Goal: Task Accomplishment & Management: Use online tool/utility

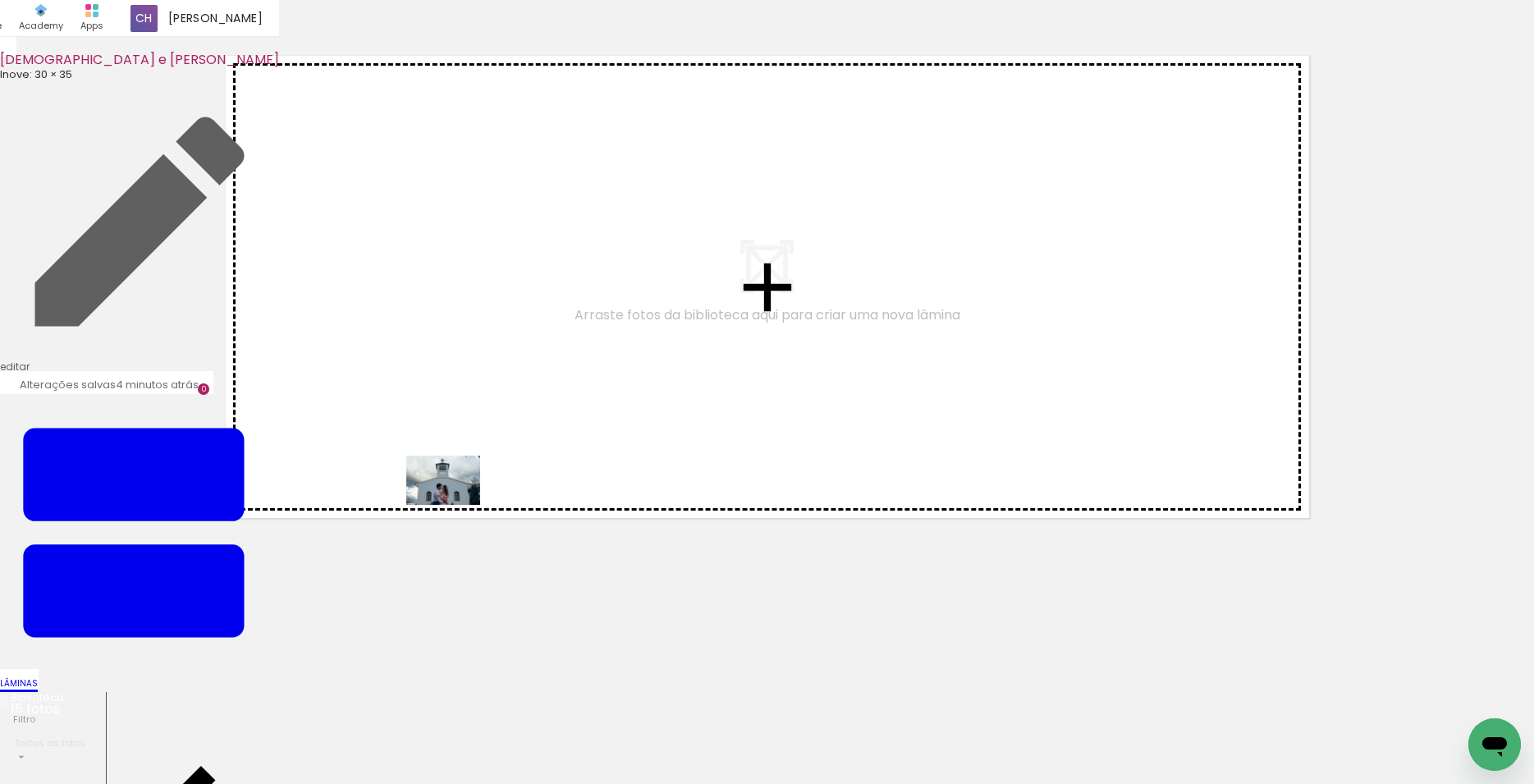
drag, startPoint x: 536, startPoint y: 749, endPoint x: 455, endPoint y: 505, distance: 257.1
click at [455, 505] on quentale-workspace at bounding box center [767, 392] width 1534 height 784
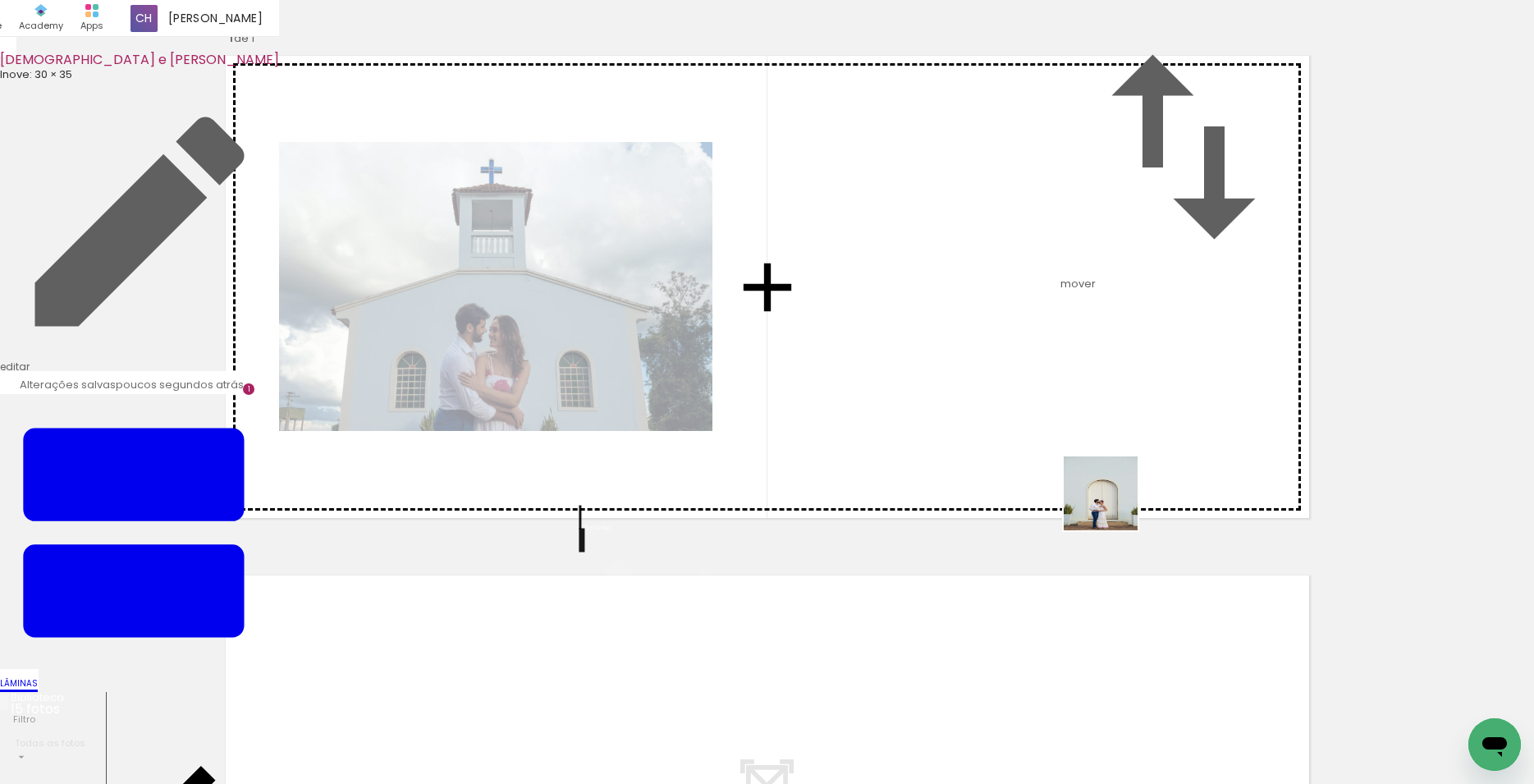
drag, startPoint x: 1189, startPoint y: 752, endPoint x: 1113, endPoint y: 504, distance: 259.4
click at [1113, 504] on quentale-workspace at bounding box center [767, 392] width 1534 height 784
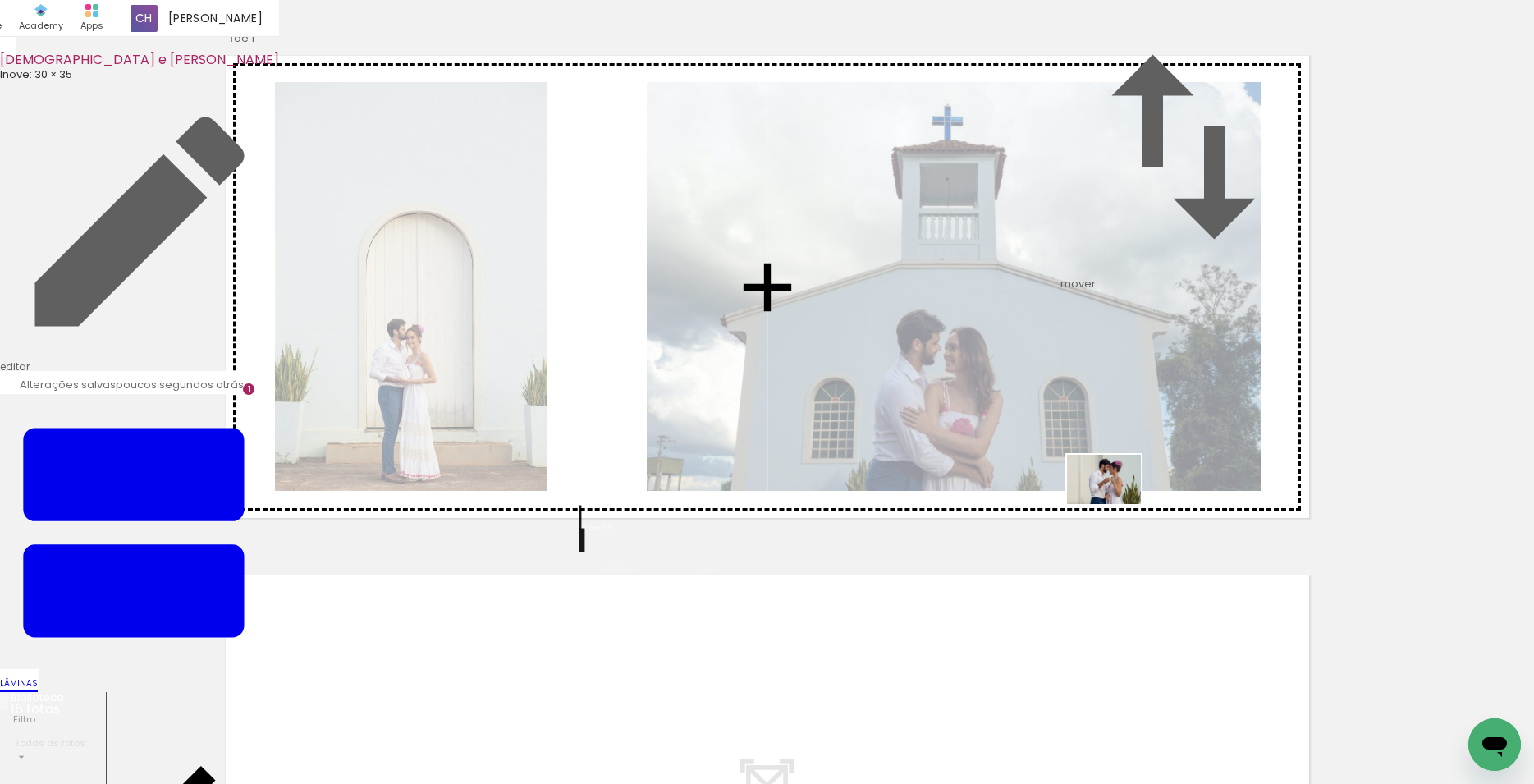
drag, startPoint x: 1097, startPoint y: 710, endPoint x: 1117, endPoint y: 502, distance: 209.0
click at [1117, 502] on quentale-workspace at bounding box center [767, 392] width 1534 height 784
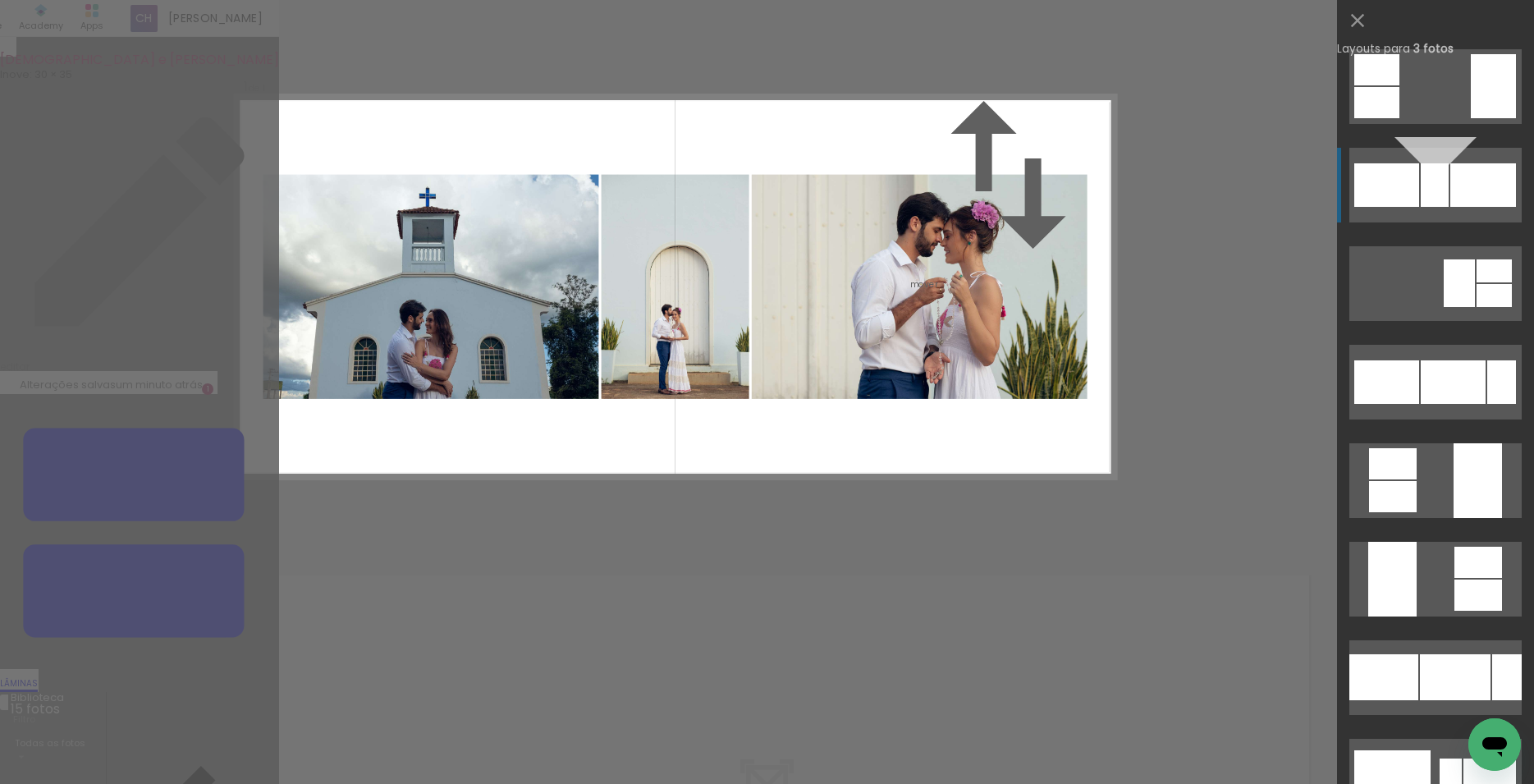
scroll to position [1585, 0]
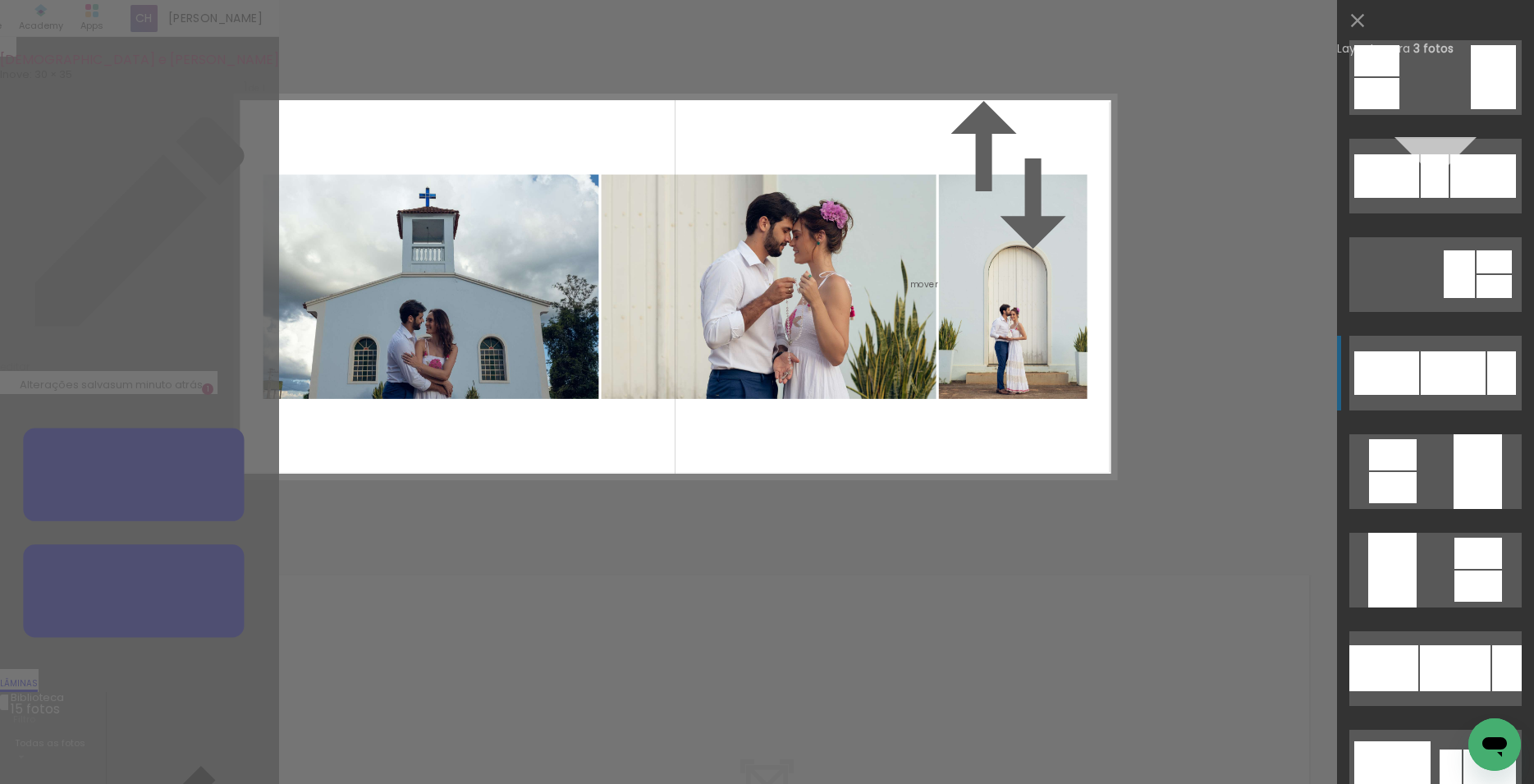
click at [1439, 394] on div at bounding box center [1453, 373] width 64 height 44
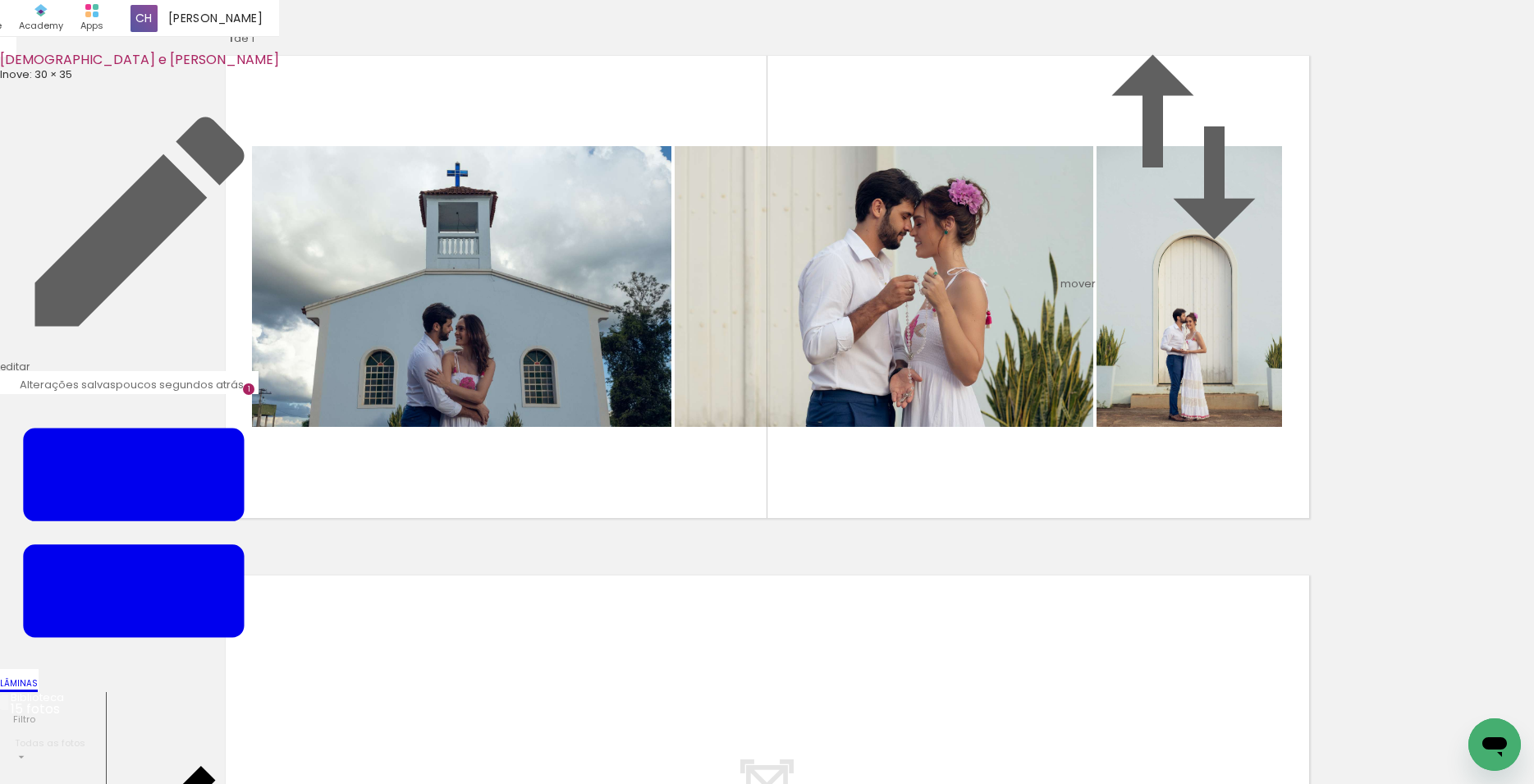
scroll to position [453, 0]
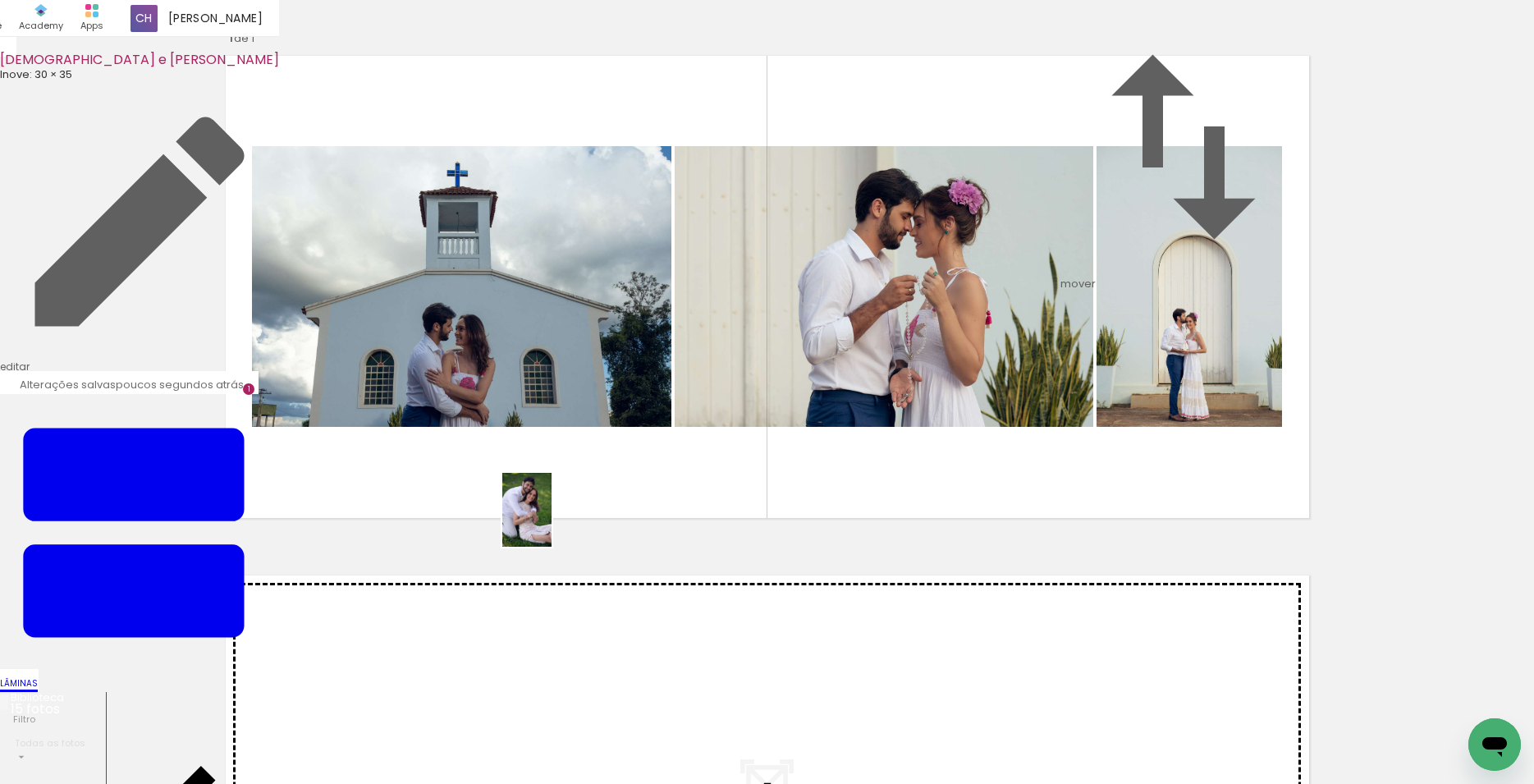
drag, startPoint x: 702, startPoint y: 580, endPoint x: 764, endPoint y: 677, distance: 115.1
click at [551, 522] on quentale-workspace at bounding box center [767, 392] width 1534 height 784
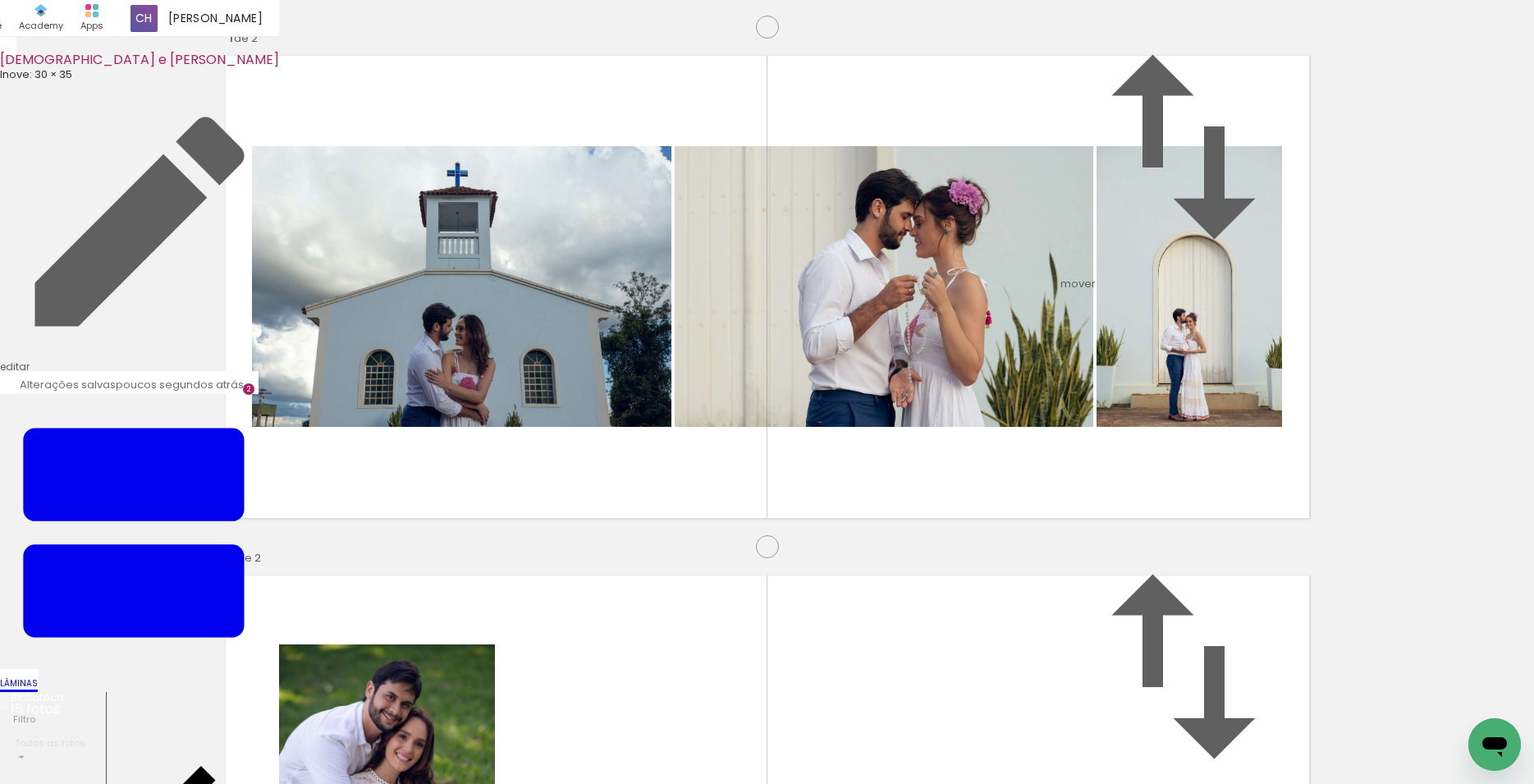
scroll to position [507, 0]
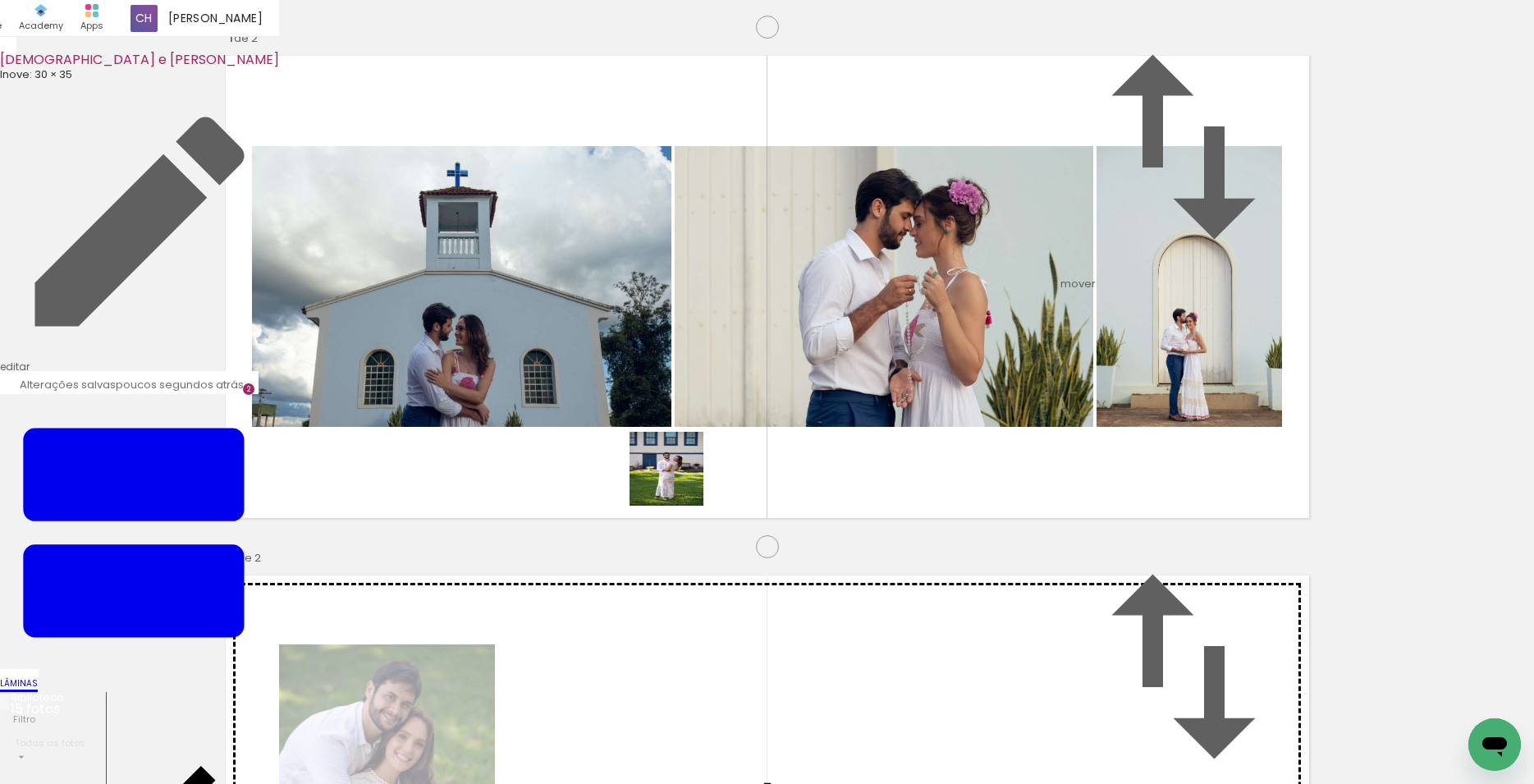
drag, startPoint x: 770, startPoint y: 618, endPoint x: 679, endPoint y: 481, distance: 164.5
click at [679, 481] on quentale-workspace at bounding box center [767, 392] width 1534 height 784
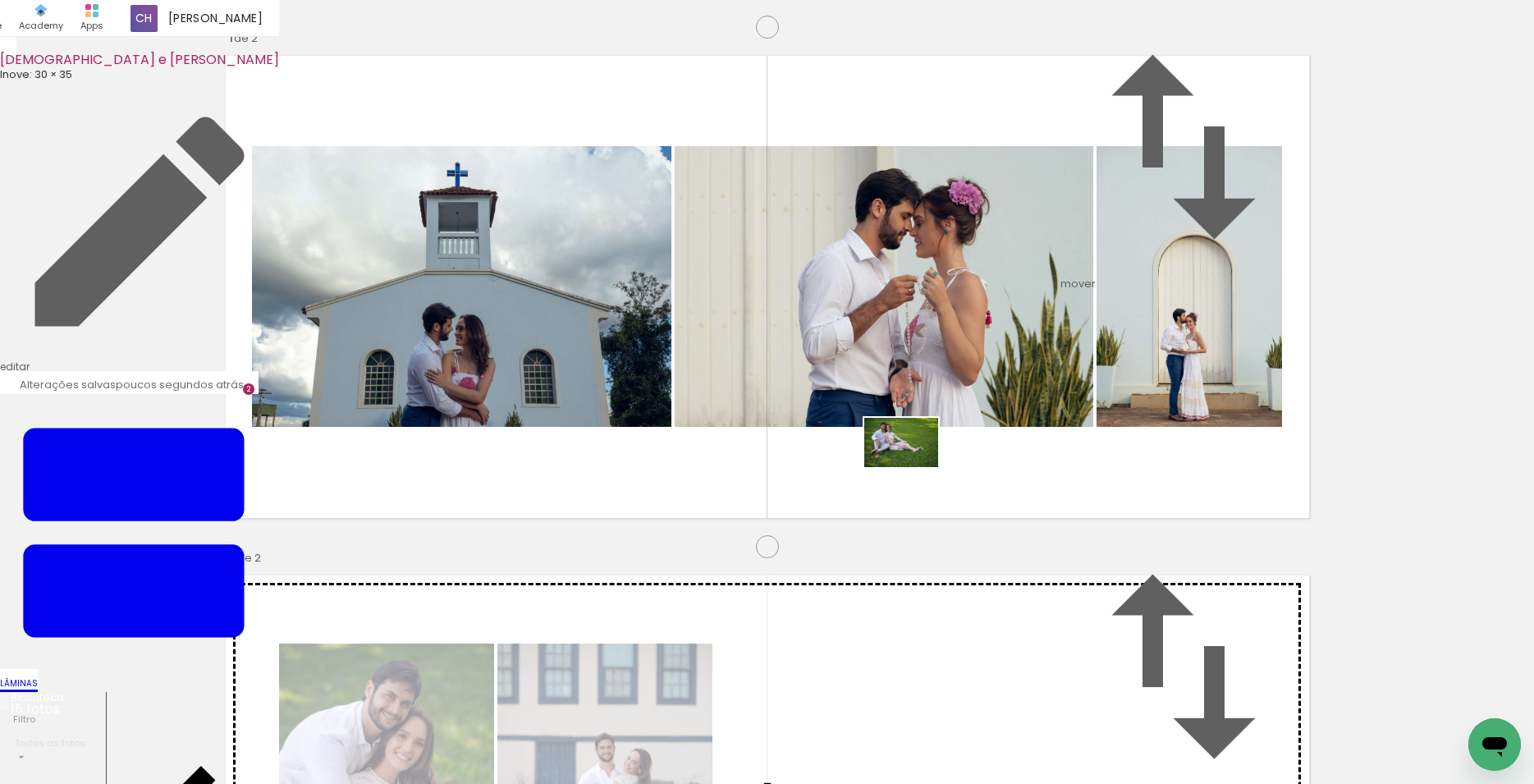
drag, startPoint x: 272, startPoint y: 741, endPoint x: 914, endPoint y: 467, distance: 698.0
click at [914, 467] on quentale-workspace at bounding box center [767, 392] width 1534 height 784
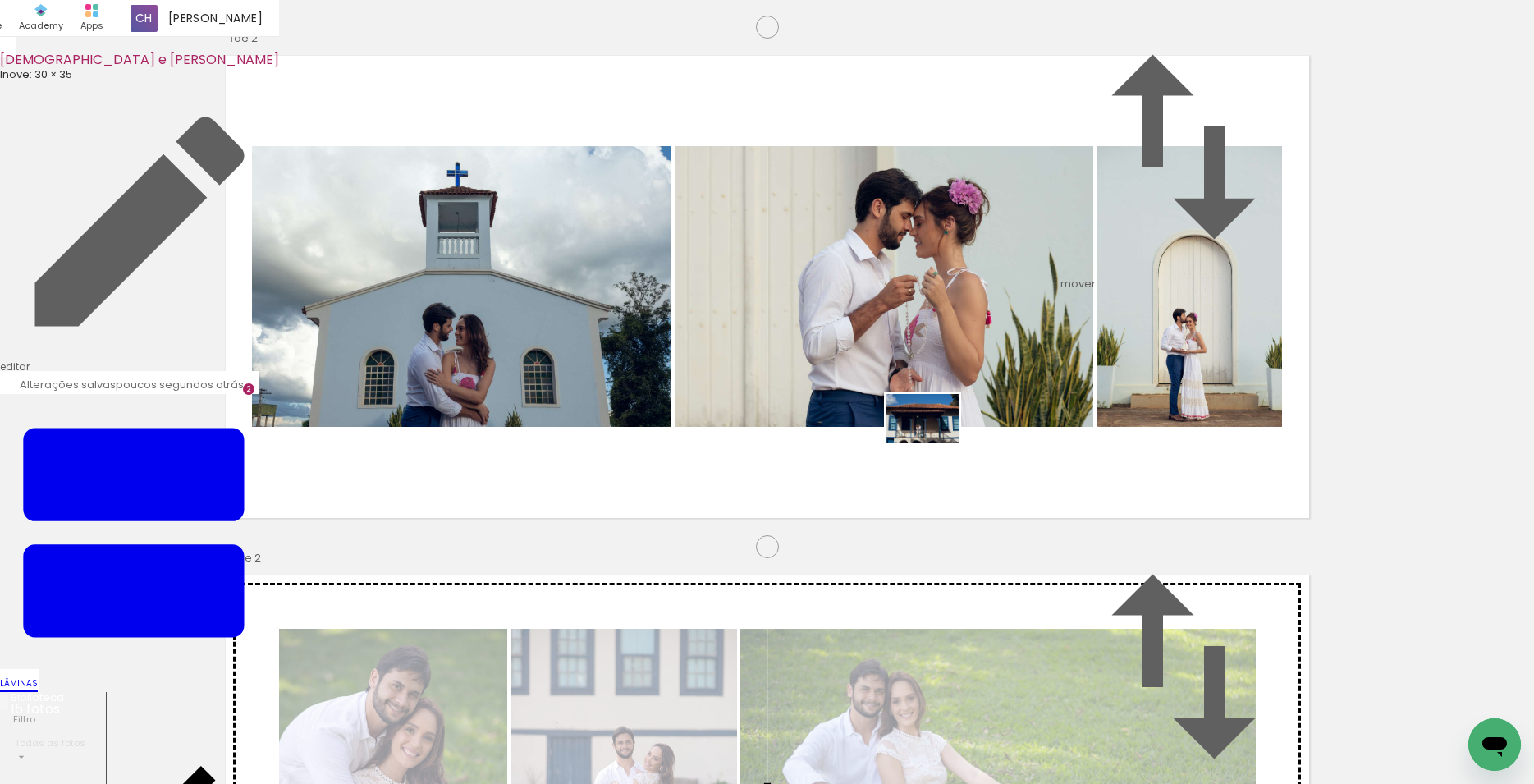
drag, startPoint x: 183, startPoint y: 740, endPoint x: 936, endPoint y: 442, distance: 809.8
click at [936, 442] on quentale-workspace at bounding box center [767, 392] width 1534 height 784
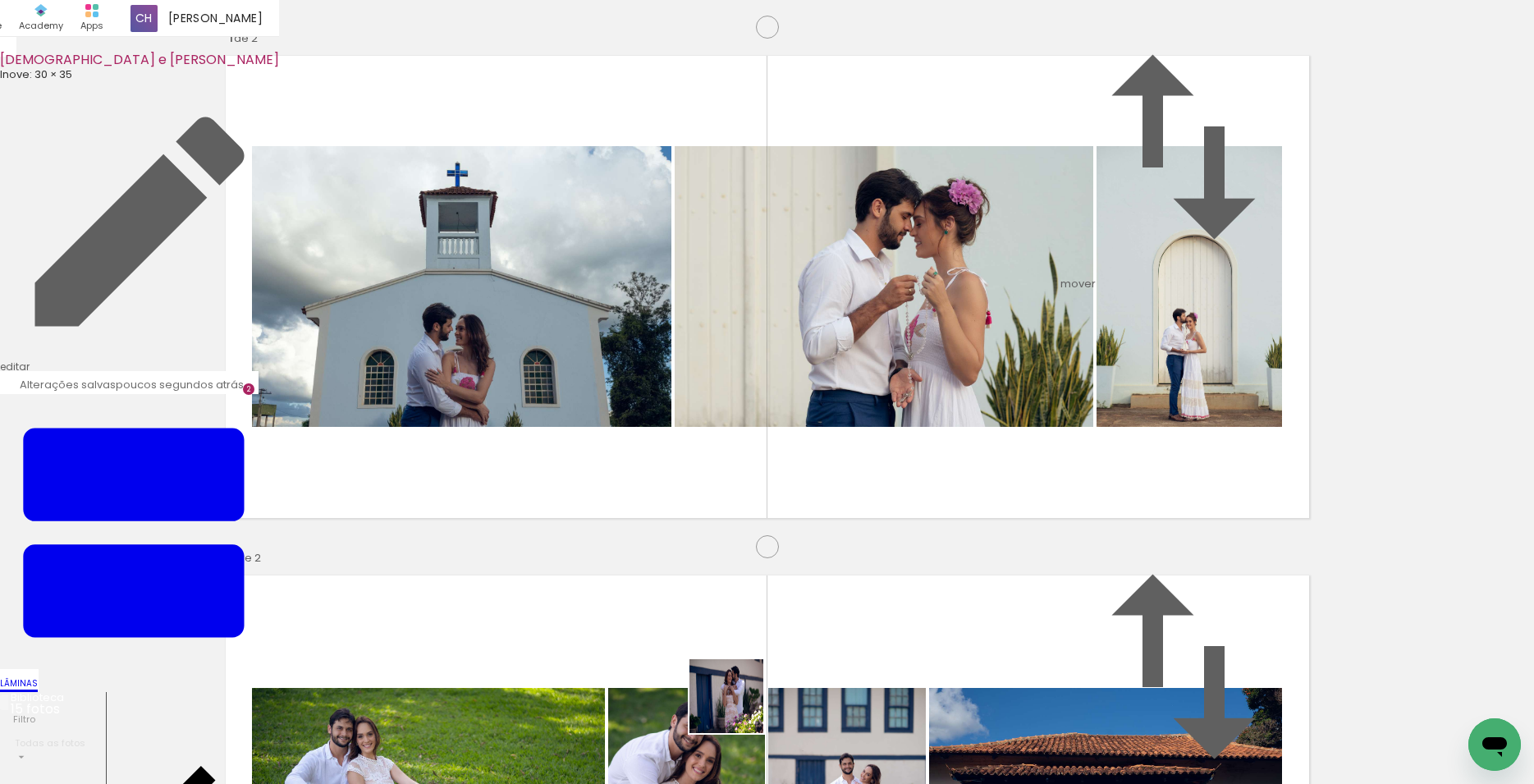
drag, startPoint x: 726, startPoint y: 732, endPoint x: 914, endPoint y: 434, distance: 352.3
click at [914, 434] on quentale-workspace at bounding box center [767, 392] width 1534 height 784
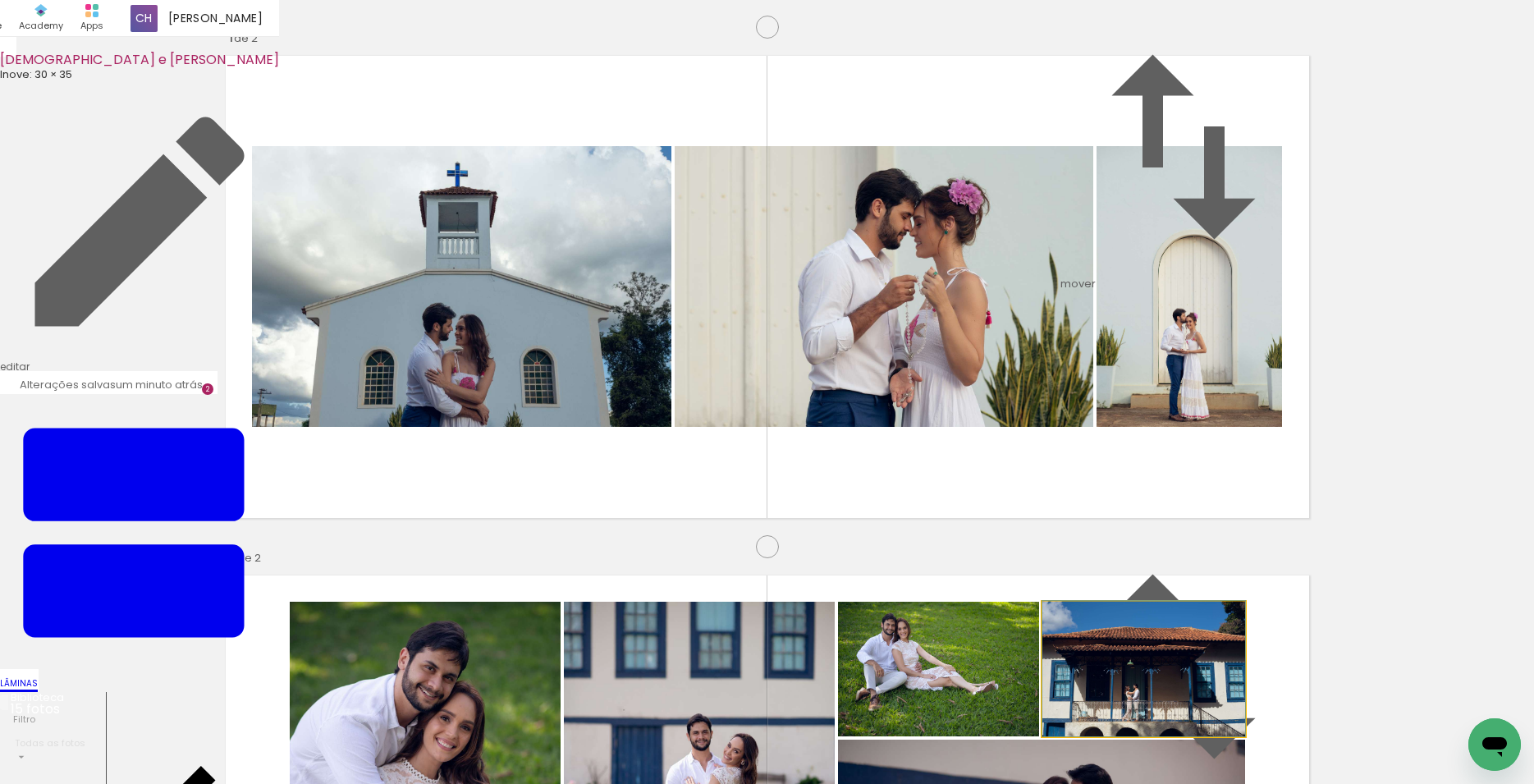
drag, startPoint x: 1174, startPoint y: 273, endPoint x: 1124, endPoint y: 436, distance: 170.5
click at [0, 0] on slot at bounding box center [0, 0] width 0 height 0
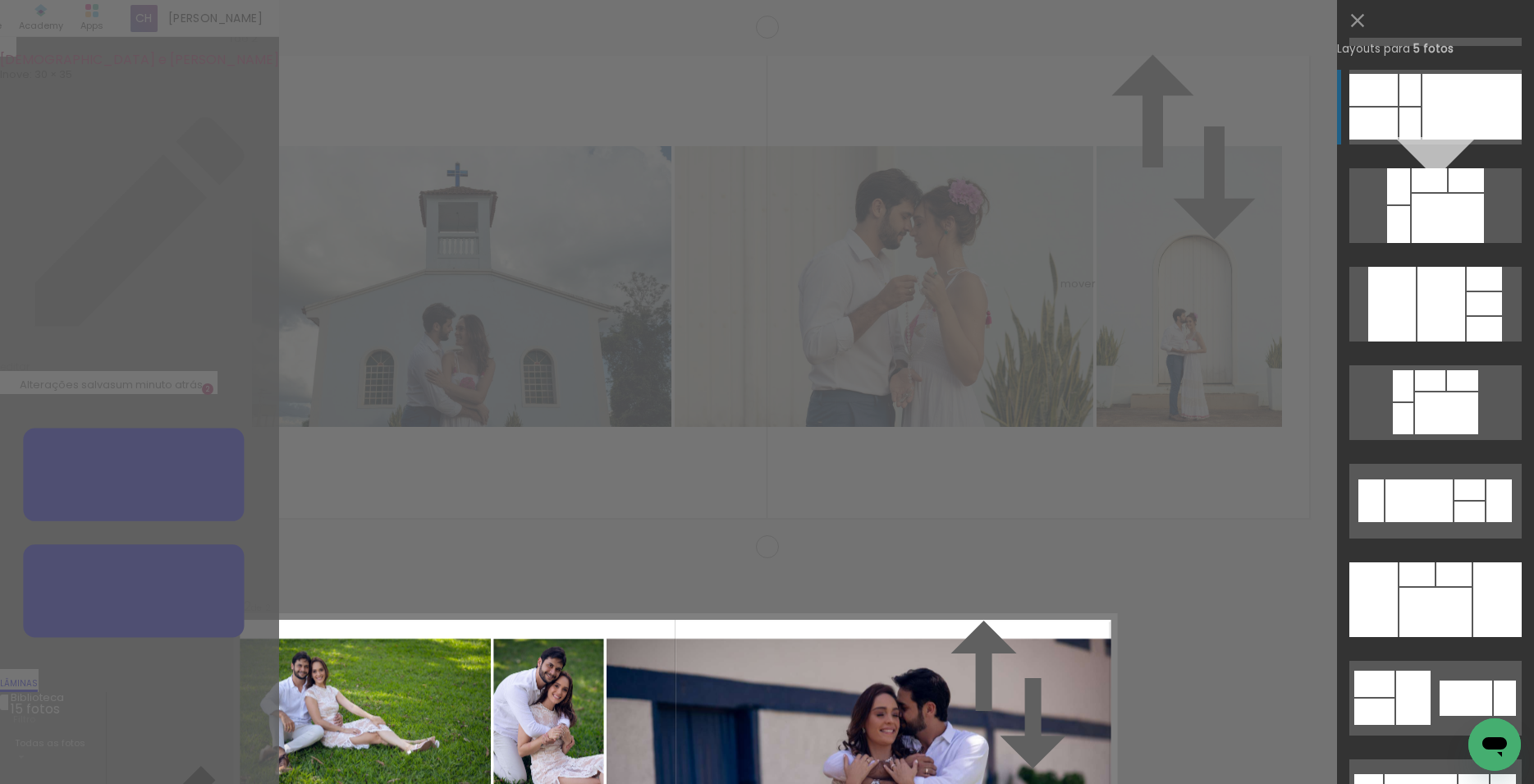
scroll to position [340, 0]
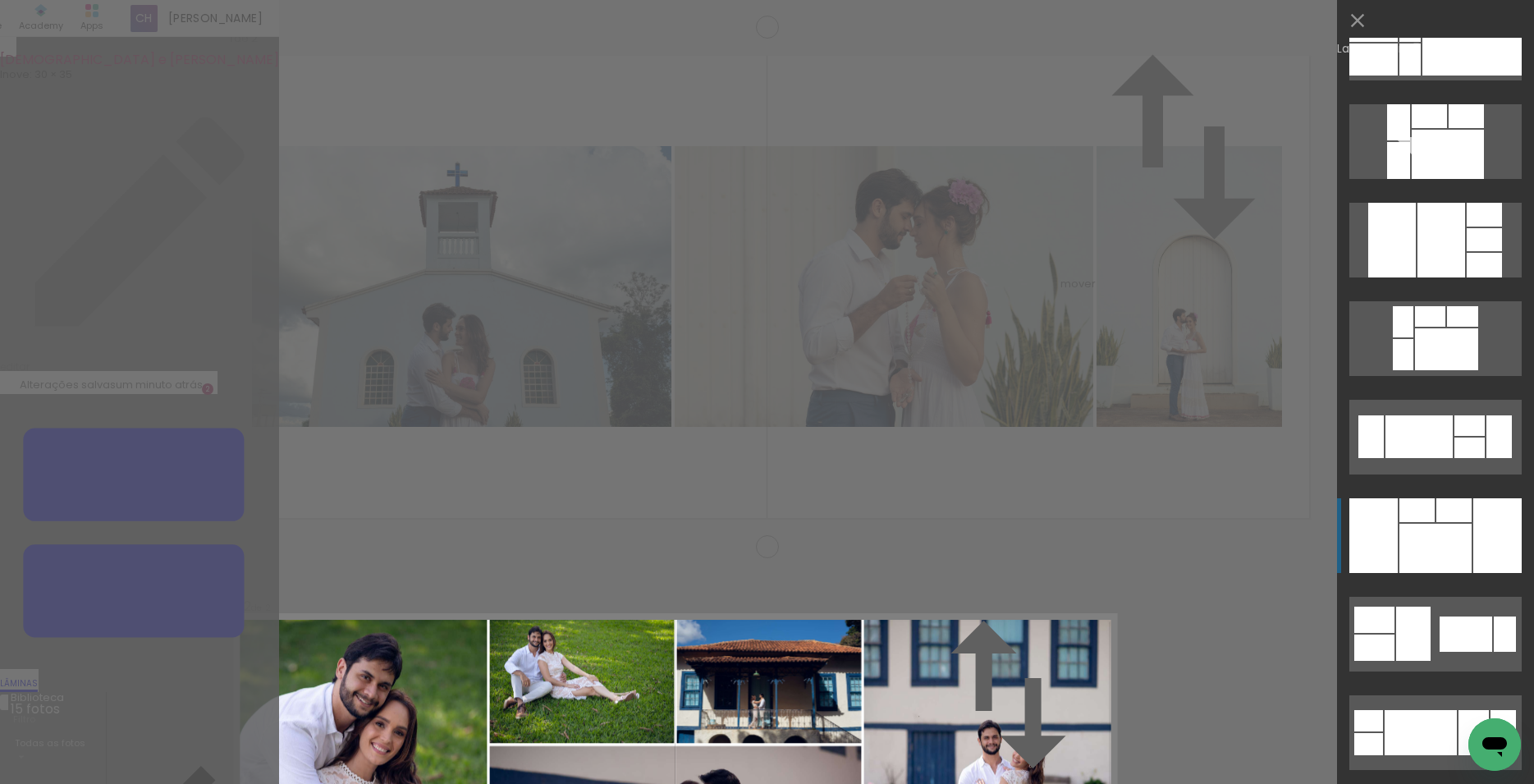
click at [1398, 75] on div at bounding box center [1374, 59] width 49 height 32
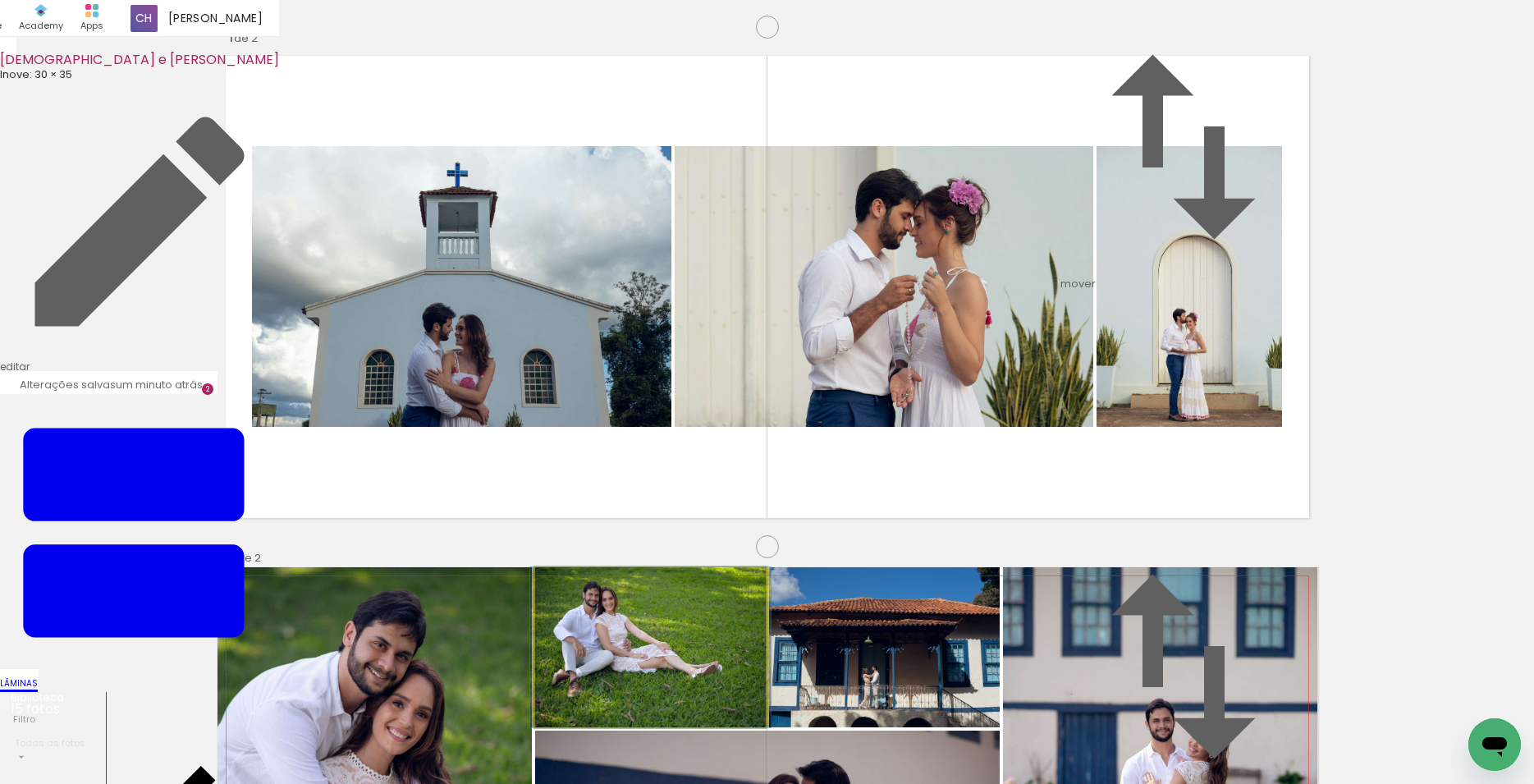
drag, startPoint x: 678, startPoint y: 273, endPoint x: 737, endPoint y: 488, distance: 222.9
click at [0, 0] on slot at bounding box center [0, 0] width 0 height 0
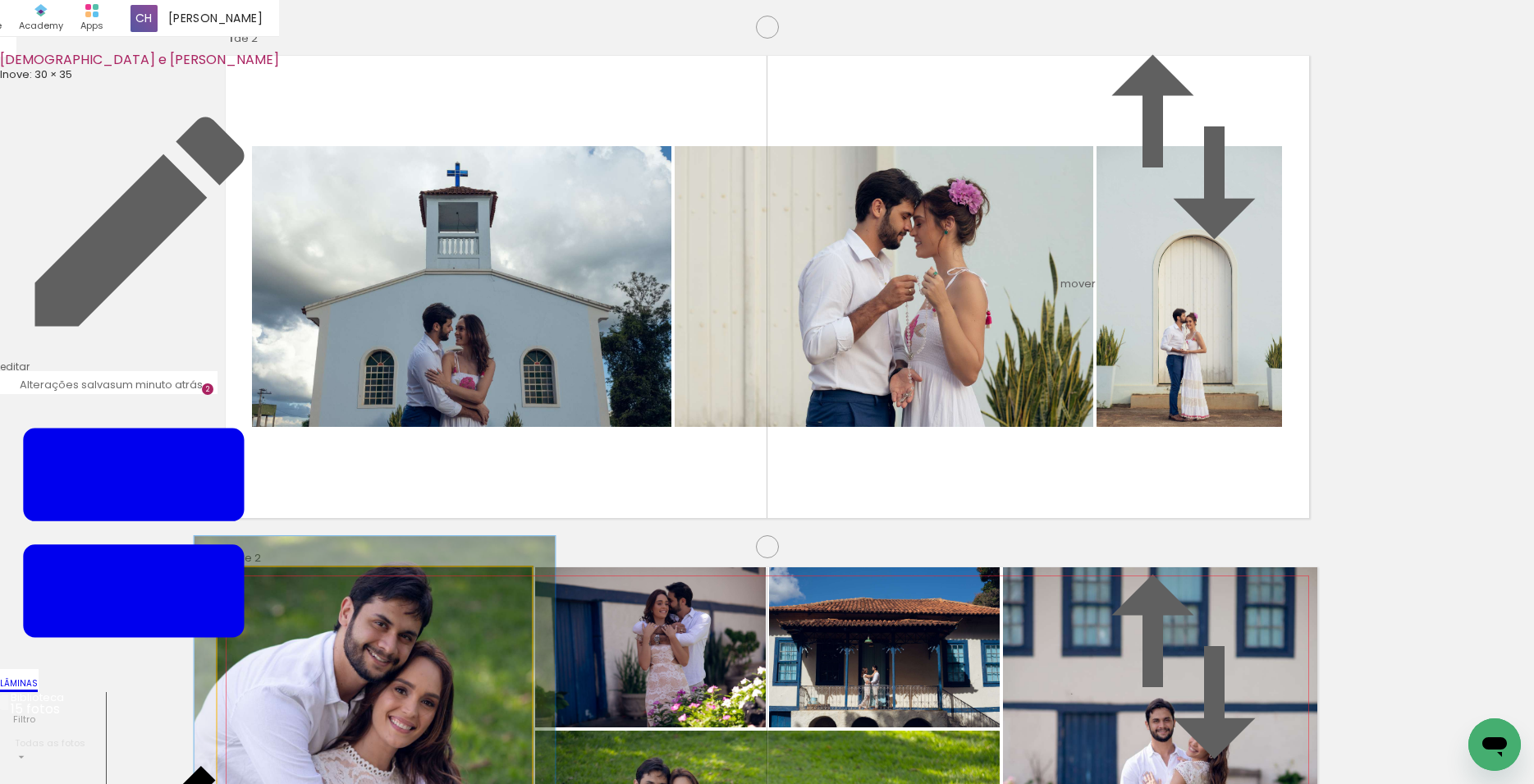
type paper-slider "113"
click at [258, 572] on div at bounding box center [264, 585] width 26 height 26
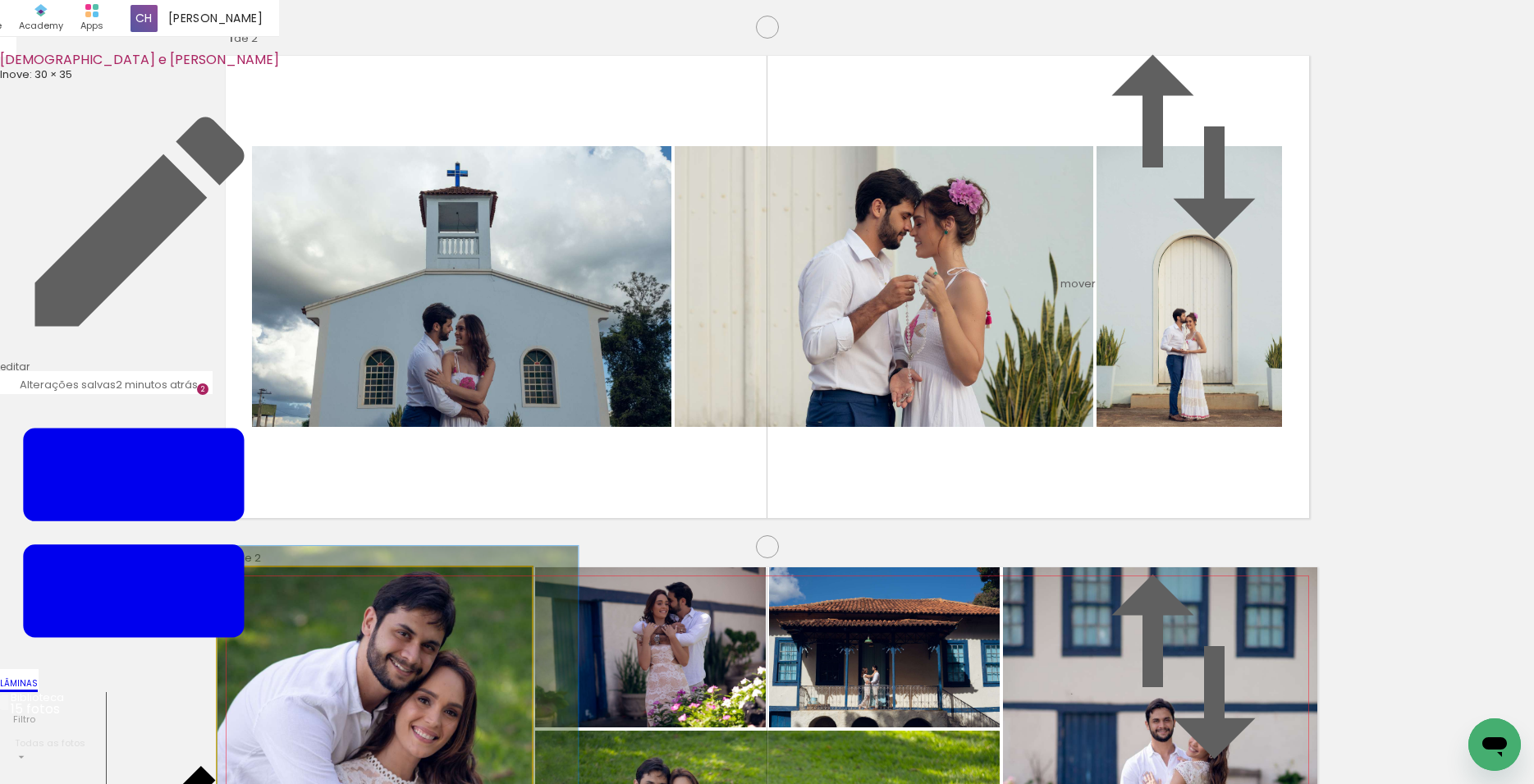
drag, startPoint x: 363, startPoint y: 321, endPoint x: 389, endPoint y: 331, distance: 27.9
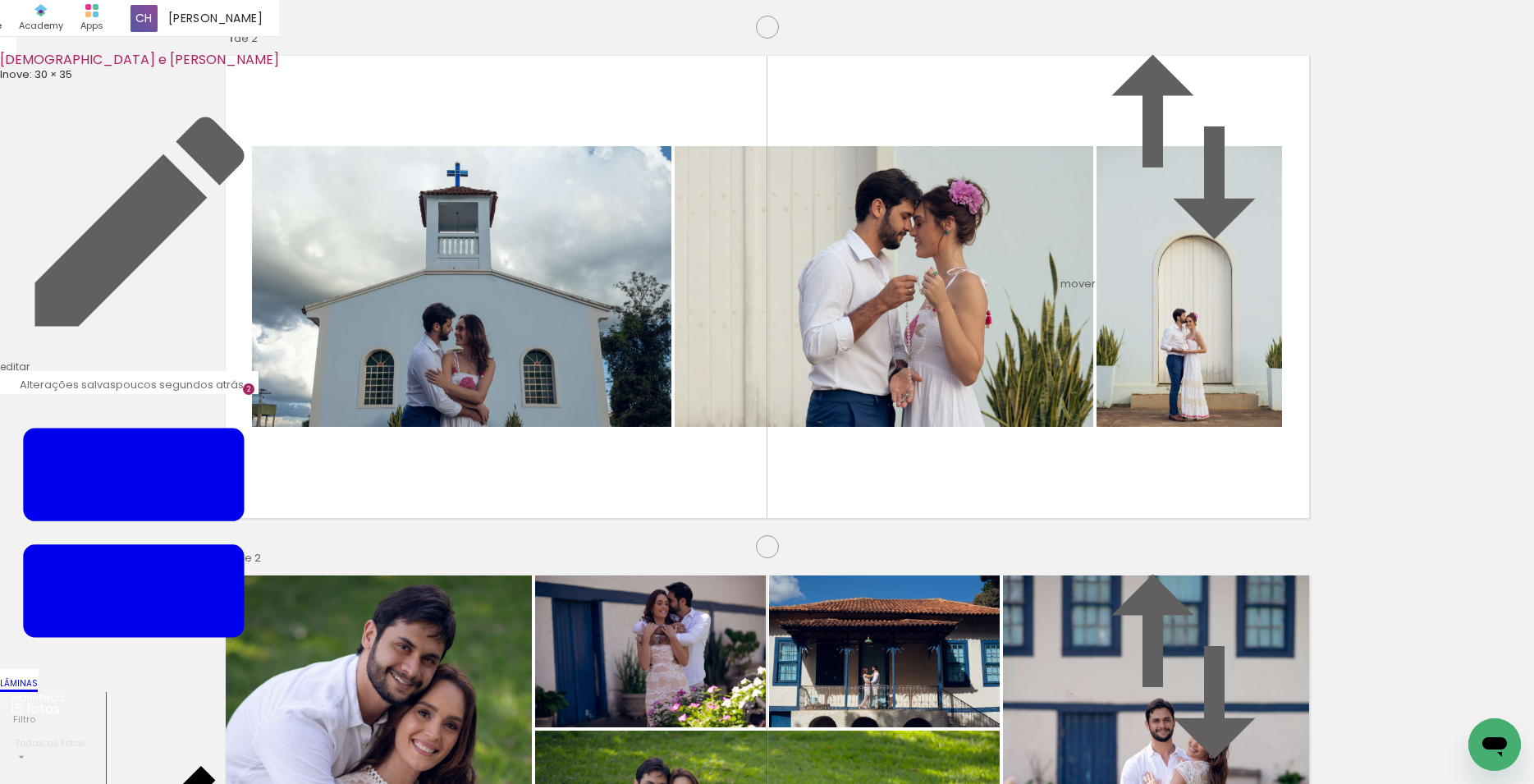
scroll to position [168, 0]
click at [1217, 464] on span "antes da" at bounding box center [1214, 471] width 48 height 14
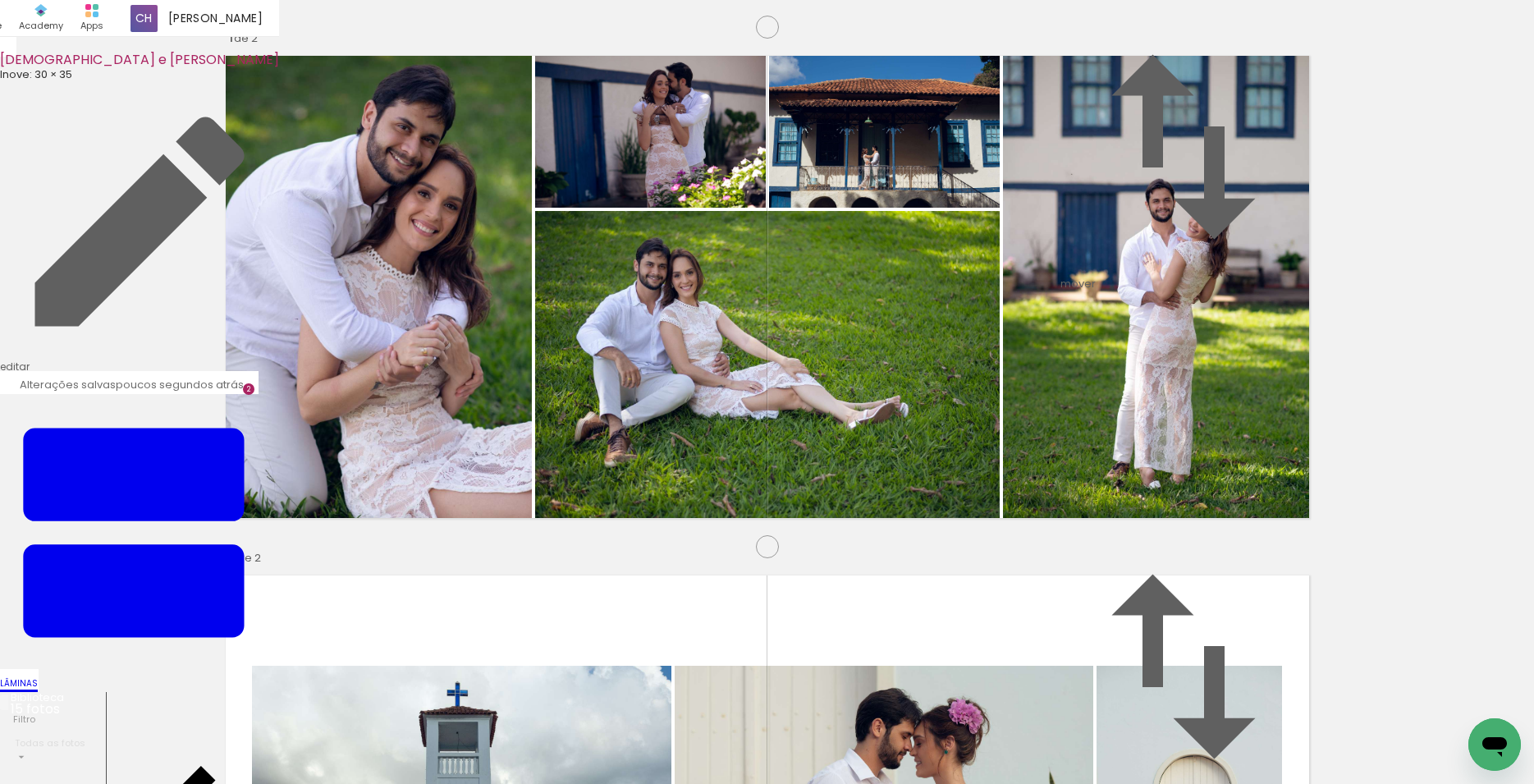
scroll to position [1019, 0]
drag, startPoint x: 351, startPoint y: 745, endPoint x: 423, endPoint y: 474, distance: 280.4
click at [423, 474] on quentale-workspace at bounding box center [767, 392] width 1534 height 784
drag, startPoint x: 991, startPoint y: 735, endPoint x: 928, endPoint y: 482, distance: 260.7
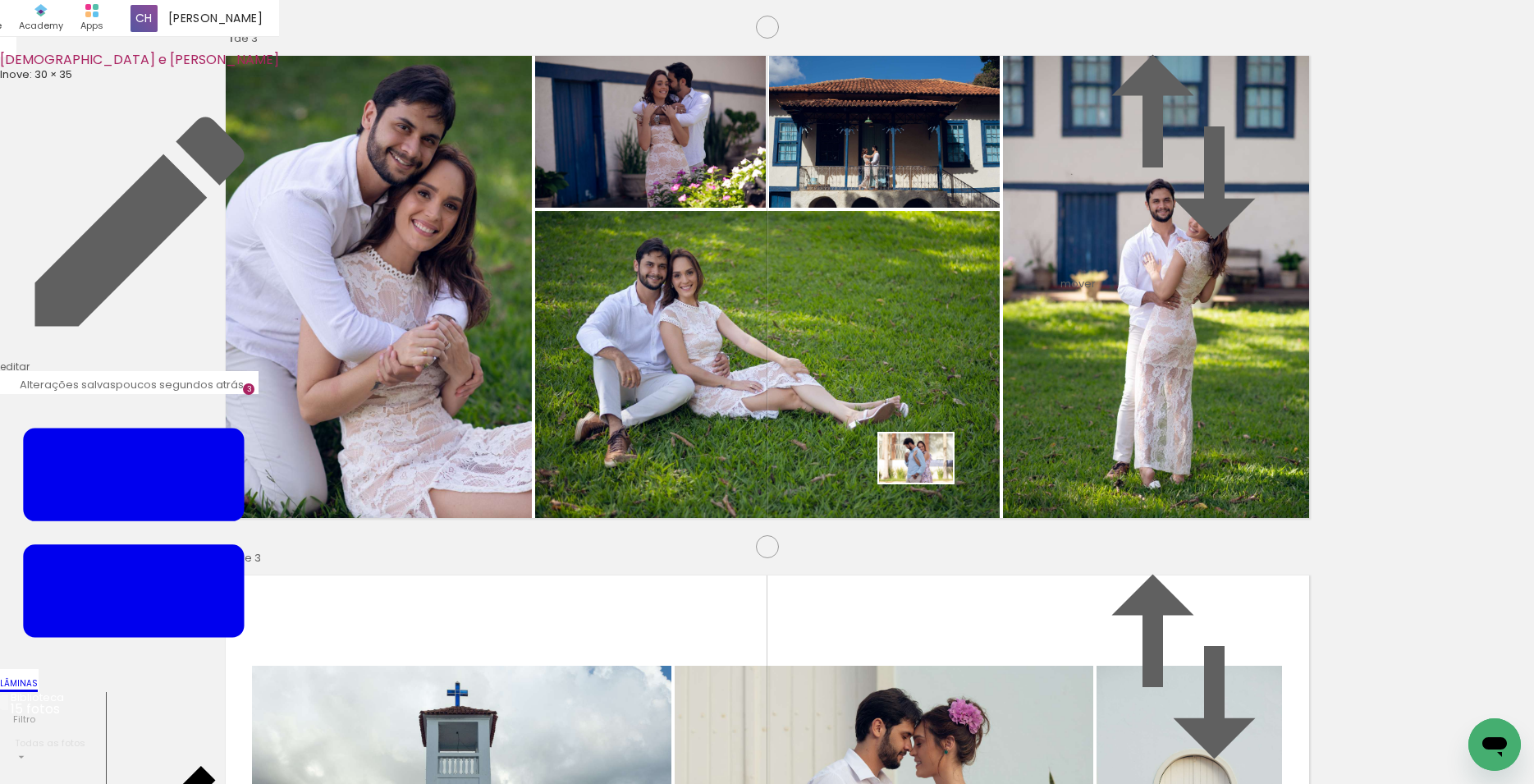
click at [928, 482] on quentale-workspace at bounding box center [767, 392] width 1534 height 784
click at [1269, 365] on span "antes da" at bounding box center [1293, 358] width 48 height 14
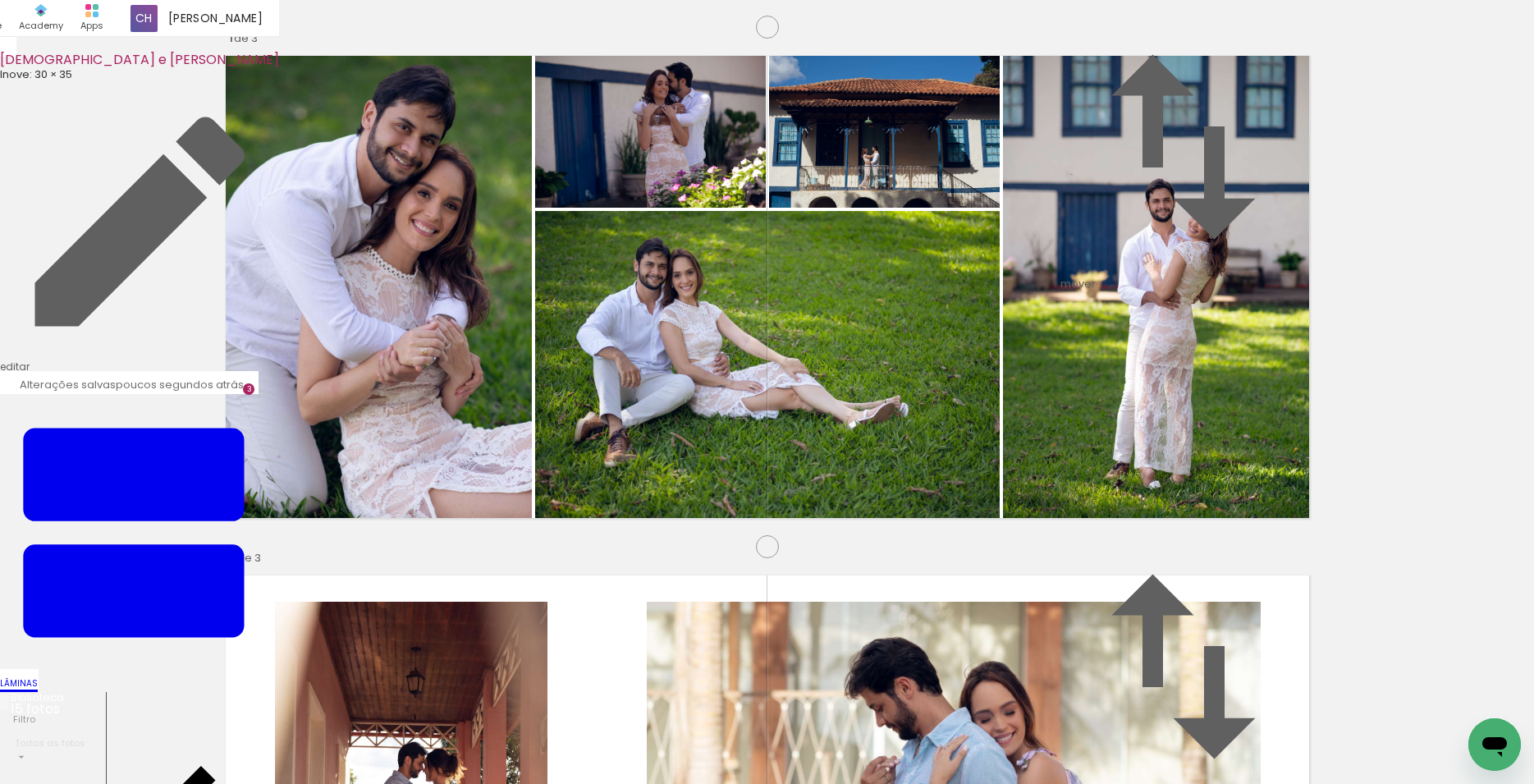
scroll to position [1527, 0]
drag, startPoint x: 623, startPoint y: 744, endPoint x: 567, endPoint y: 540, distance: 211.5
click at [567, 540] on quentale-workspace at bounding box center [767, 392] width 1534 height 784
drag, startPoint x: 1218, startPoint y: 568, endPoint x: 1270, endPoint y: 614, distance: 69.4
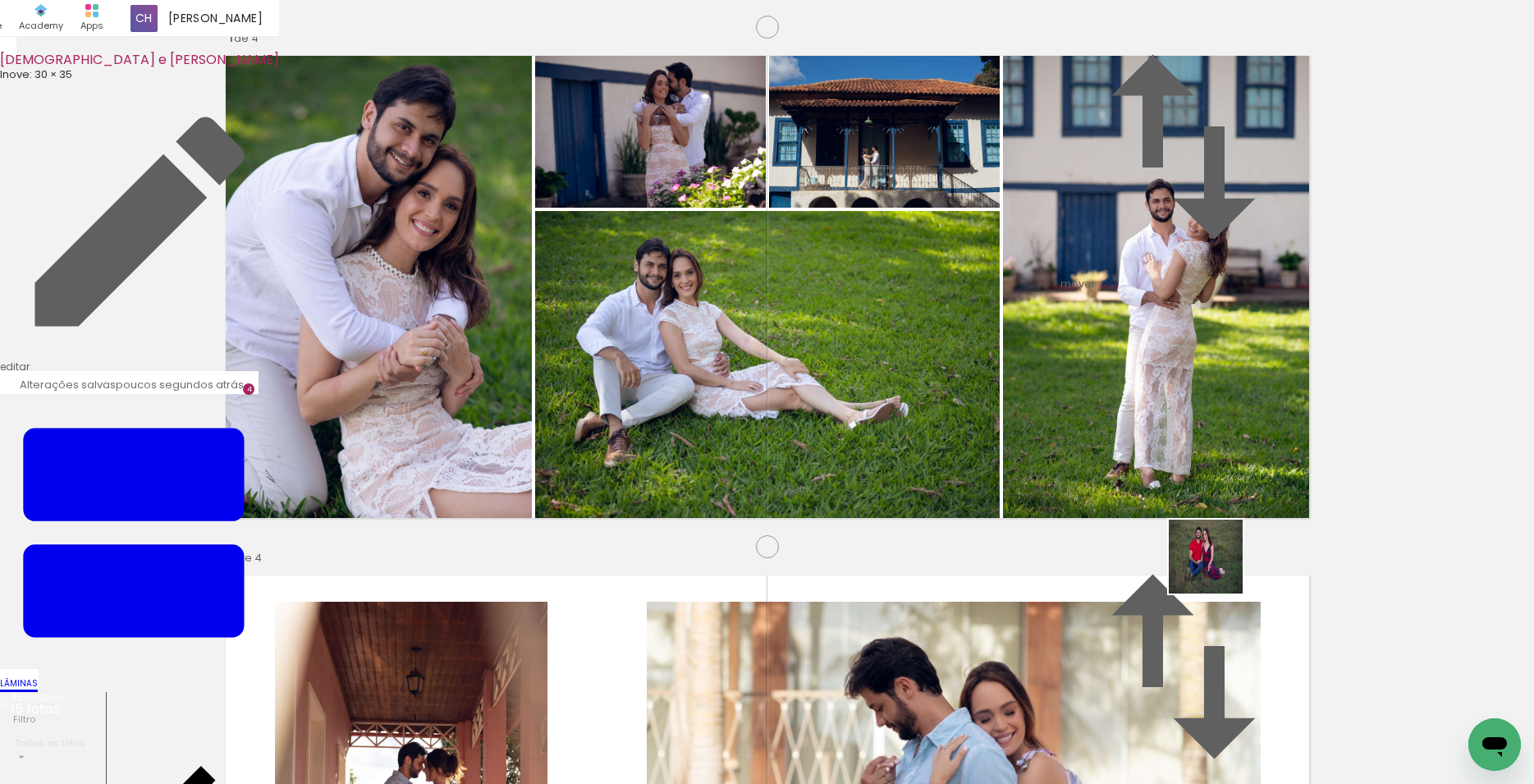
click at [1001, 429] on quentale-workspace at bounding box center [767, 392] width 1534 height 784
drag, startPoint x: 1452, startPoint y: 717, endPoint x: 1124, endPoint y: 444, distance: 426.7
click at [1094, 411] on quentale-workspace at bounding box center [767, 392] width 1534 height 784
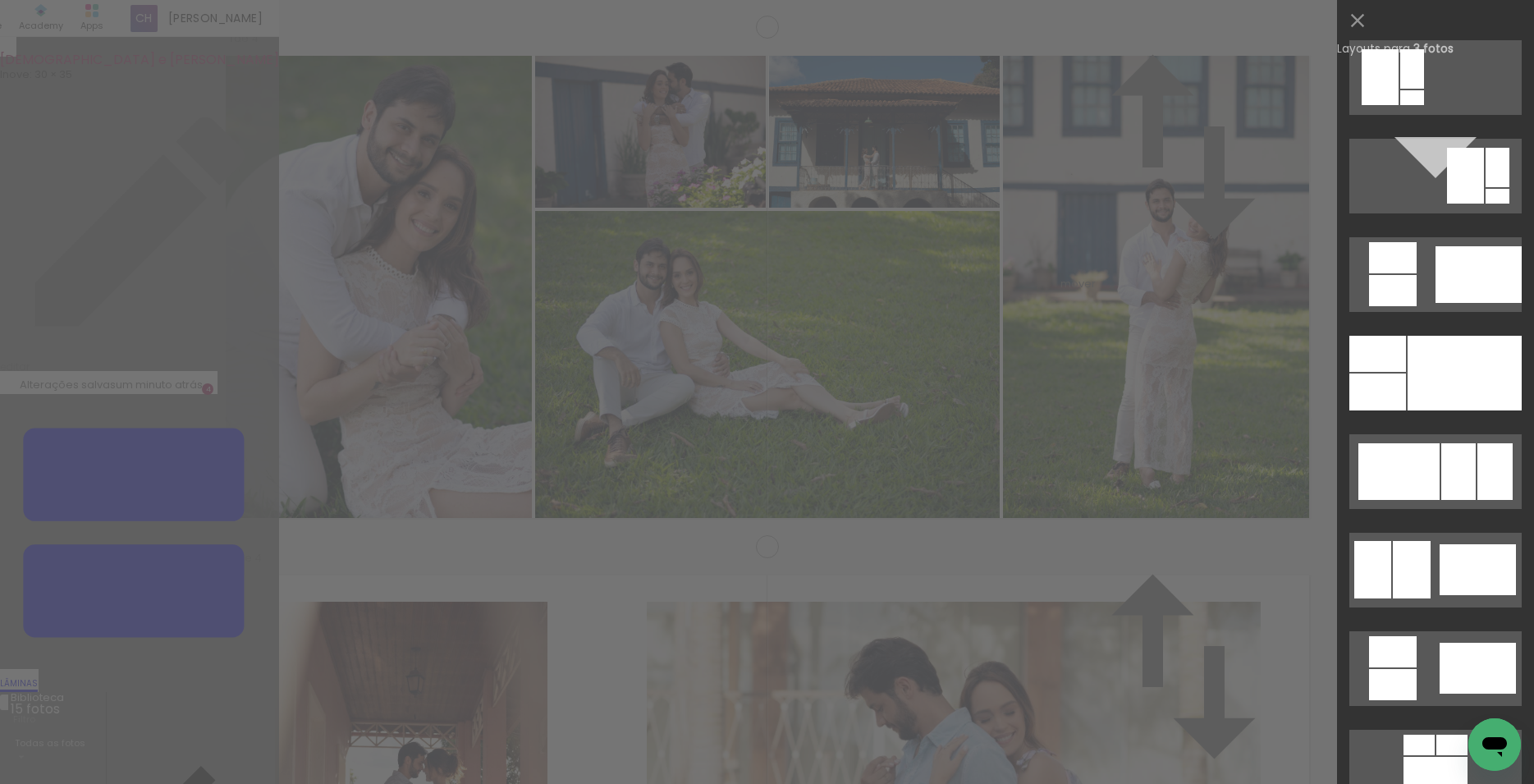
scroll to position [6228, 0]
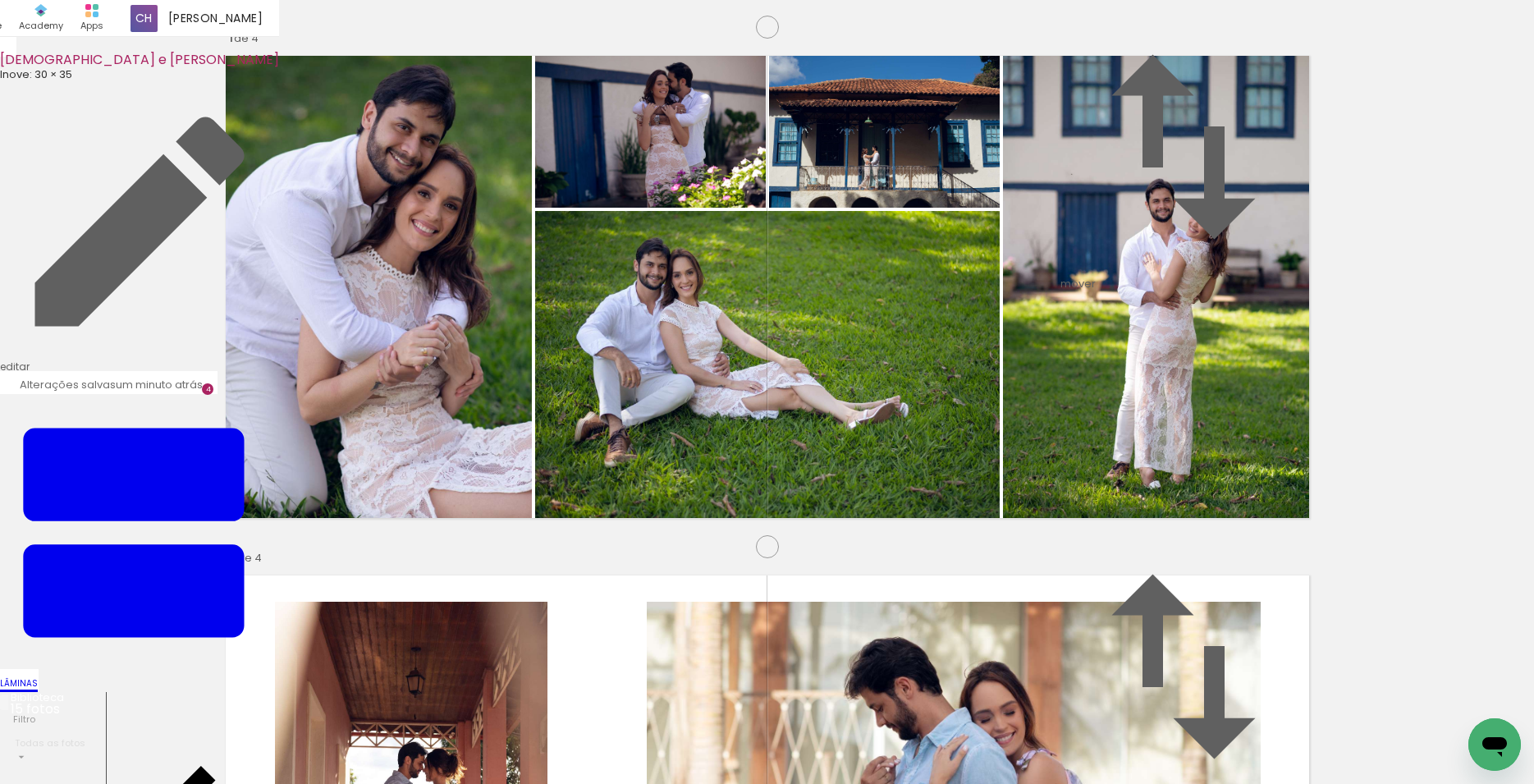
drag, startPoint x: 877, startPoint y: 393, endPoint x: 915, endPoint y: 395, distance: 38.1
drag, startPoint x: 1215, startPoint y: 433, endPoint x: 1200, endPoint y: 433, distance: 15.0
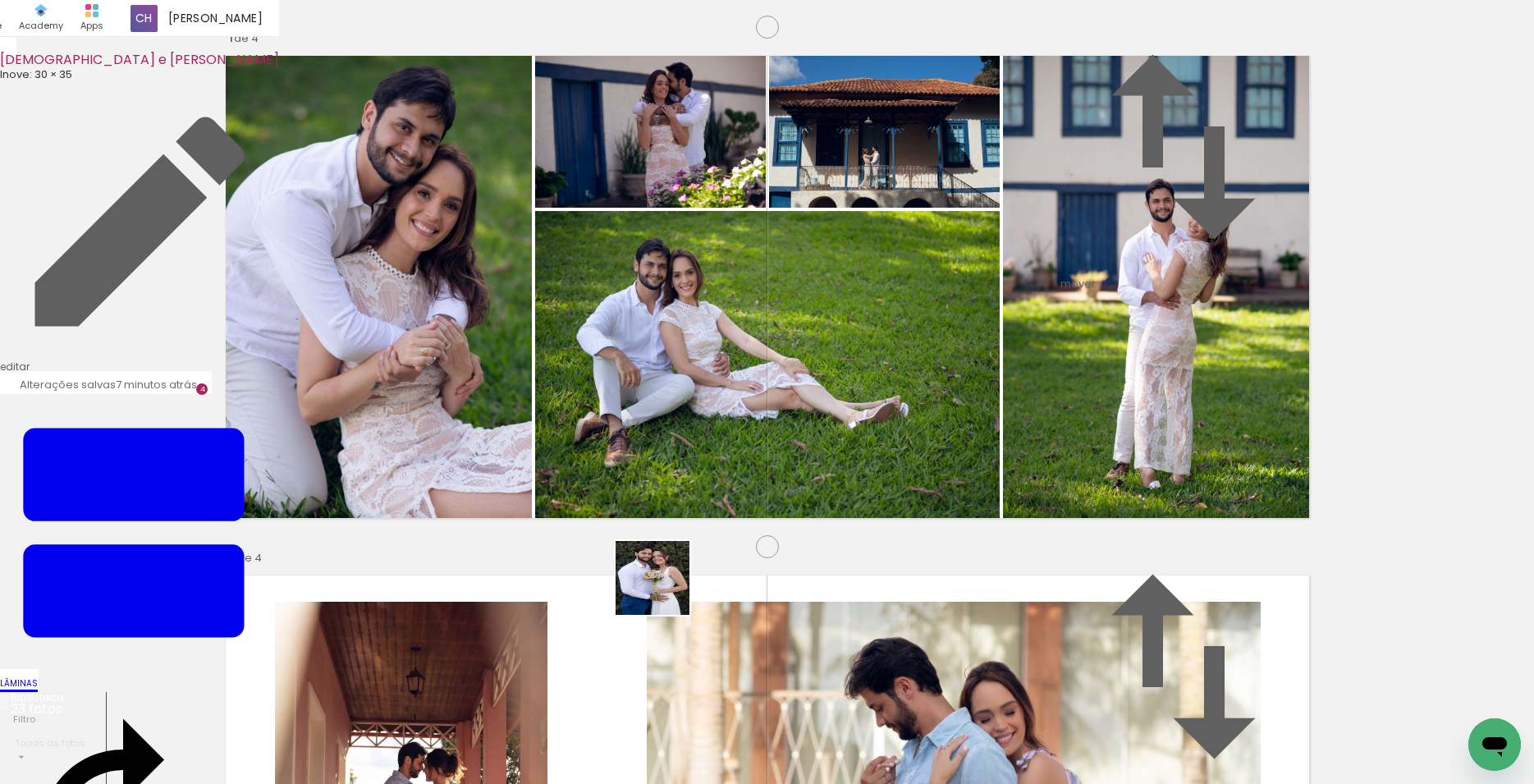
drag, startPoint x: 836, startPoint y: 737, endPoint x: 445, endPoint y: 482, distance: 466.8
click at [445, 482] on quentale-workspace at bounding box center [767, 392] width 1534 height 784
drag, startPoint x: 907, startPoint y: 690, endPoint x: 1027, endPoint y: 736, distance: 128.5
click at [817, 539] on quentale-workspace at bounding box center [767, 392] width 1534 height 784
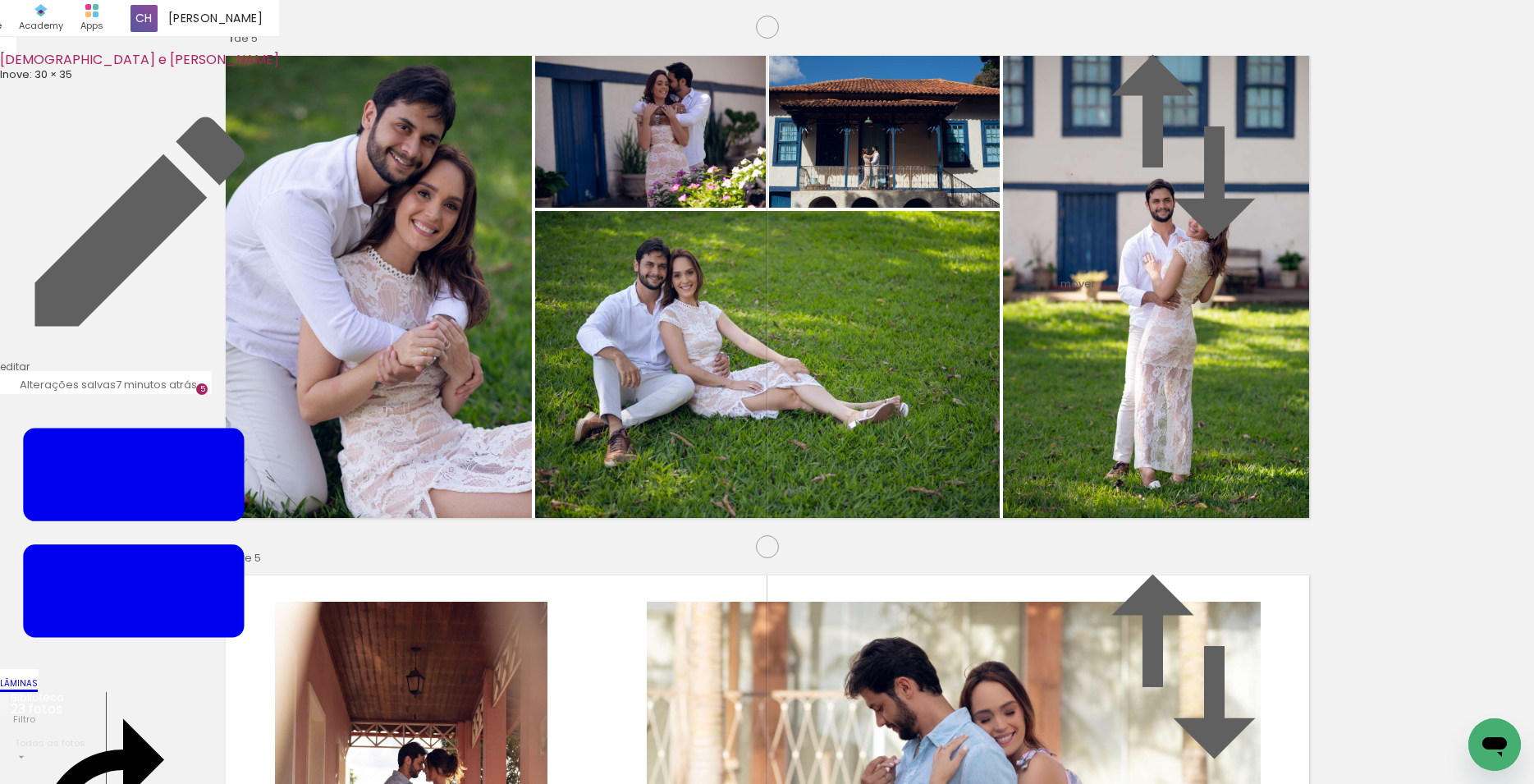
drag, startPoint x: 886, startPoint y: 596, endPoint x: 1036, endPoint y: 725, distance: 197.8
click at [811, 557] on quentale-workspace at bounding box center [767, 392] width 1534 height 784
drag, startPoint x: 1107, startPoint y: 729, endPoint x: 1242, endPoint y: 703, distance: 137.5
click at [872, 500] on quentale-workspace at bounding box center [767, 392] width 1534 height 784
drag, startPoint x: 955, startPoint y: 561, endPoint x: 1262, endPoint y: 709, distance: 340.8
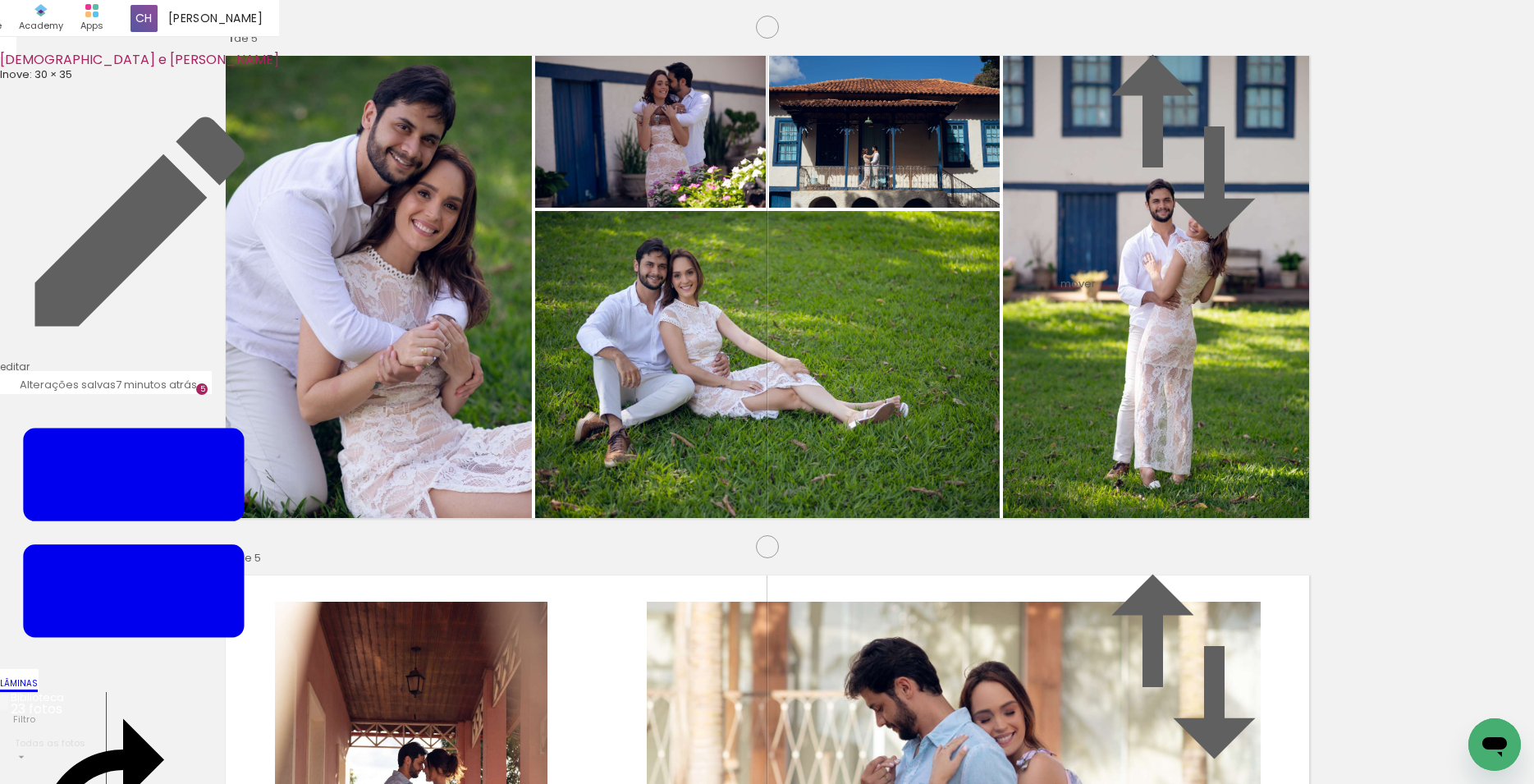
click at [853, 521] on quentale-workspace at bounding box center [767, 392] width 1534 height 784
drag, startPoint x: 955, startPoint y: 553, endPoint x: 1514, endPoint y: 692, distance: 576.0
click at [876, 519] on quentale-workspace at bounding box center [767, 392] width 1534 height 784
drag, startPoint x: 1146, startPoint y: 554, endPoint x: 908, endPoint y: 450, distance: 259.7
click at [908, 450] on quentale-workspace at bounding box center [767, 392] width 1534 height 784
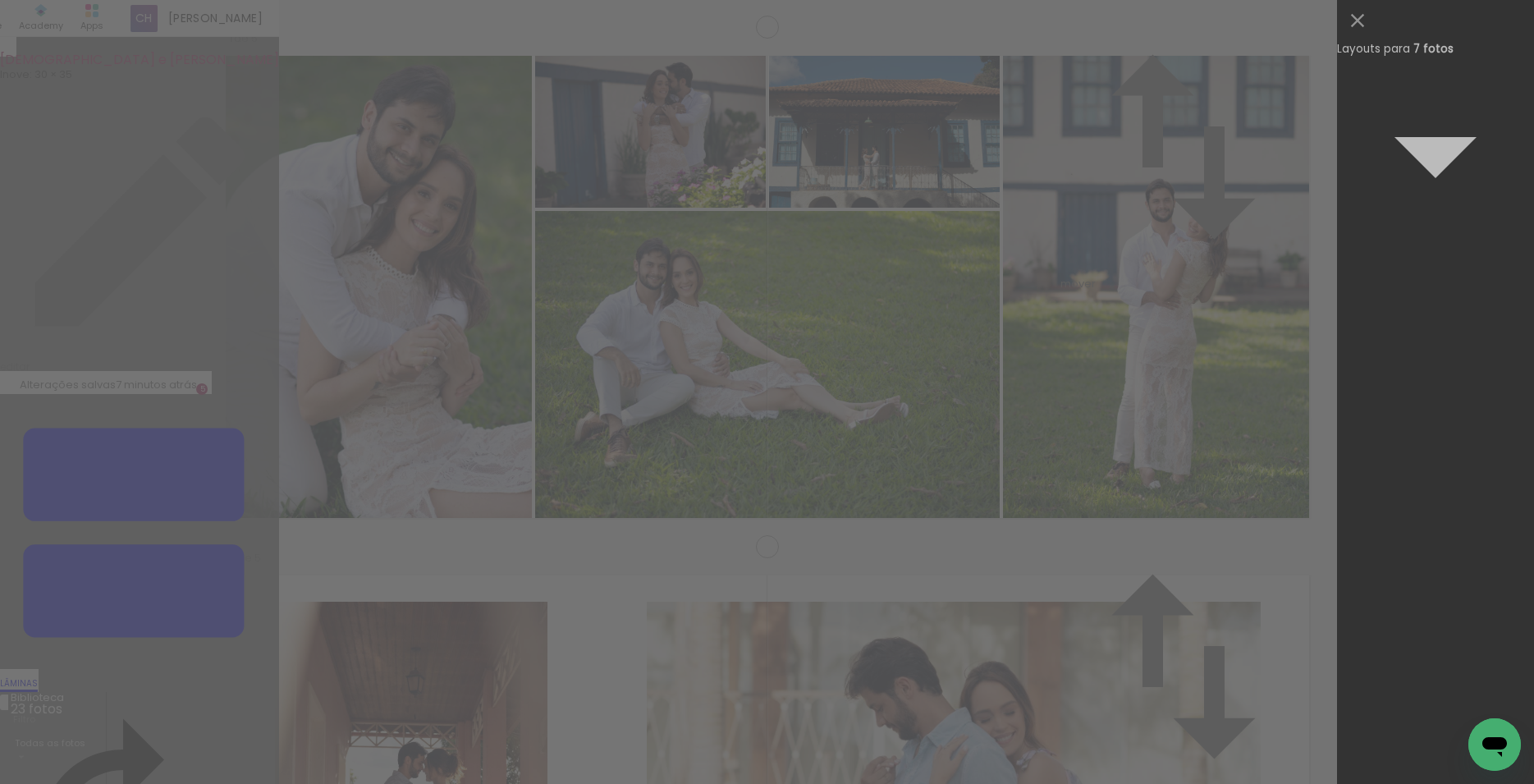
scroll to position [0, 0]
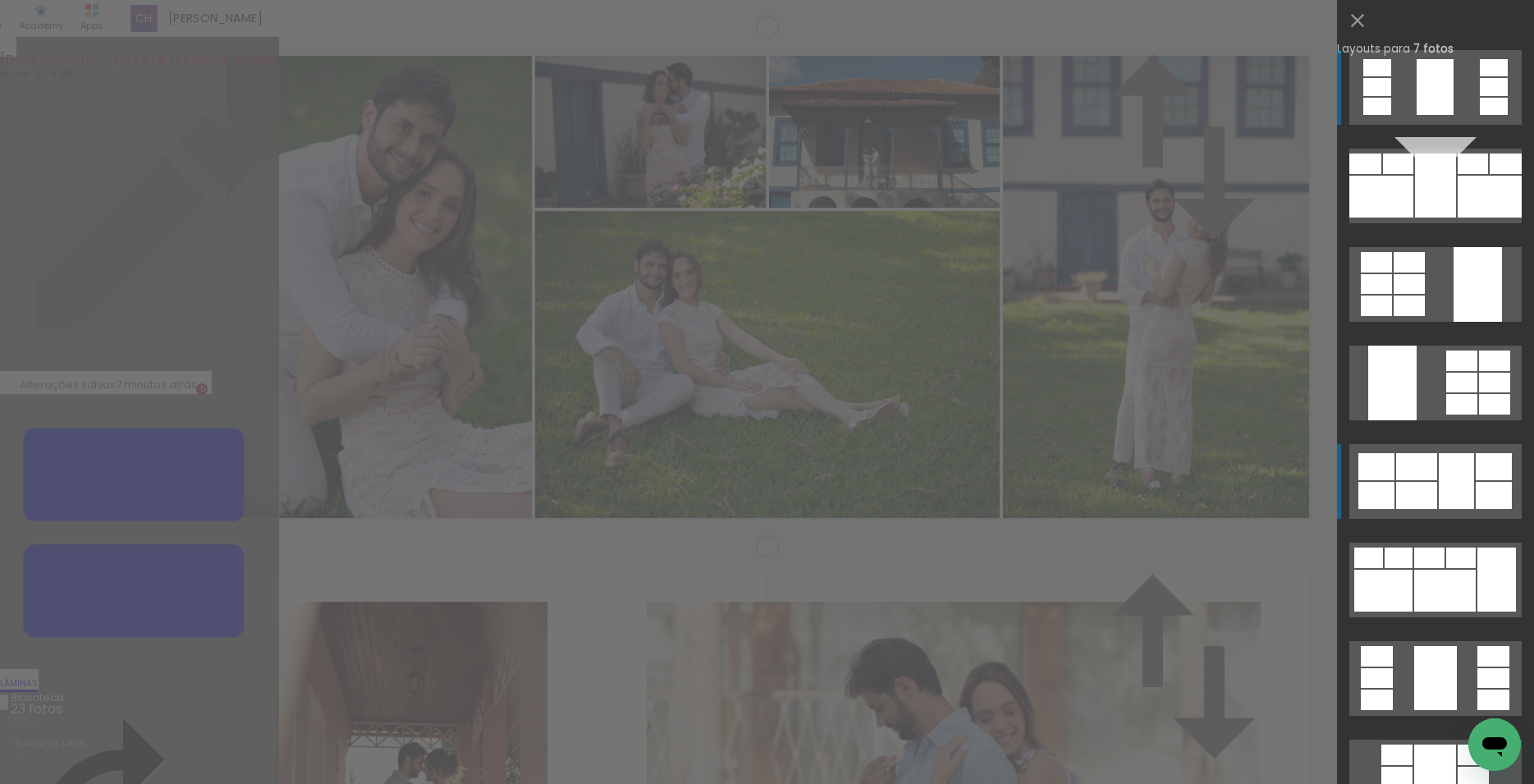
click at [1458, 174] on div at bounding box center [1473, 164] width 31 height 21
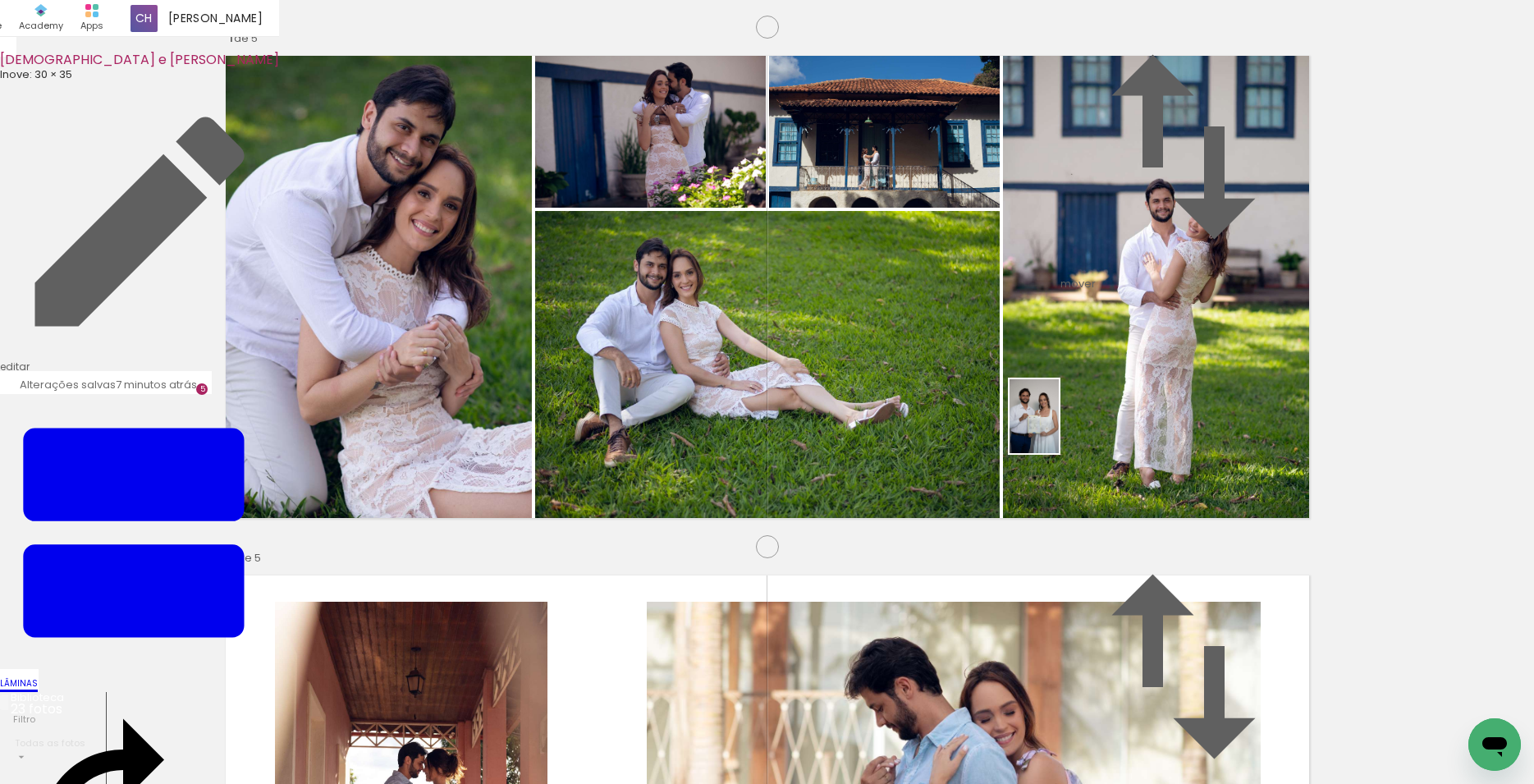
drag, startPoint x: 1382, startPoint y: 744, endPoint x: 1059, endPoint y: 429, distance: 451.2
click at [1059, 429] on quentale-workspace at bounding box center [767, 392] width 1534 height 784
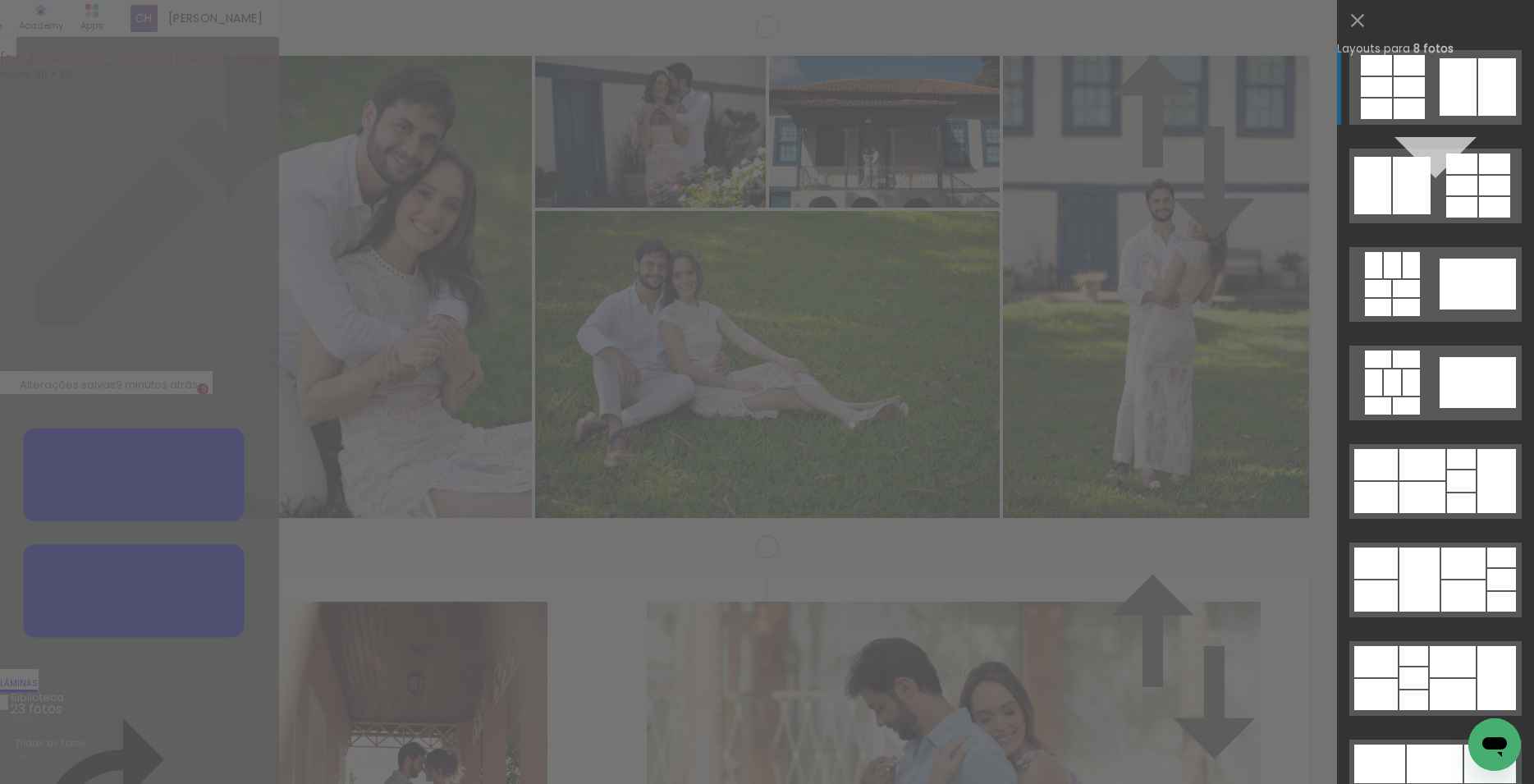
click at [1446, 197] on div at bounding box center [1462, 207] width 31 height 21
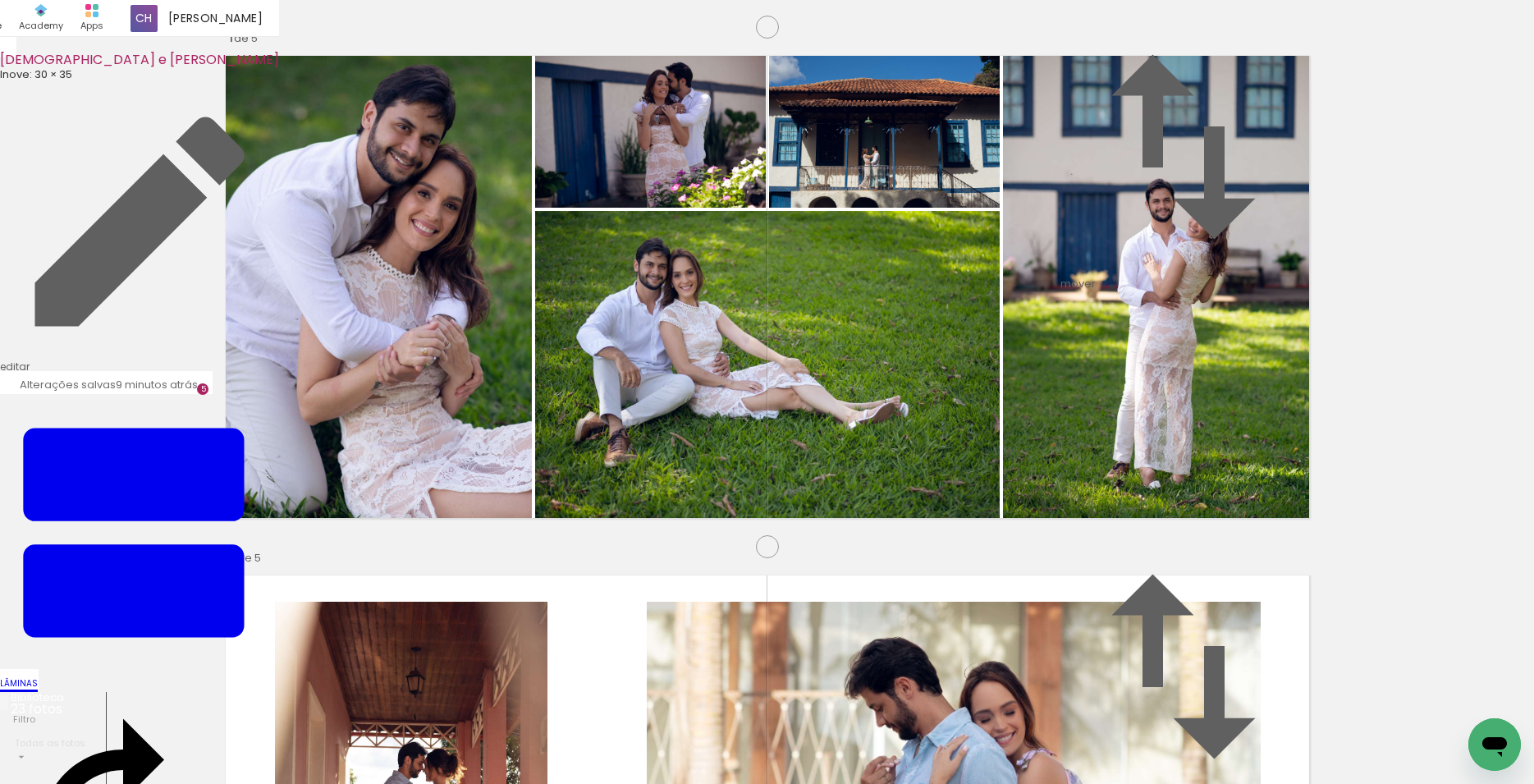
drag, startPoint x: 679, startPoint y: 474, endPoint x: 407, endPoint y: 449, distance: 273.1
click at [0, 0] on slot at bounding box center [0, 0] width 0 height 0
drag, startPoint x: 1078, startPoint y: 198, endPoint x: 1085, endPoint y: 211, distance: 14.8
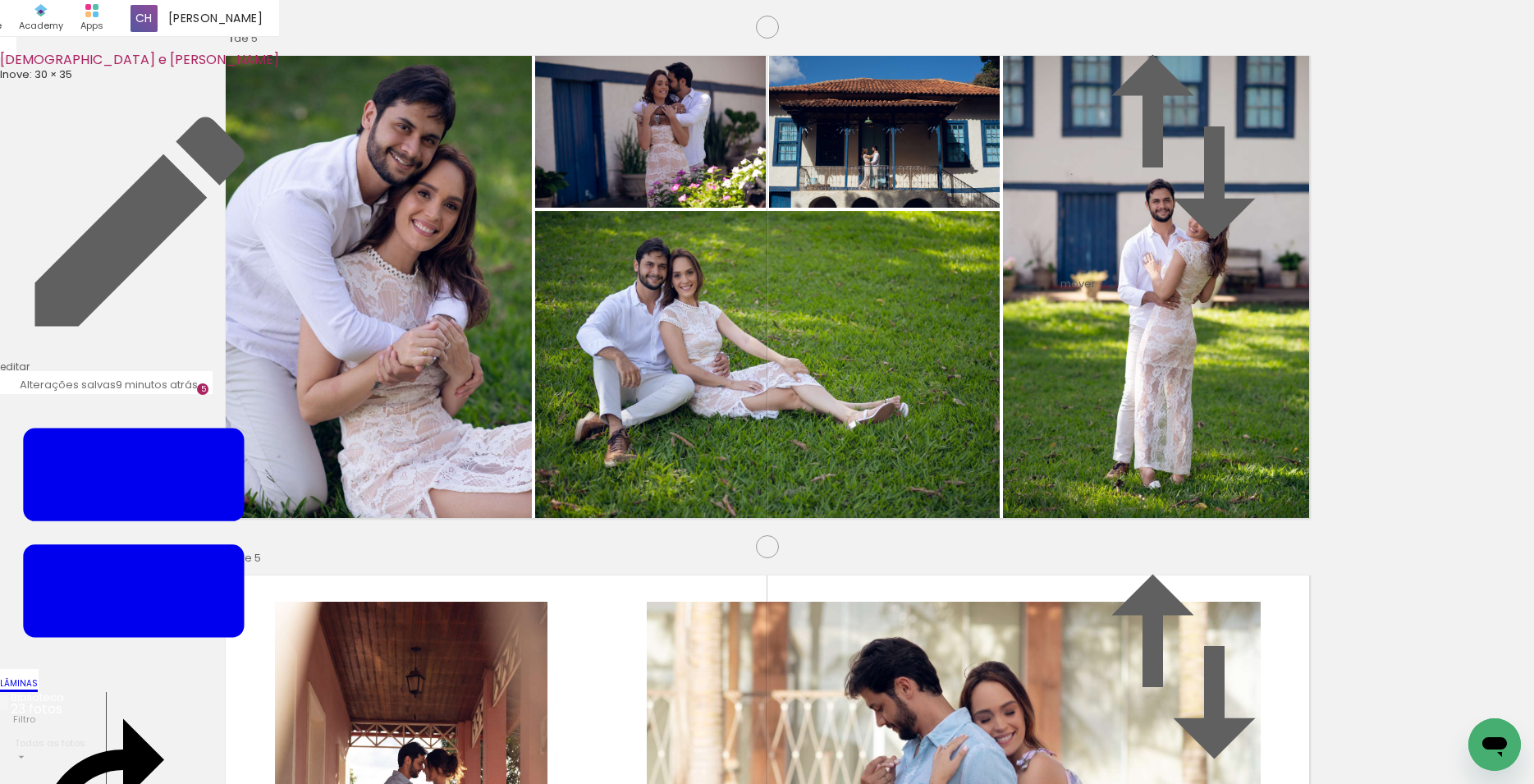
type paper-slider "113"
type paper-slider "112"
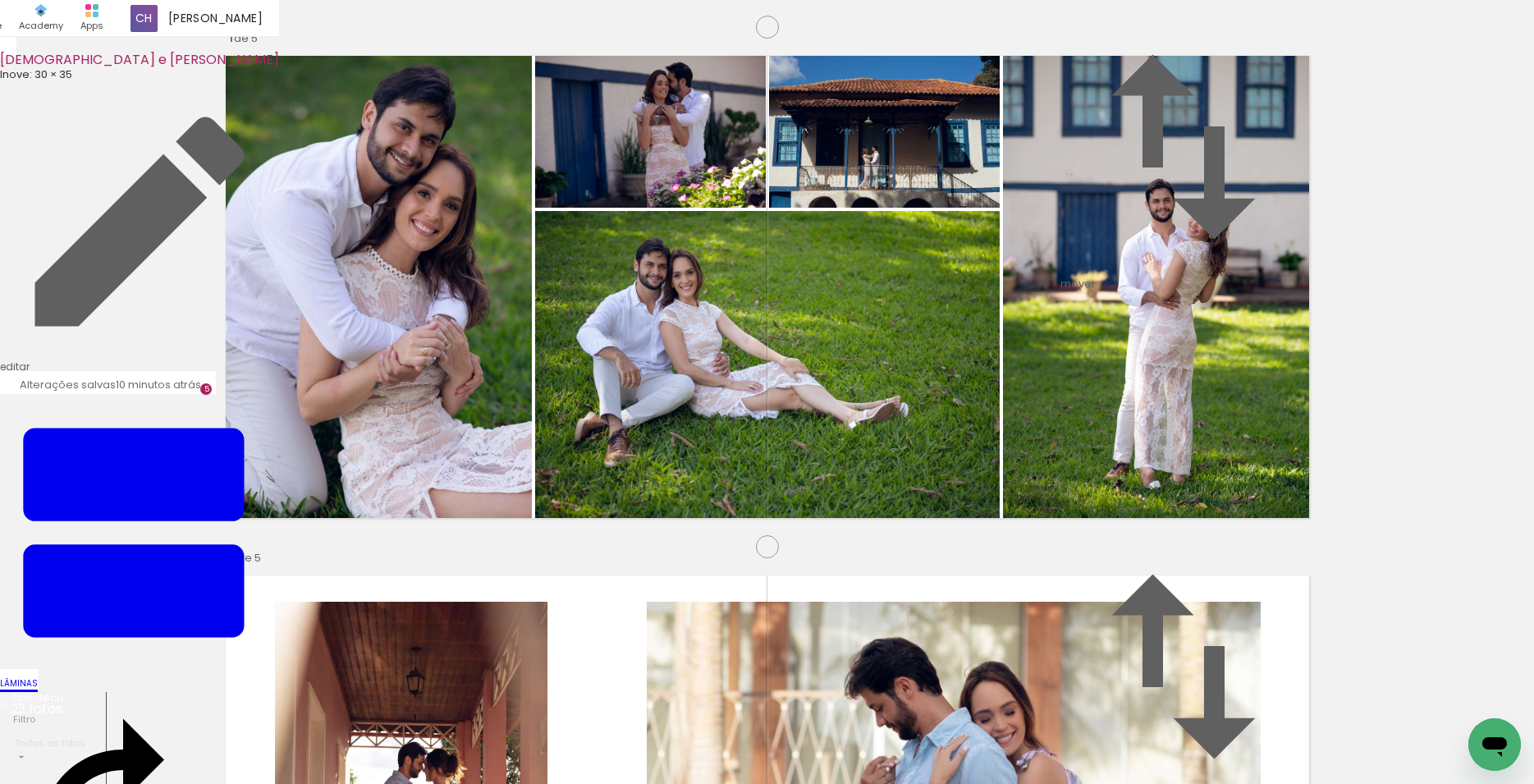
drag, startPoint x: 1110, startPoint y: 503, endPoint x: 1131, endPoint y: 519, distance: 26.4
drag, startPoint x: 561, startPoint y: 735, endPoint x: 423, endPoint y: 394, distance: 367.9
click at [423, 394] on quentale-workspace at bounding box center [767, 392] width 1534 height 784
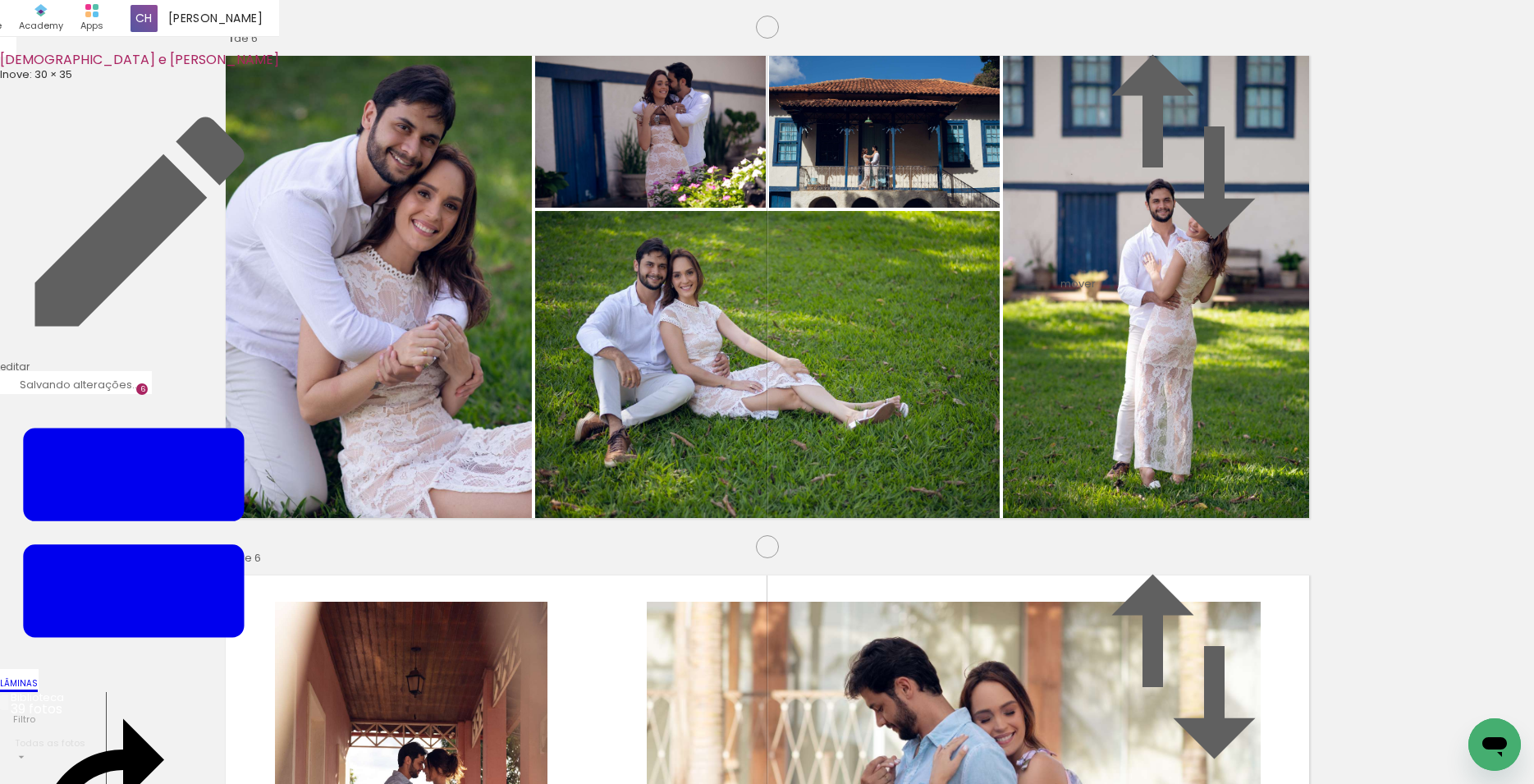
scroll to position [2585, 0]
drag, startPoint x: 1393, startPoint y: 727, endPoint x: 605, endPoint y: 470, distance: 828.9
click at [605, 470] on quentale-workspace at bounding box center [767, 392] width 1534 height 784
drag, startPoint x: 294, startPoint y: 734, endPoint x: 569, endPoint y: 478, distance: 375.7
click at [569, 478] on quentale-workspace at bounding box center [767, 392] width 1534 height 784
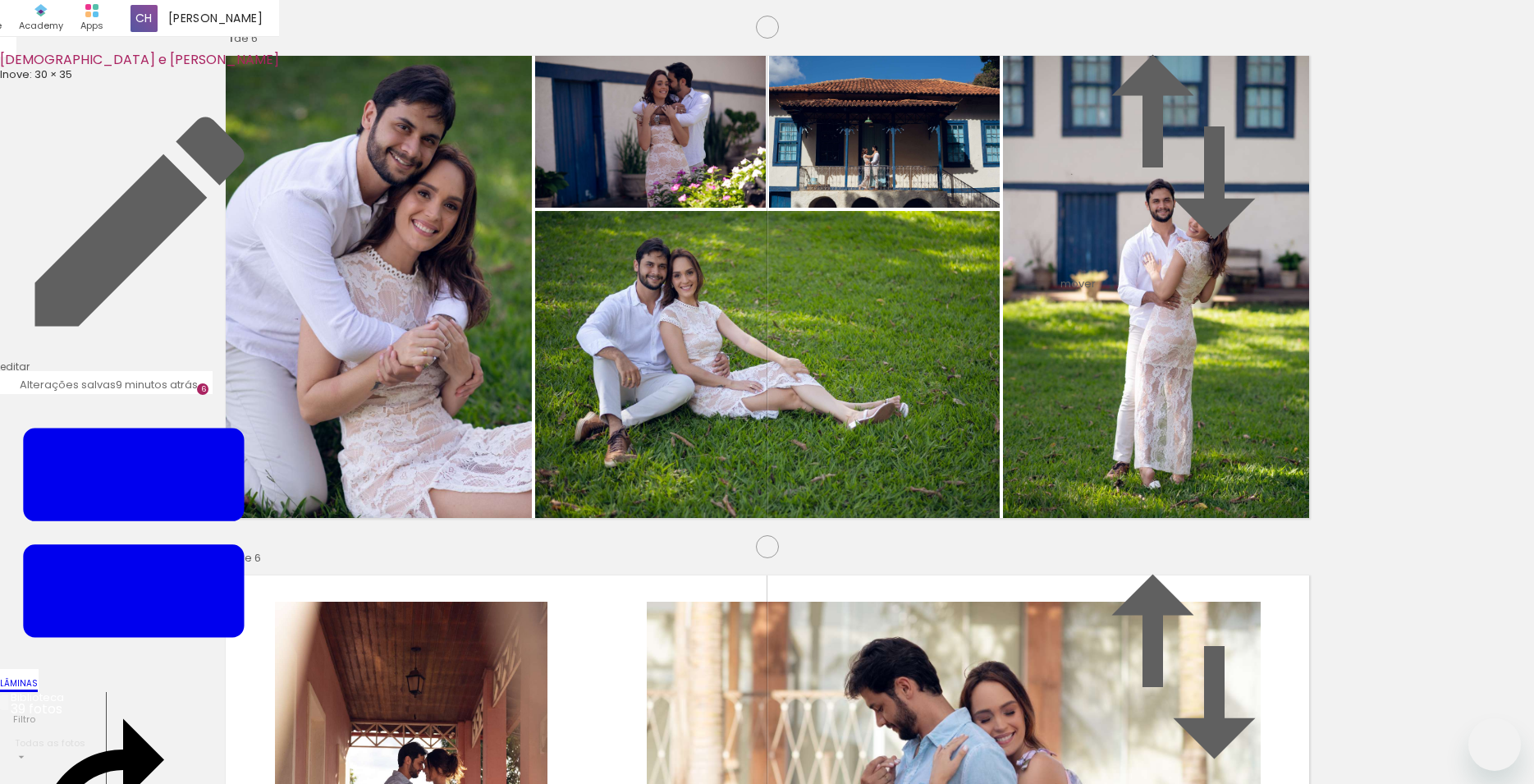
click at [870, 388] on quentale-workspace at bounding box center [767, 392] width 1534 height 784
drag, startPoint x: 1202, startPoint y: 731, endPoint x: 1138, endPoint y: 594, distance: 151.2
click at [948, 456] on quentale-workspace at bounding box center [767, 392] width 1534 height 784
drag, startPoint x: 1282, startPoint y: 711, endPoint x: 846, endPoint y: 374, distance: 551.1
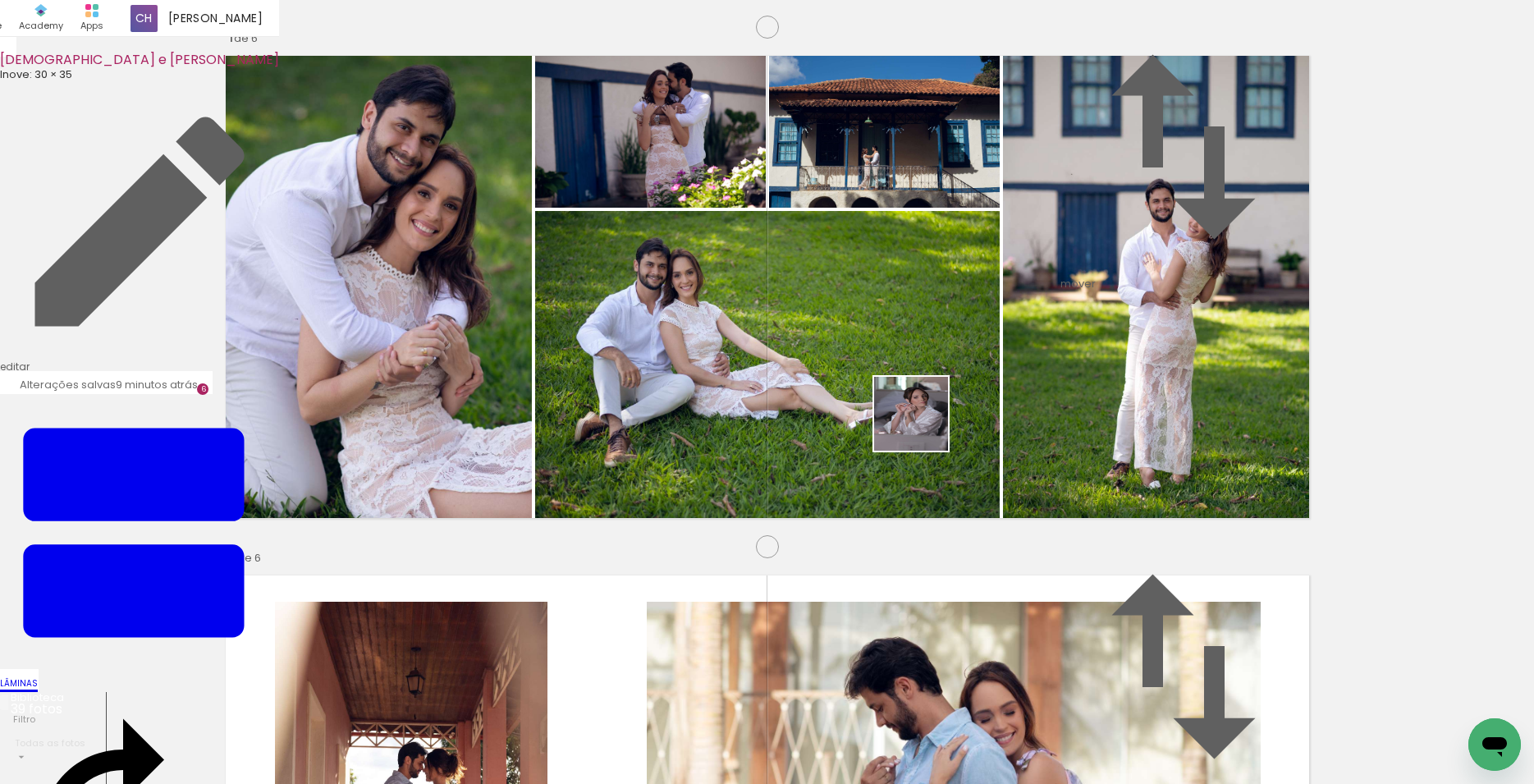
click at [858, 382] on quentale-workspace at bounding box center [767, 392] width 1534 height 784
drag, startPoint x: 384, startPoint y: 734, endPoint x: 609, endPoint y: 487, distance: 334.1
click at [609, 487] on quentale-workspace at bounding box center [767, 392] width 1534 height 784
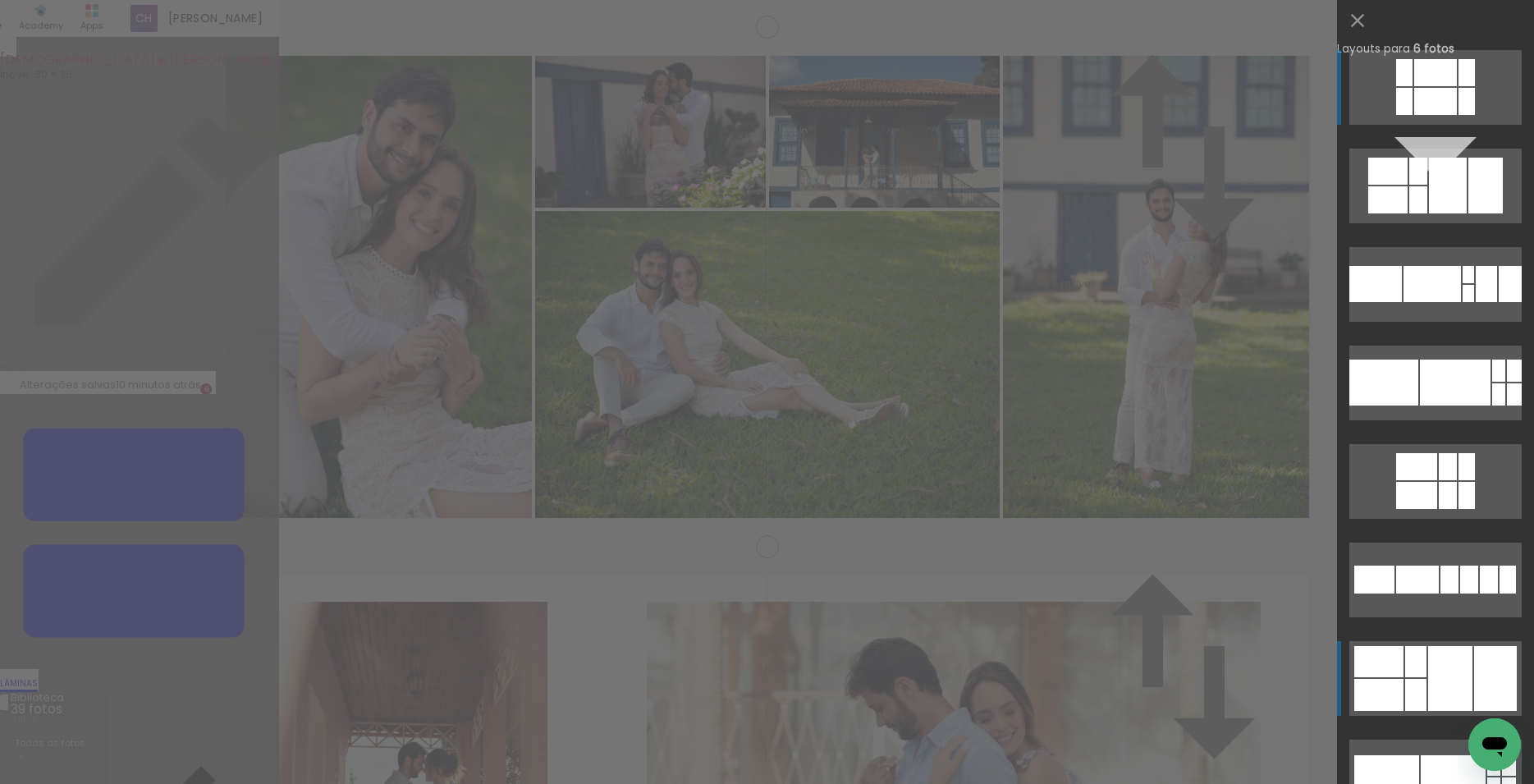
click at [1447, 213] on div at bounding box center [1448, 186] width 38 height 56
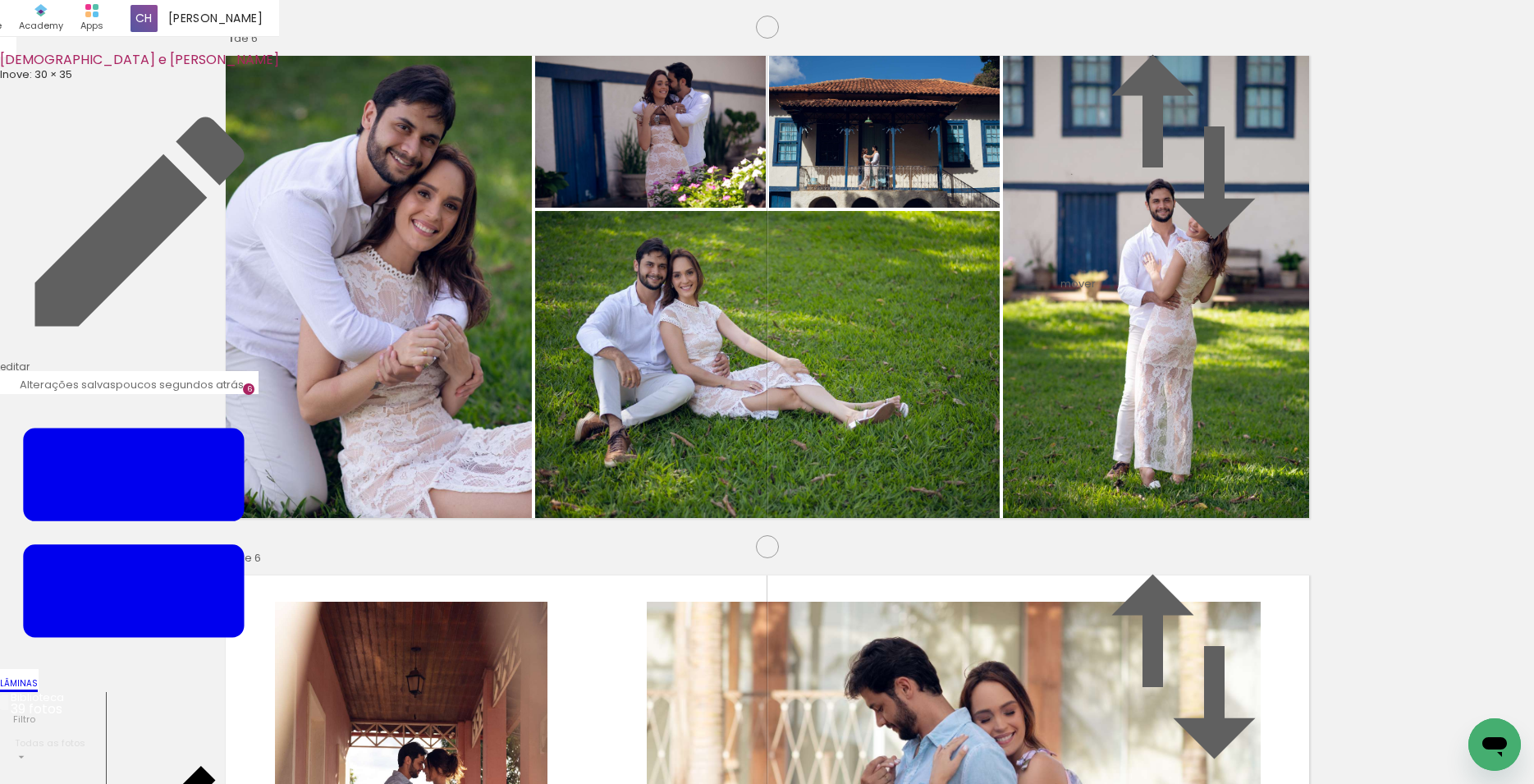
scroll to position [2605, 0]
drag, startPoint x: 776, startPoint y: 492, endPoint x: 842, endPoint y: 444, distance: 81.6
click at [842, 444] on quentale-workspace at bounding box center [767, 392] width 1534 height 784
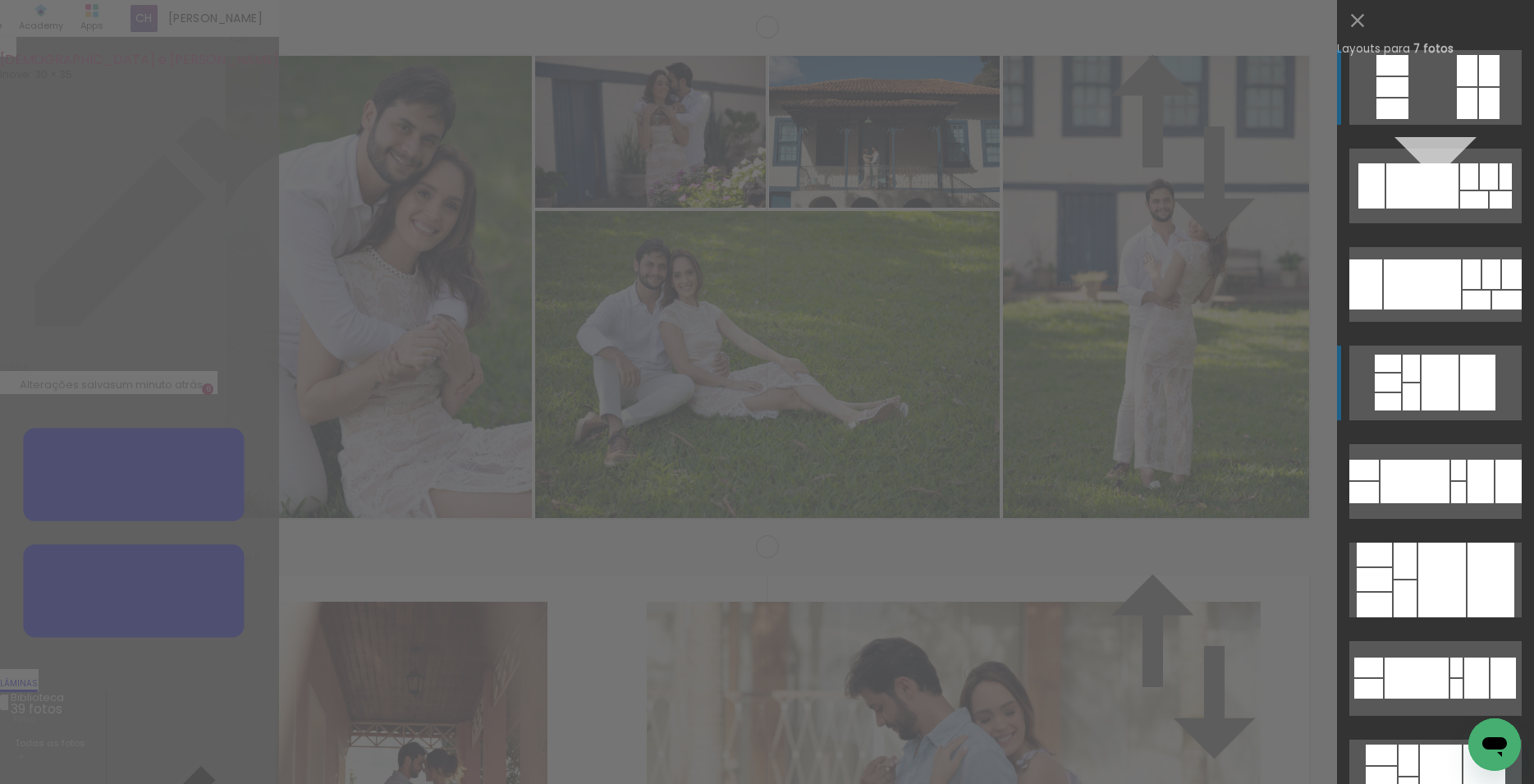
scroll to position [2585, 0]
click at [1417, 208] on div at bounding box center [1422, 186] width 72 height 45
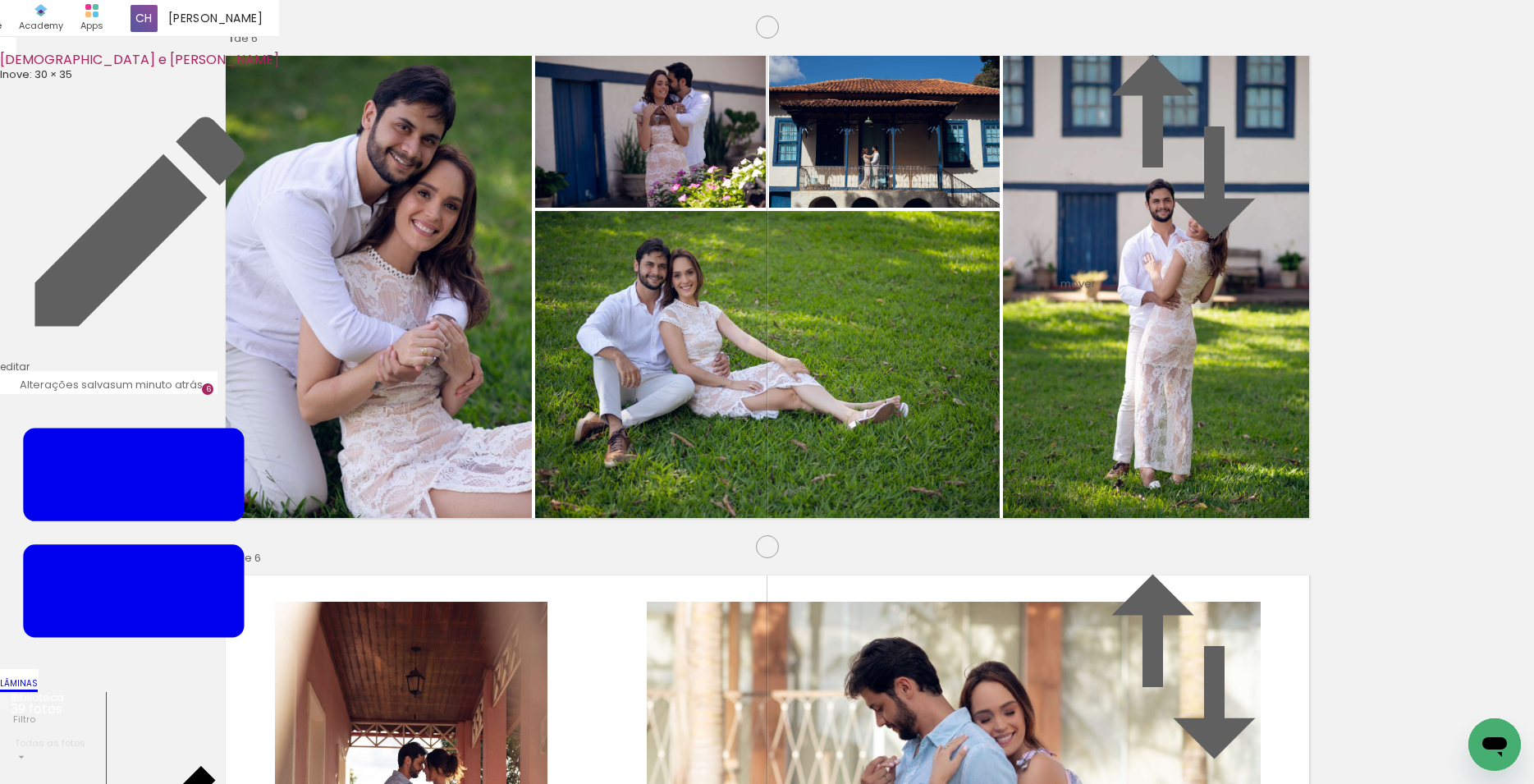
drag, startPoint x: 889, startPoint y: 416, endPoint x: 292, endPoint y: 491, distance: 601.7
click at [0, 0] on slot at bounding box center [0, 0] width 0 height 0
drag, startPoint x: 539, startPoint y: 354, endPoint x: 1219, endPoint y: 378, distance: 680.4
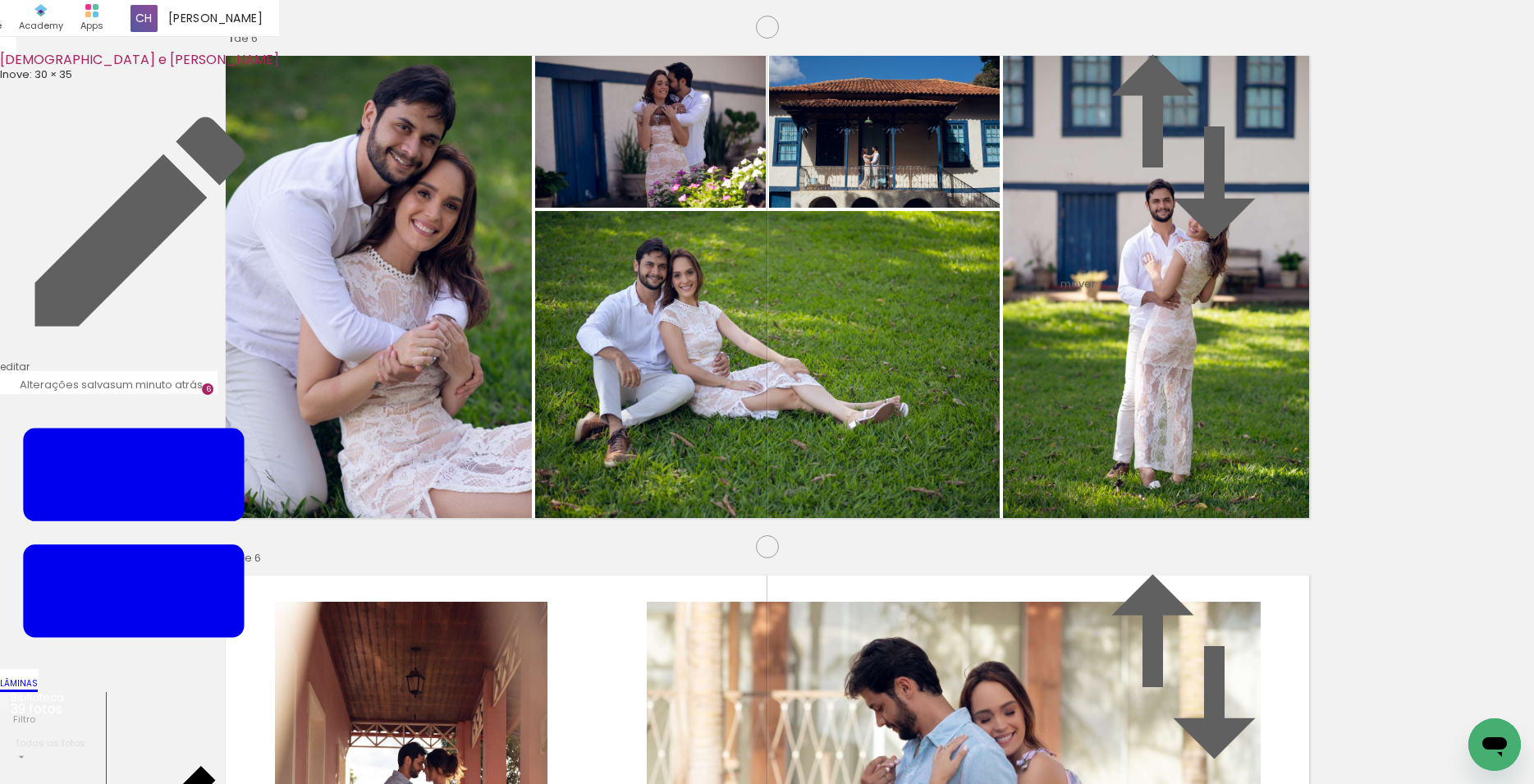
click at [0, 0] on slot at bounding box center [0, 0] width 0 height 0
drag, startPoint x: 289, startPoint y: 359, endPoint x: 442, endPoint y: 350, distance: 153.3
click at [0, 0] on slot at bounding box center [0, 0] width 0 height 0
drag, startPoint x: 648, startPoint y: 236, endPoint x: 854, endPoint y: 387, distance: 255.4
type paper-slider "120"
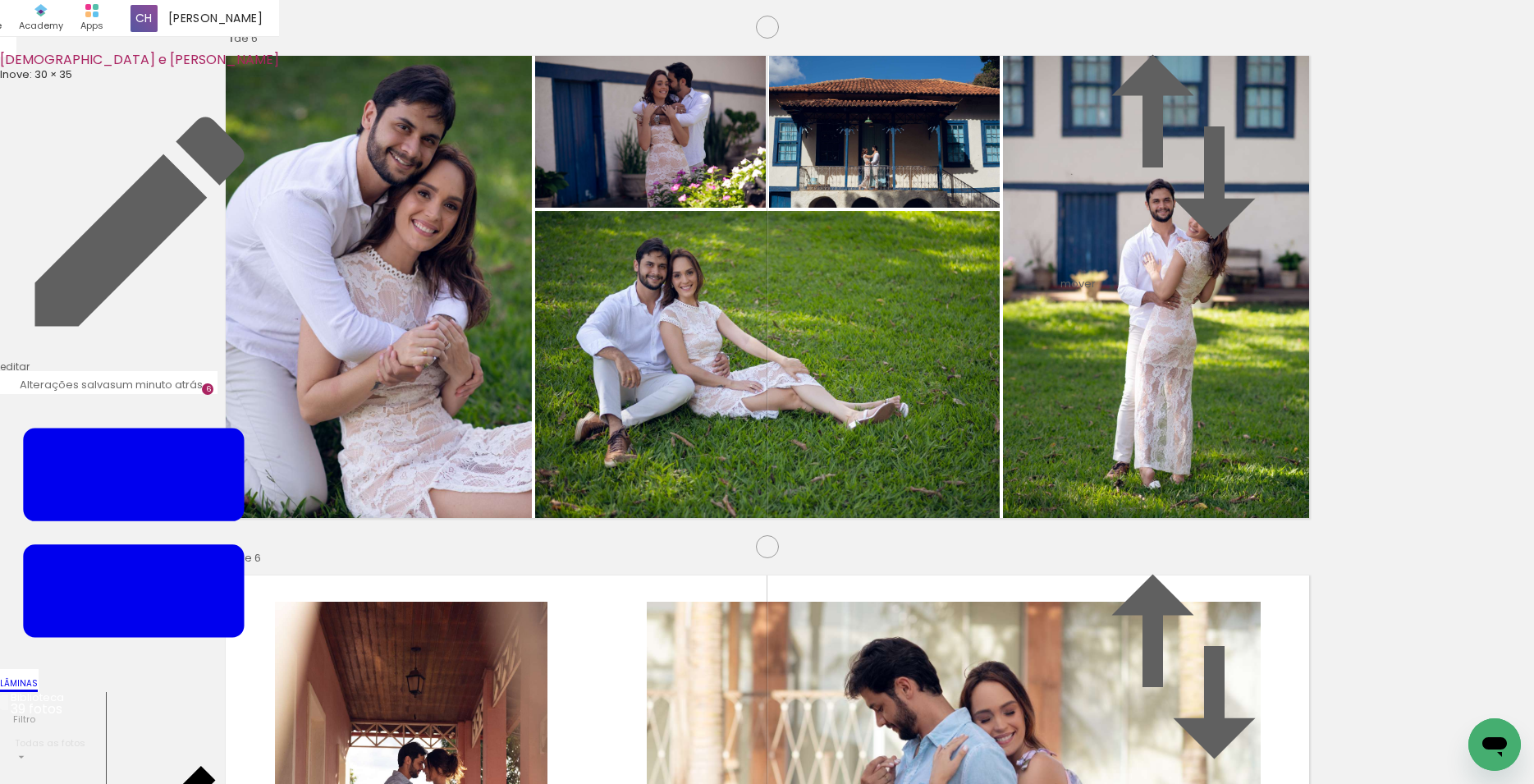
drag, startPoint x: 919, startPoint y: 406, endPoint x: 908, endPoint y: 419, distance: 17.0
drag, startPoint x: 943, startPoint y: 408, endPoint x: 953, endPoint y: 408, distance: 10.0
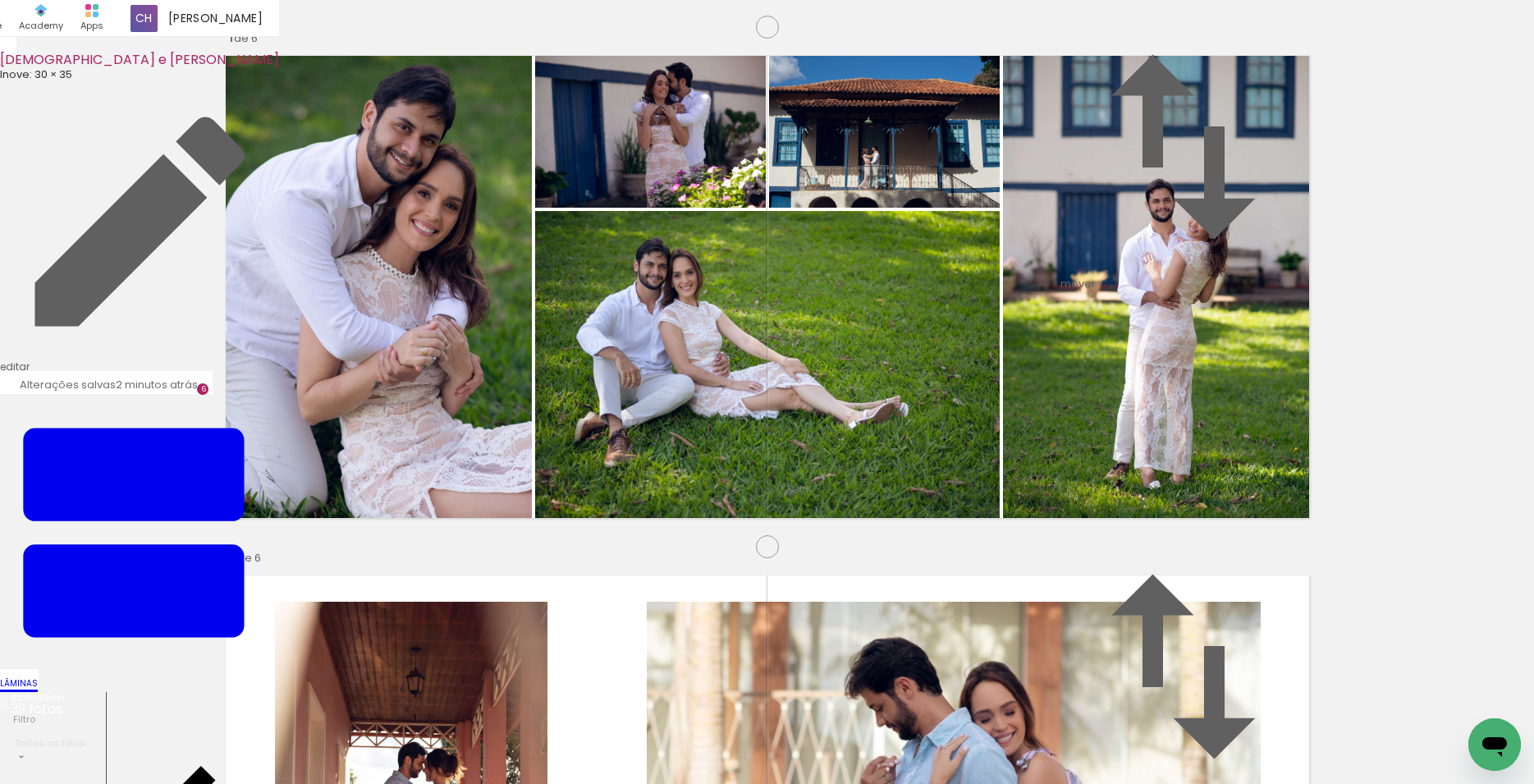
drag, startPoint x: 1194, startPoint y: 402, endPoint x: 1194, endPoint y: 380, distance: 22.0
drag, startPoint x: 655, startPoint y: 730, endPoint x: 708, endPoint y: 662, distance: 86.2
click at [526, 437] on quentale-workspace at bounding box center [767, 392] width 1534 height 784
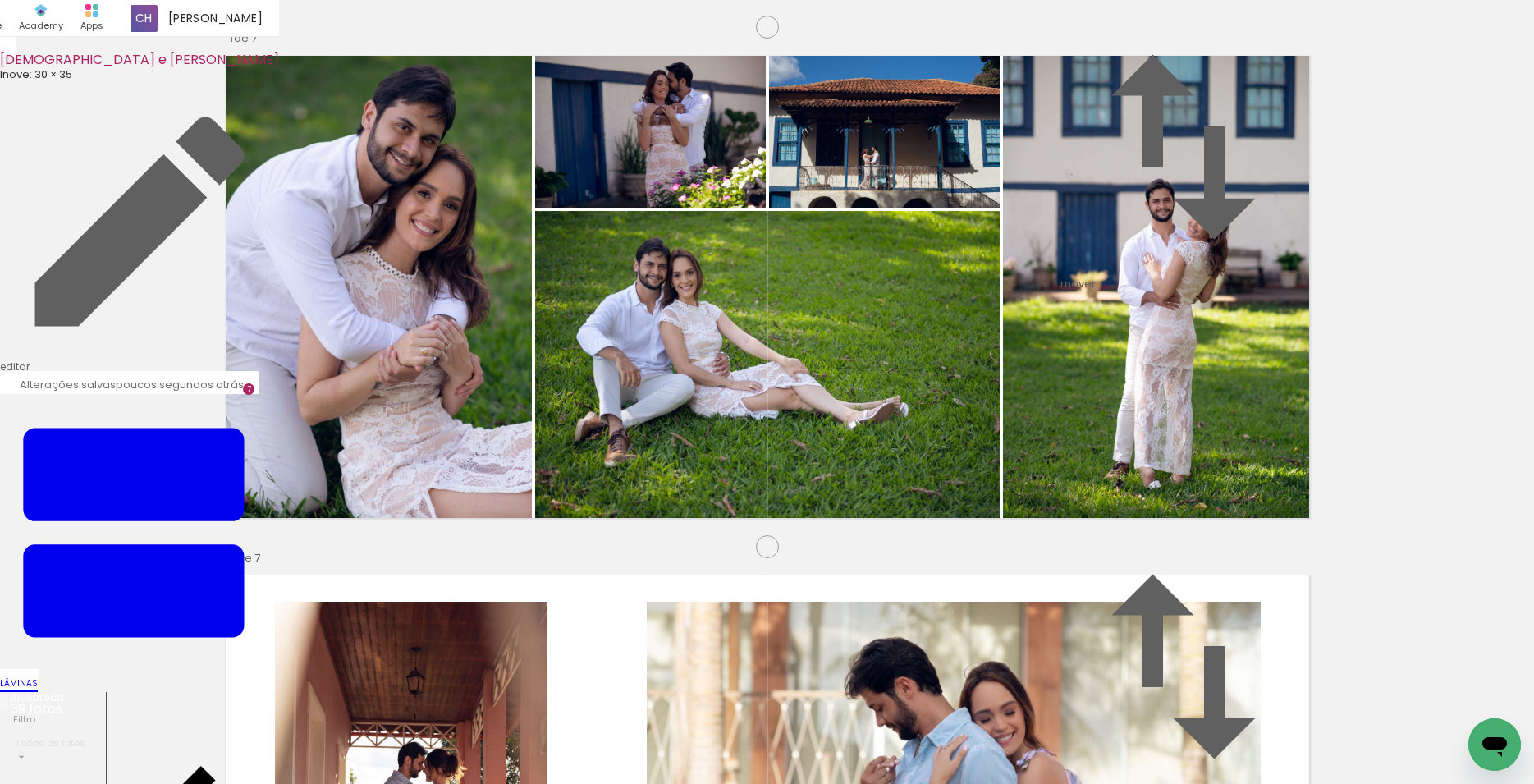
scroll to position [3105, 0]
drag, startPoint x: 736, startPoint y: 734, endPoint x: 817, endPoint y: 688, distance: 93.2
click at [522, 513] on quentale-workspace at bounding box center [767, 392] width 1534 height 784
drag, startPoint x: 752, startPoint y: 571, endPoint x: 902, endPoint y: 673, distance: 181.4
click at [659, 453] on quentale-workspace at bounding box center [767, 392] width 1534 height 784
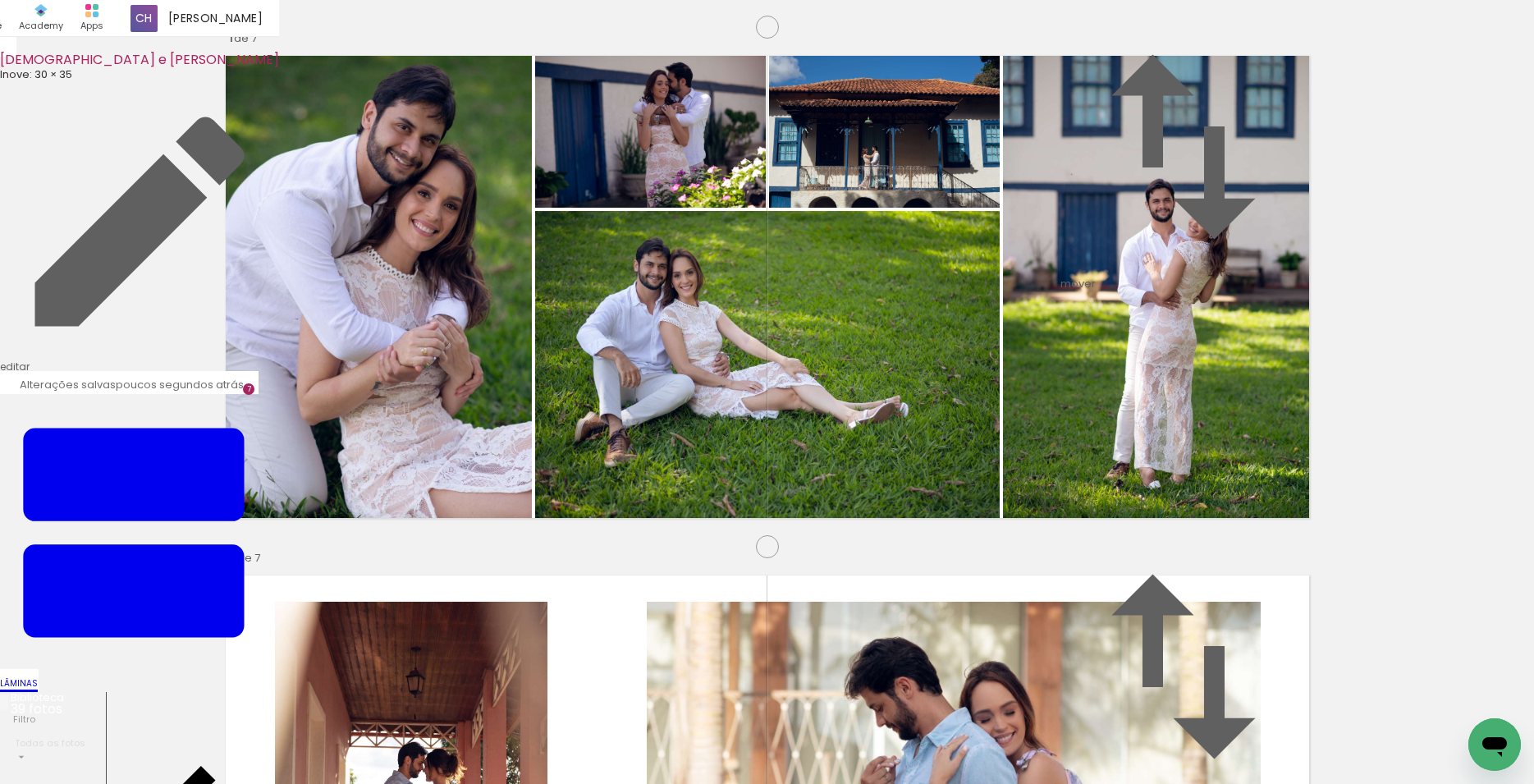
drag, startPoint x: 927, startPoint y: 713, endPoint x: 1017, endPoint y: 712, distance: 90.0
click at [865, 495] on quentale-workspace at bounding box center [767, 392] width 1534 height 784
drag, startPoint x: 1015, startPoint y: 736, endPoint x: 985, endPoint y: 544, distance: 194.3
click at [911, 469] on quentale-workspace at bounding box center [767, 392] width 1534 height 784
click at [1072, 416] on quentale-workspace at bounding box center [767, 392] width 1534 height 784
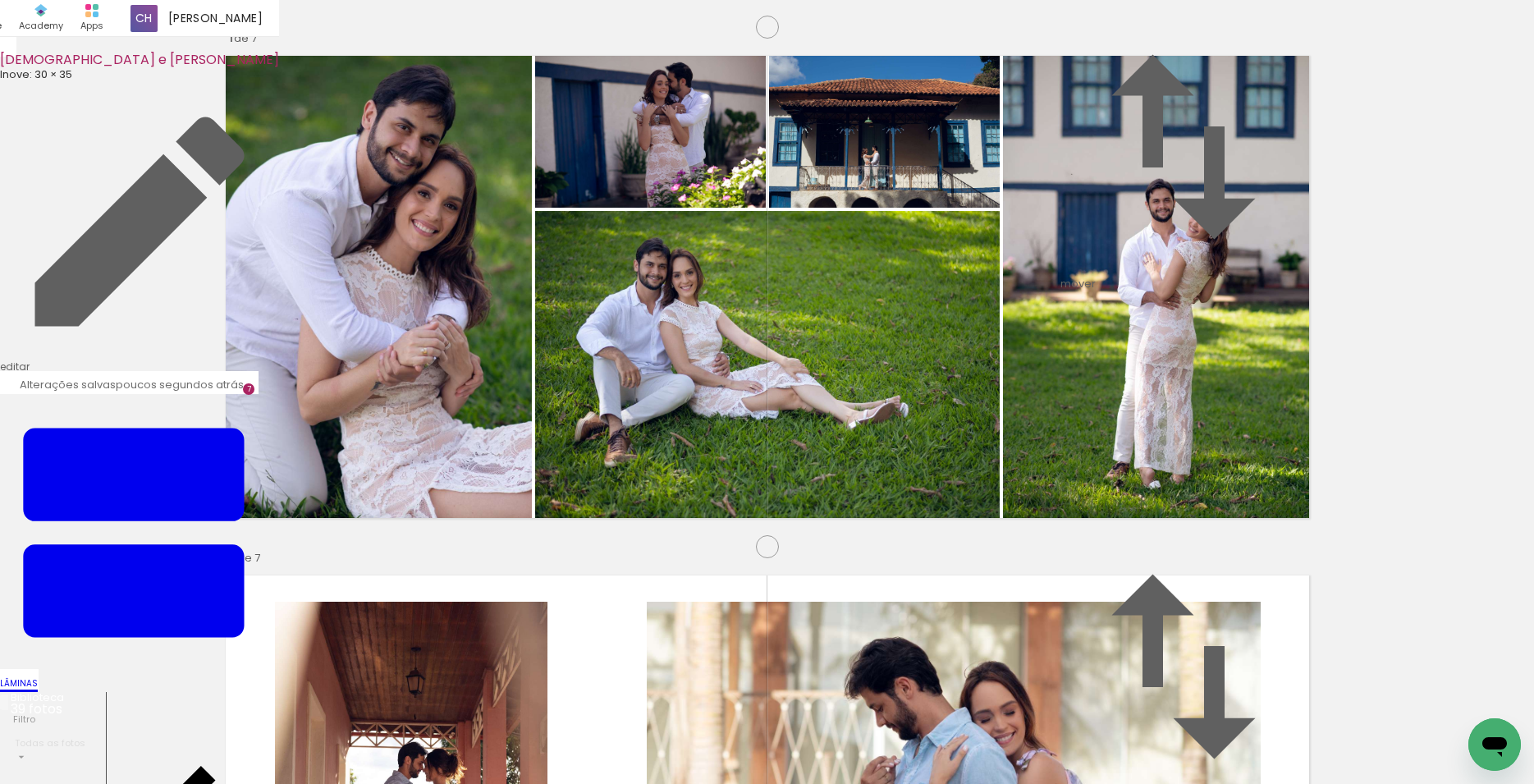
drag, startPoint x: 403, startPoint y: 420, endPoint x: 1061, endPoint y: 414, distance: 658.0
click at [0, 0] on slot at bounding box center [0, 0] width 0 height 0
drag, startPoint x: 1288, startPoint y: 733, endPoint x: 1328, endPoint y: 706, distance: 48.3
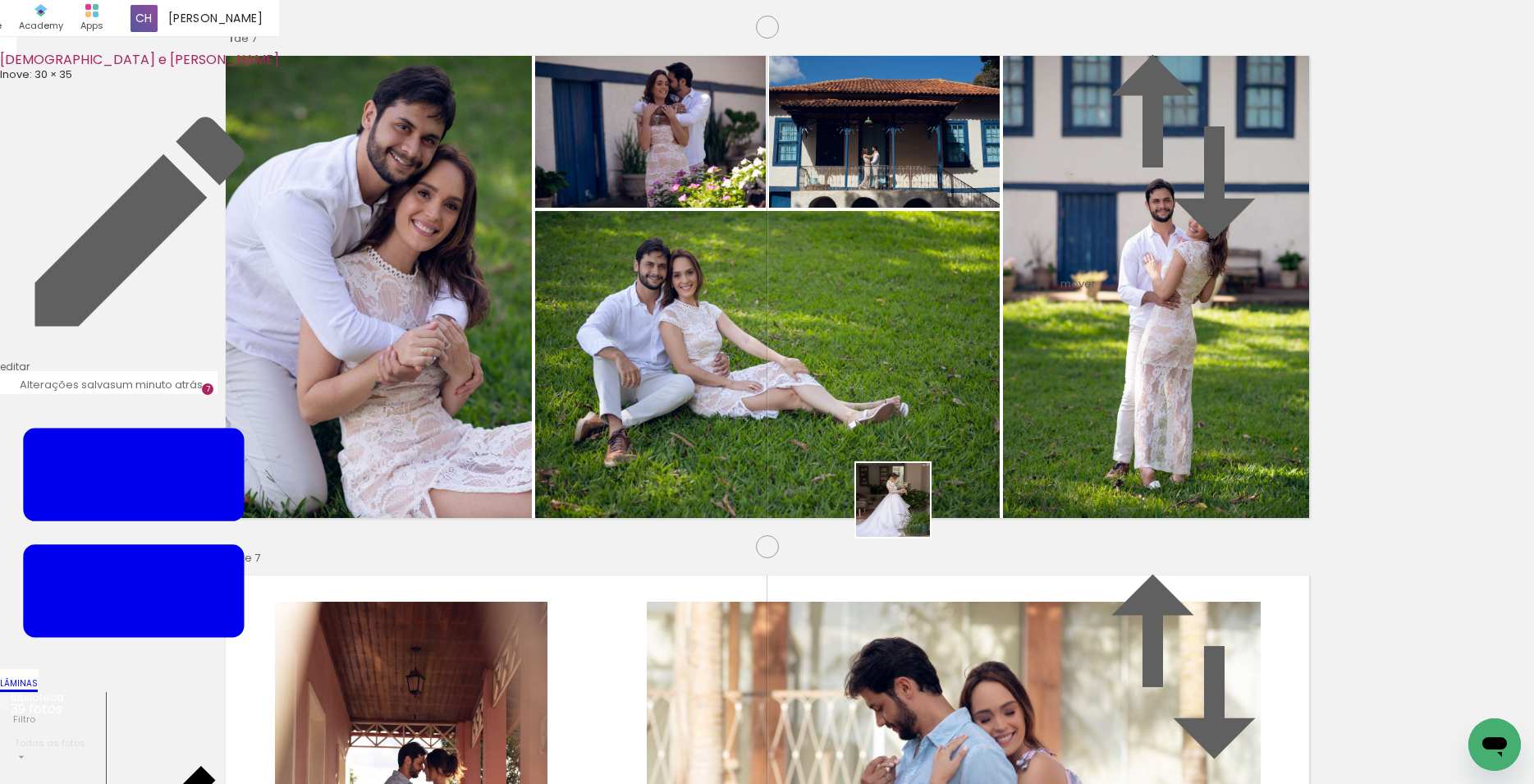
click at [874, 505] on quentale-workspace at bounding box center [767, 392] width 1534 height 784
click at [927, 482] on quentale-workspace at bounding box center [767, 392] width 1534 height 784
drag, startPoint x: 1474, startPoint y: 717, endPoint x: 1010, endPoint y: 435, distance: 543.0
click at [1031, 449] on quentale-workspace at bounding box center [767, 392] width 1534 height 784
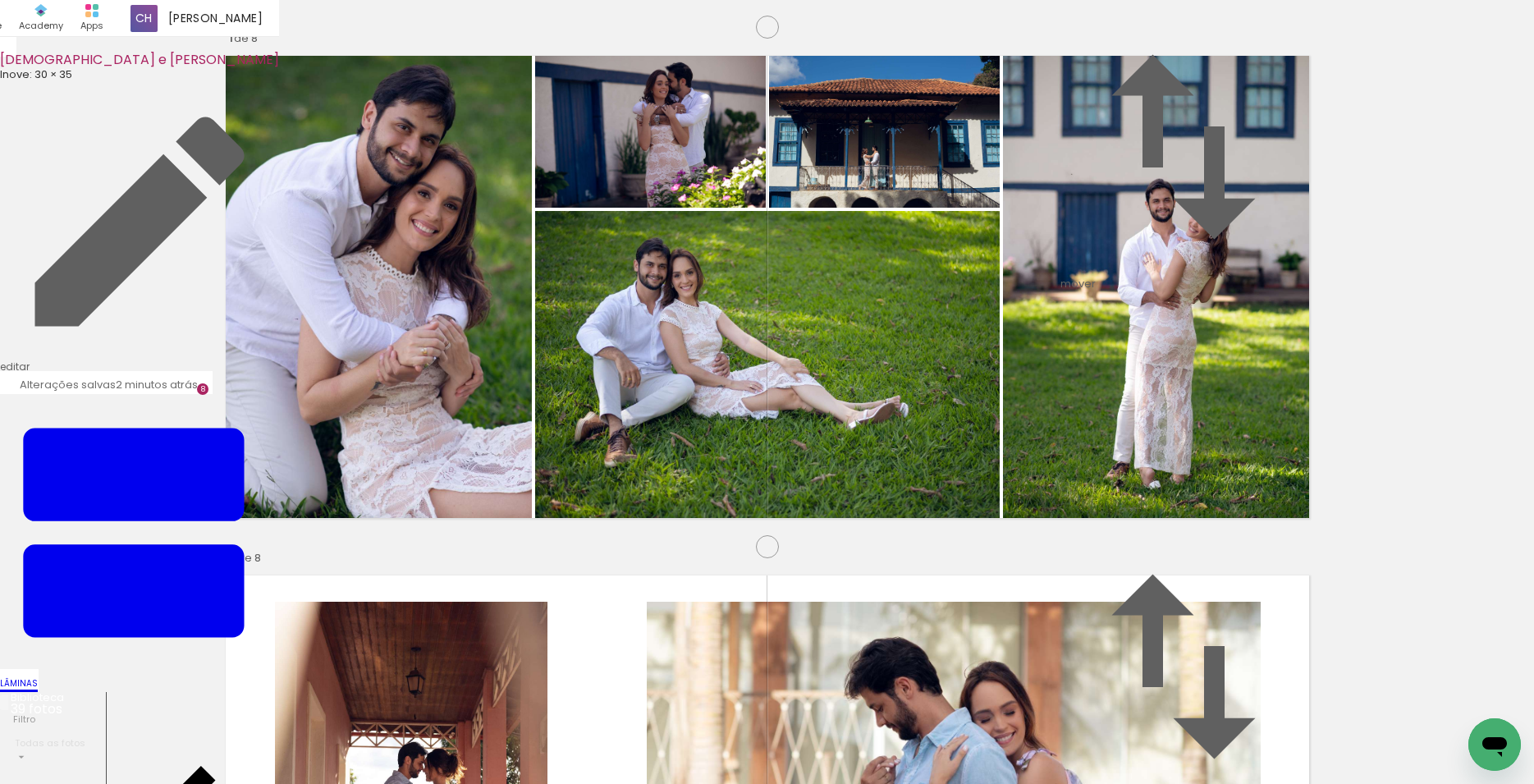
scroll to position [0, 2191]
drag, startPoint x: 1208, startPoint y: 734, endPoint x: 685, endPoint y: 615, distance: 536.4
click at [489, 433] on quentale-workspace at bounding box center [767, 392] width 1534 height 784
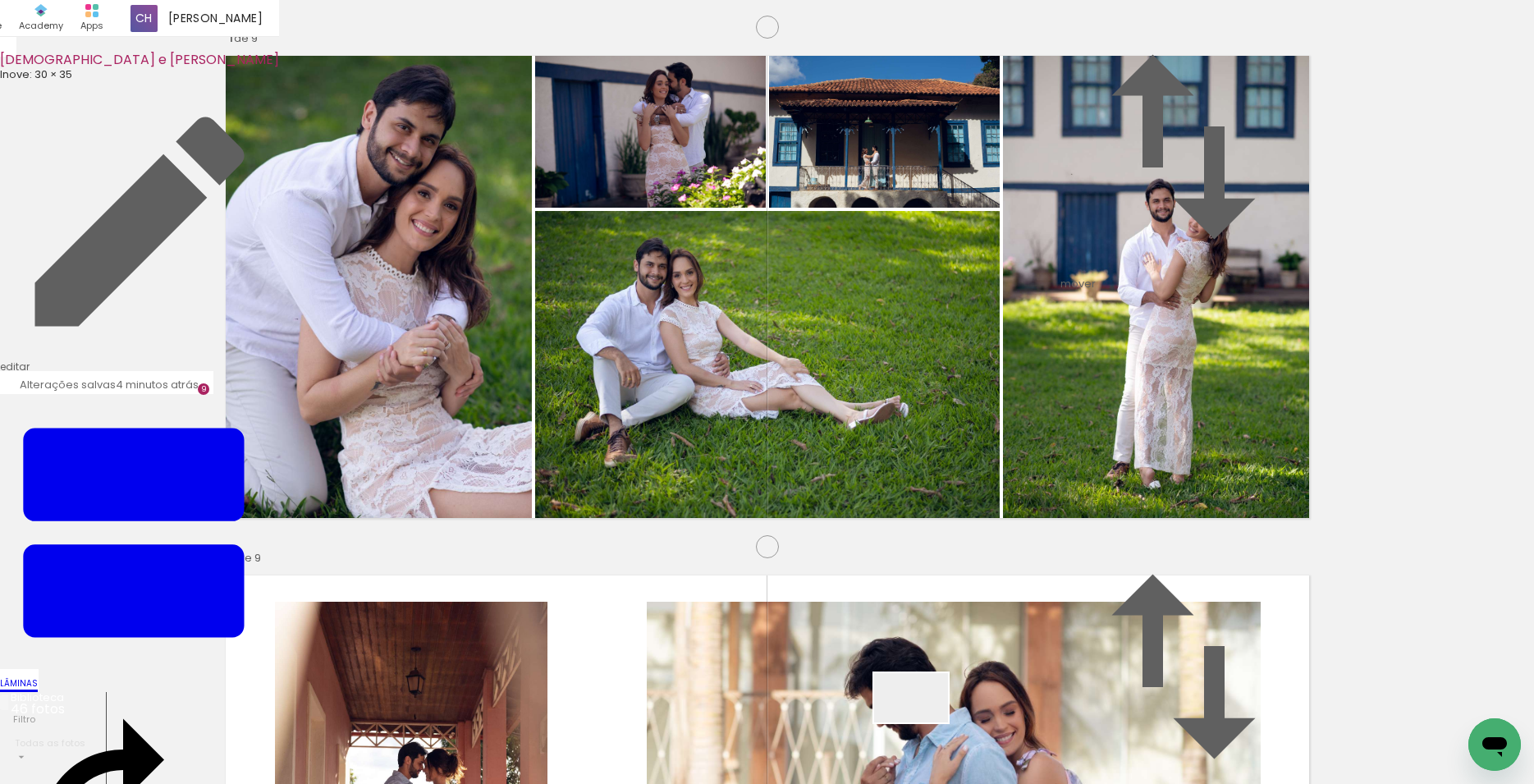
scroll to position [0, 2835]
drag, startPoint x: 924, startPoint y: 727, endPoint x: 1058, endPoint y: 677, distance: 143.0
click at [971, 346] on quentale-workspace at bounding box center [767, 392] width 1534 height 784
drag, startPoint x: 1090, startPoint y: 734, endPoint x: 975, endPoint y: 674, distance: 129.7
click at [936, 494] on quentale-workspace at bounding box center [767, 392] width 1534 height 784
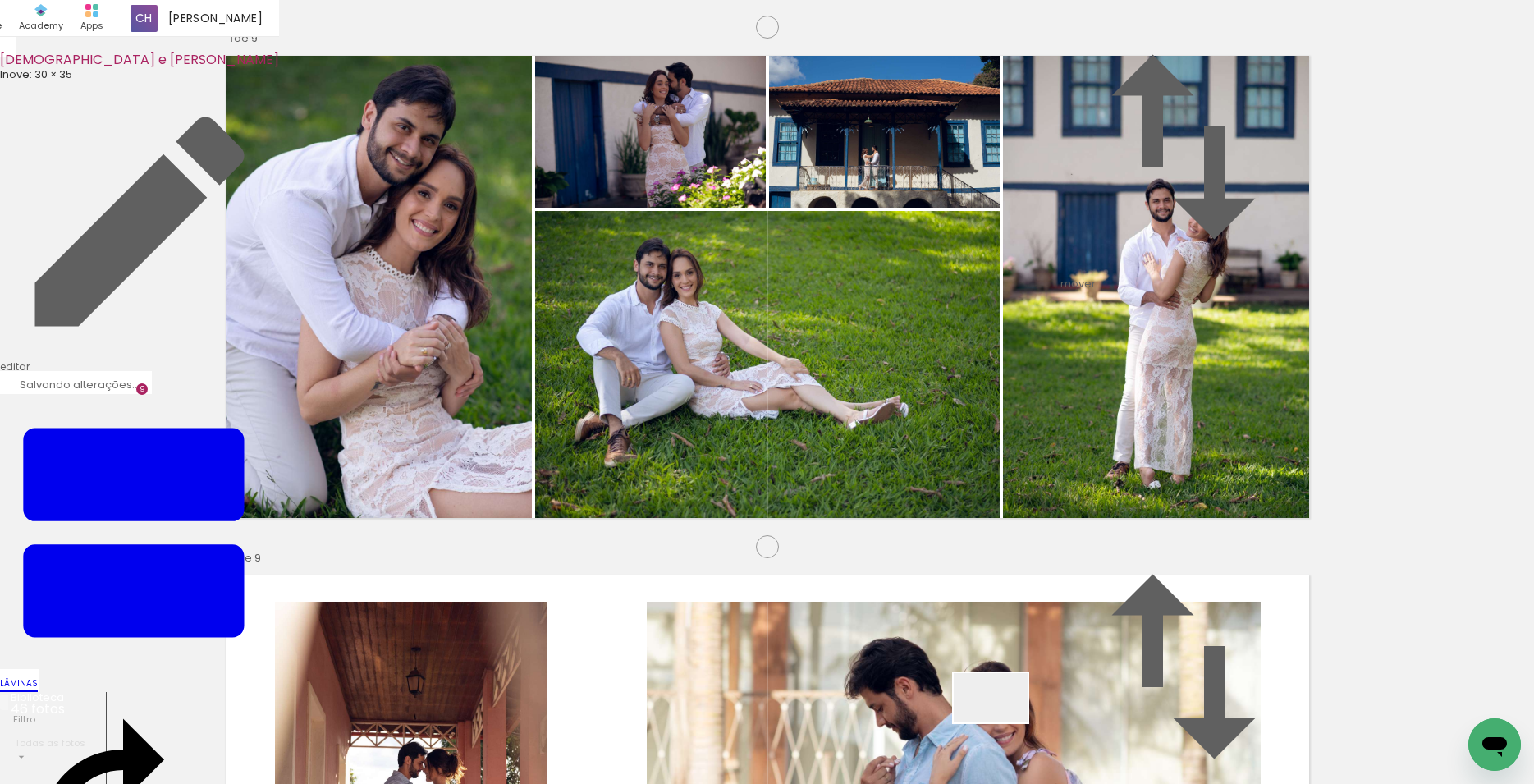
drag, startPoint x: 1003, startPoint y: 722, endPoint x: 1029, endPoint y: 447, distance: 276.2
click at [1029, 447] on quentale-workspace at bounding box center [767, 392] width 1534 height 784
drag, startPoint x: 1083, startPoint y: 551, endPoint x: 1081, endPoint y: 373, distance: 178.0
click at [0, 0] on slot at bounding box center [0, 0] width 0 height 0
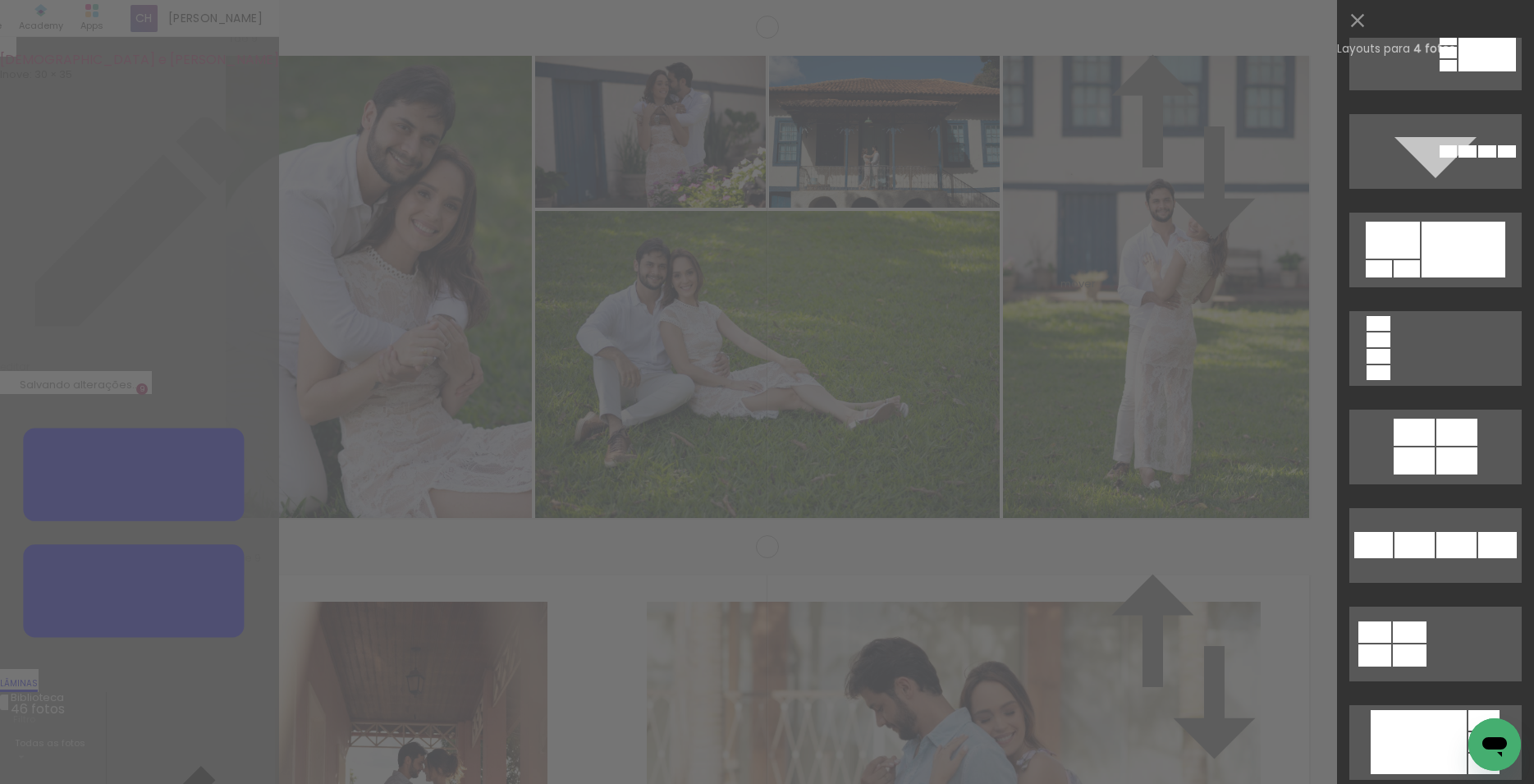
scroll to position [3510, 0]
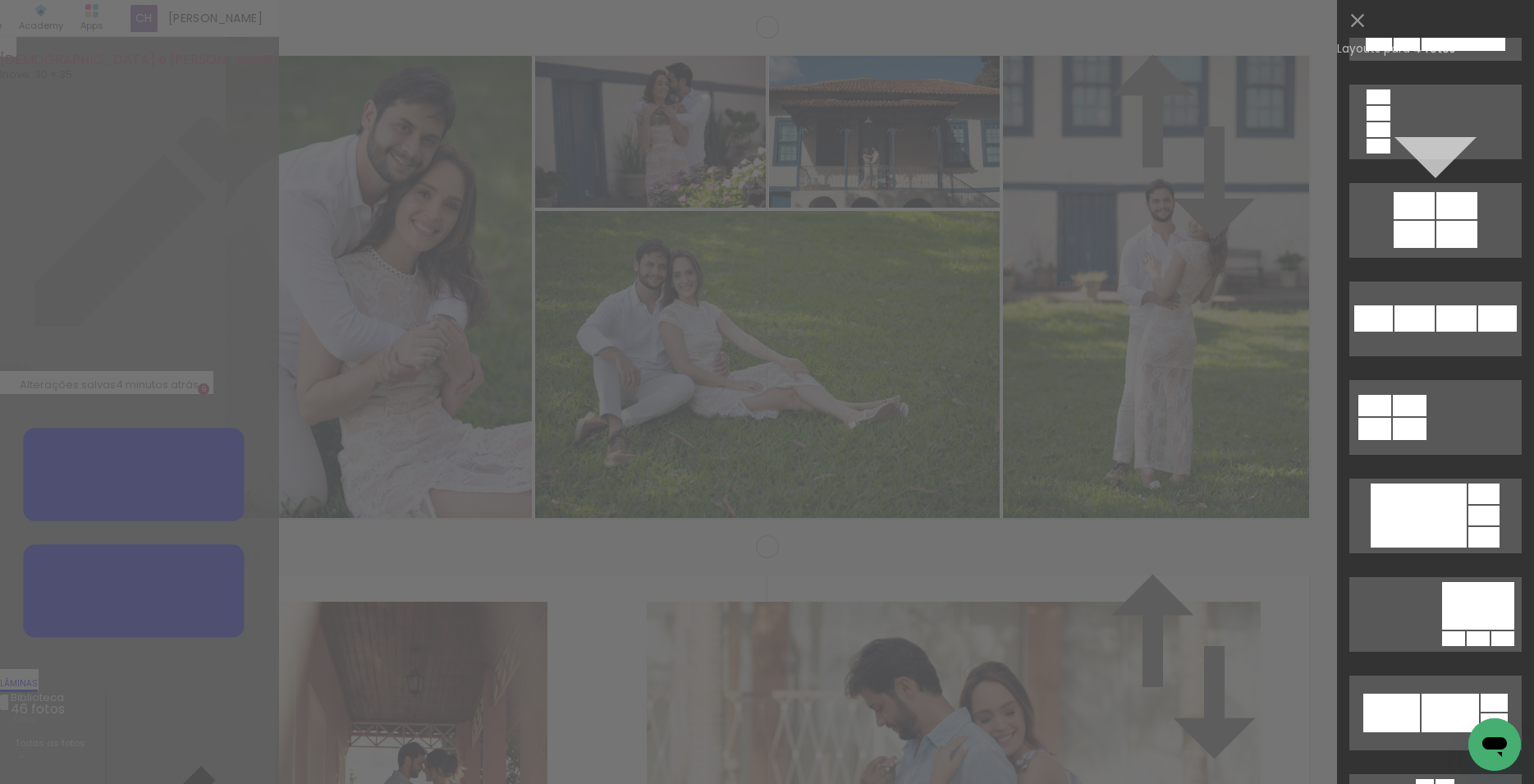
click at [1427, 520] on div at bounding box center [1419, 515] width 96 height 64
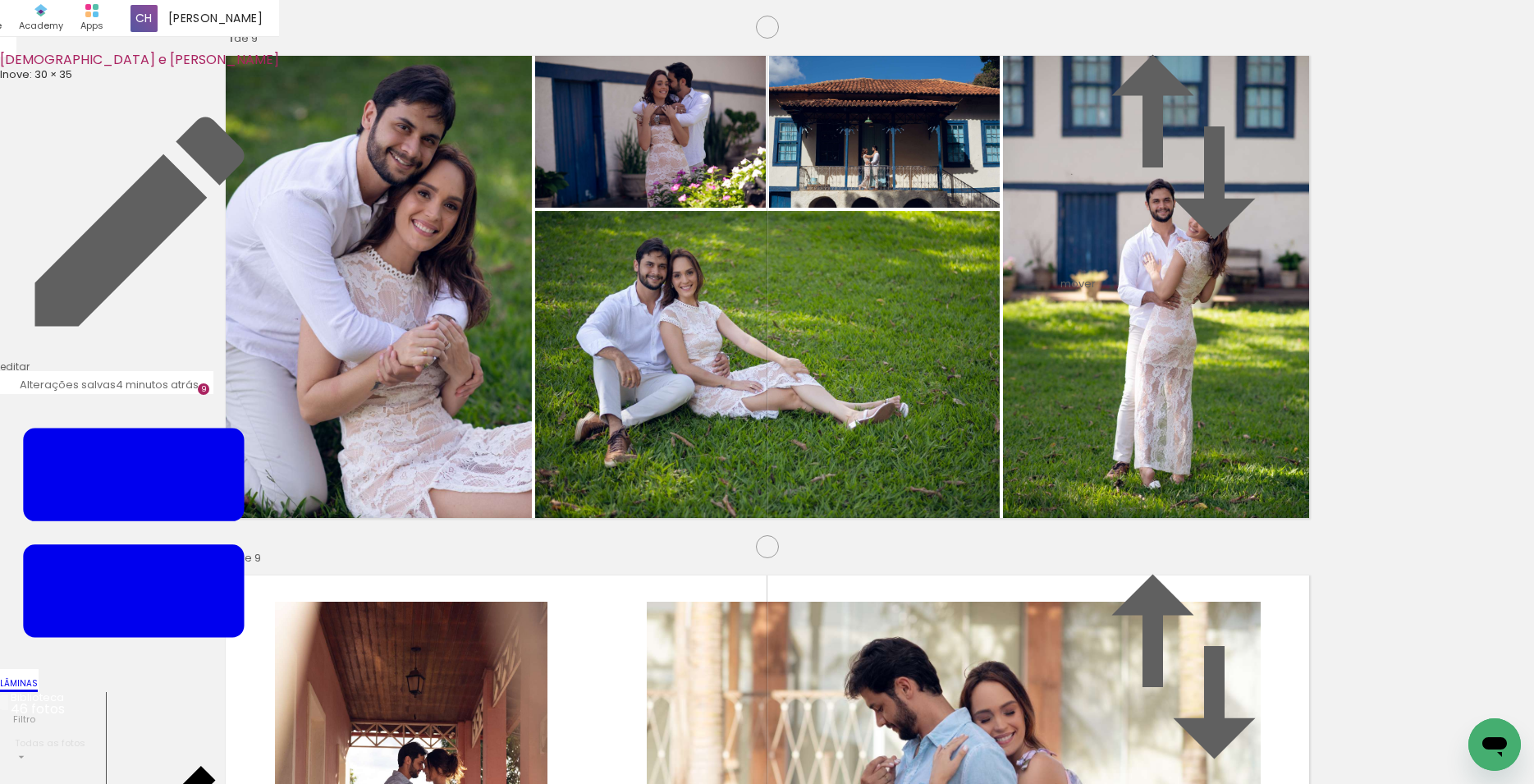
drag, startPoint x: 898, startPoint y: 470, endPoint x: 726, endPoint y: 470, distance: 172.0
type paper-slider "114"
drag, startPoint x: 565, startPoint y: 287, endPoint x: 501, endPoint y: 286, distance: 64.0
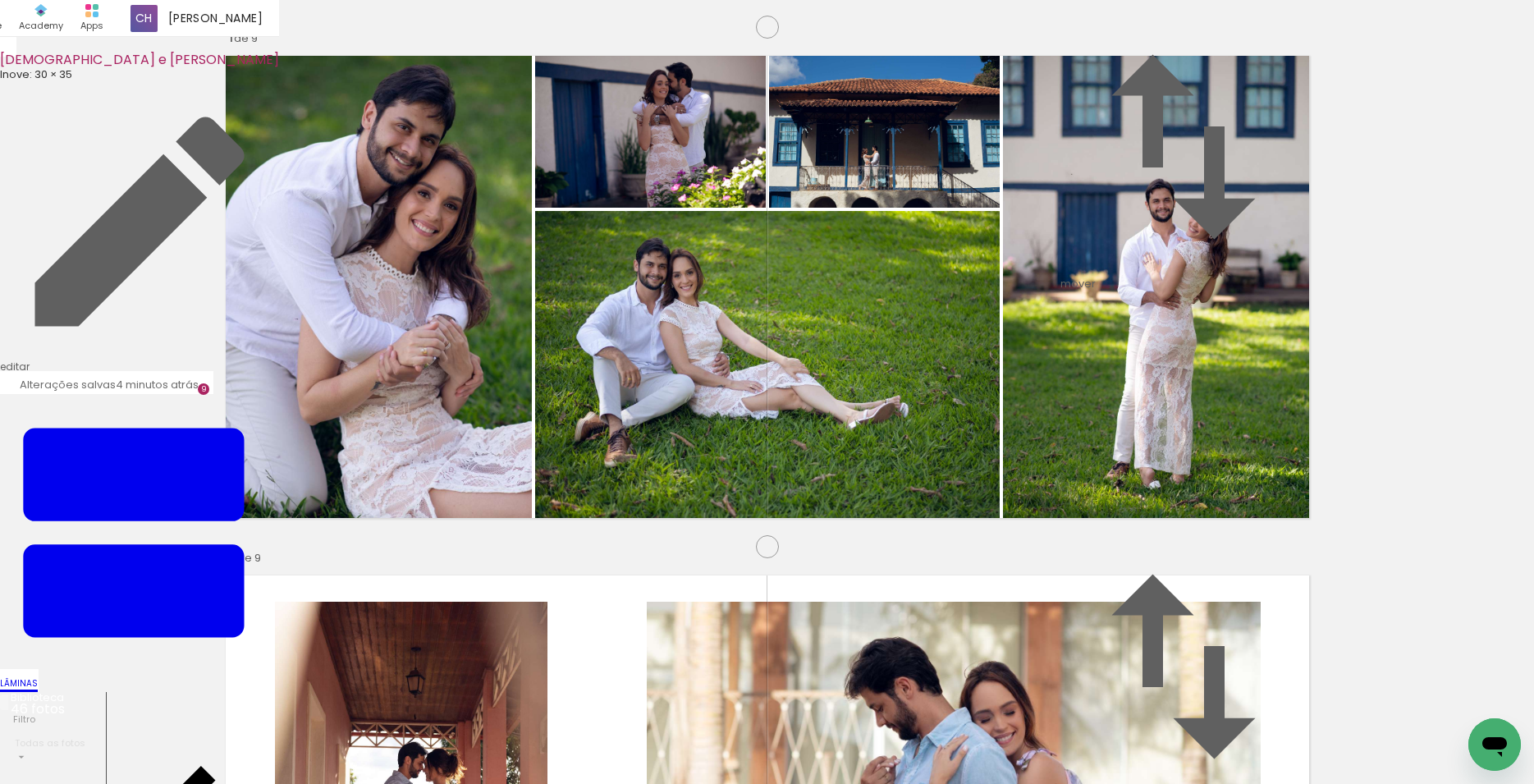
drag, startPoint x: 830, startPoint y: 465, endPoint x: 829, endPoint y: 476, distance: 11.0
drag, startPoint x: 1242, startPoint y: 553, endPoint x: 1212, endPoint y: 493, distance: 67.1
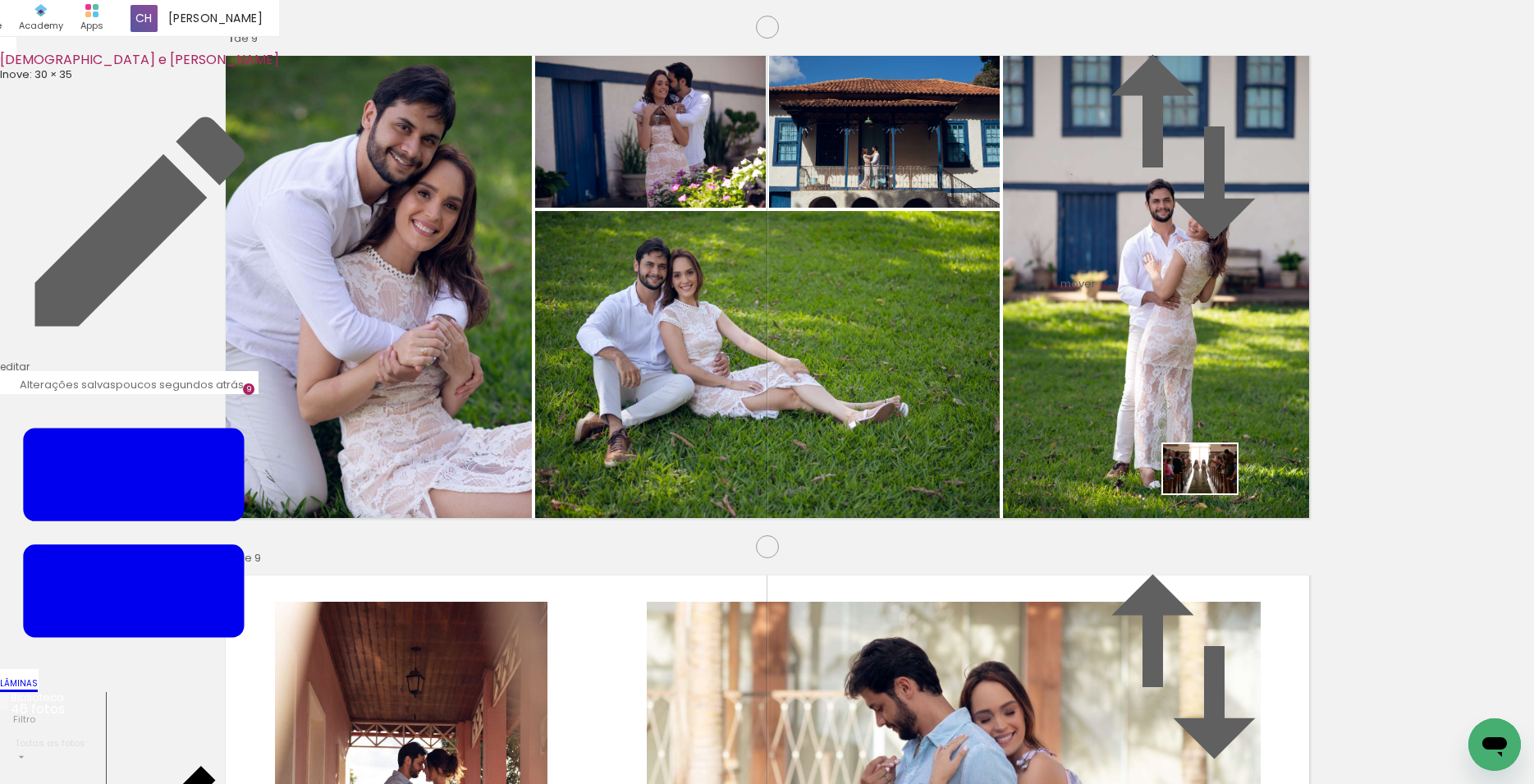
click at [1212, 493] on quentale-workspace at bounding box center [767, 392] width 1534 height 784
drag, startPoint x: 1042, startPoint y: 194, endPoint x: 1312, endPoint y: 734, distance: 603.7
click at [1312, 734] on quentale-workspace at bounding box center [767, 392] width 1534 height 784
type paper-slider "112"
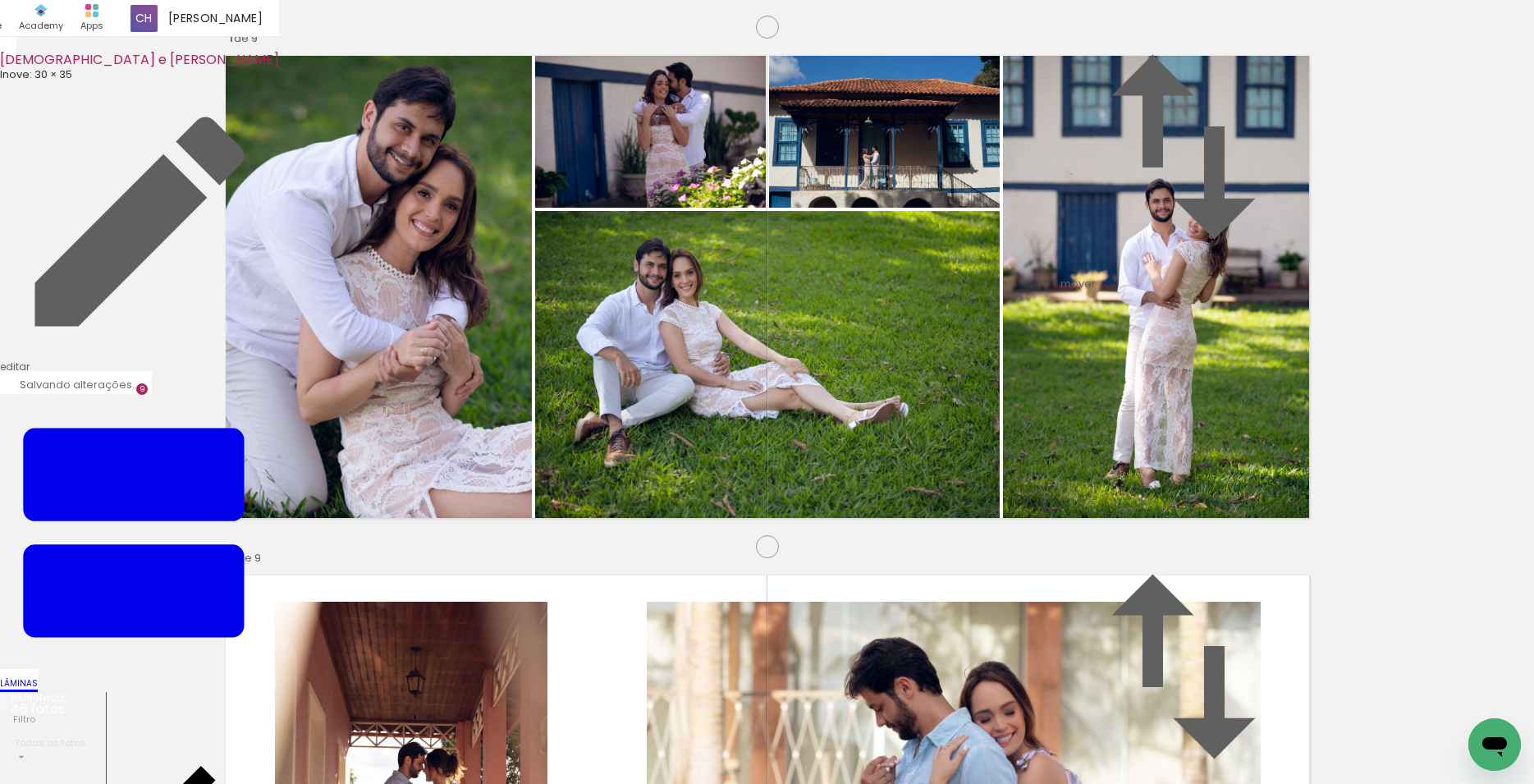
drag, startPoint x: 1397, startPoint y: 725, endPoint x: 515, endPoint y: 495, distance: 911.5
click at [515, 495] on quentale-workspace at bounding box center [767, 392] width 1534 height 784
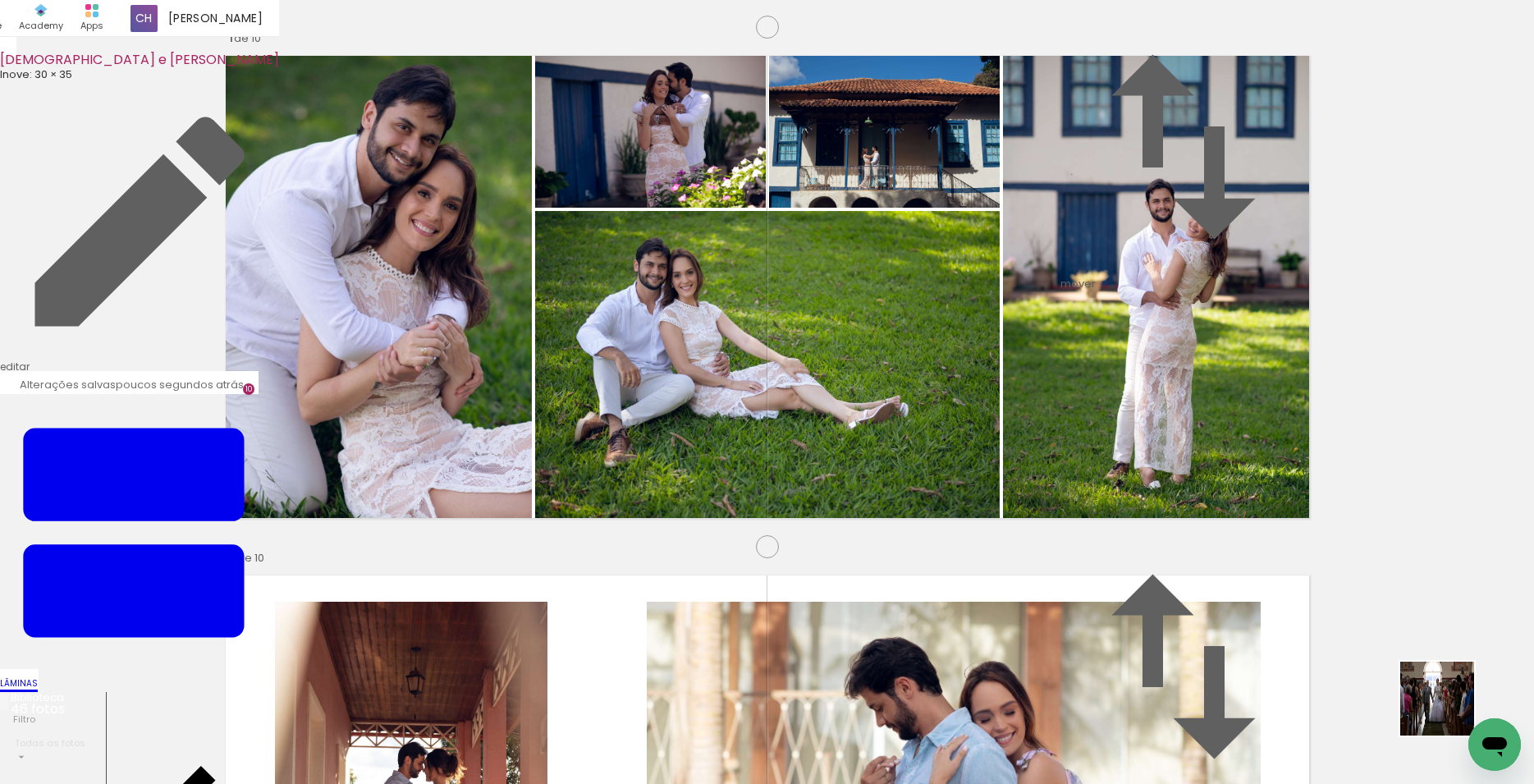
drag, startPoint x: 1450, startPoint y: 710, endPoint x: 1038, endPoint y: 468, distance: 477.8
click at [1038, 468] on quentale-workspace at bounding box center [767, 392] width 1534 height 784
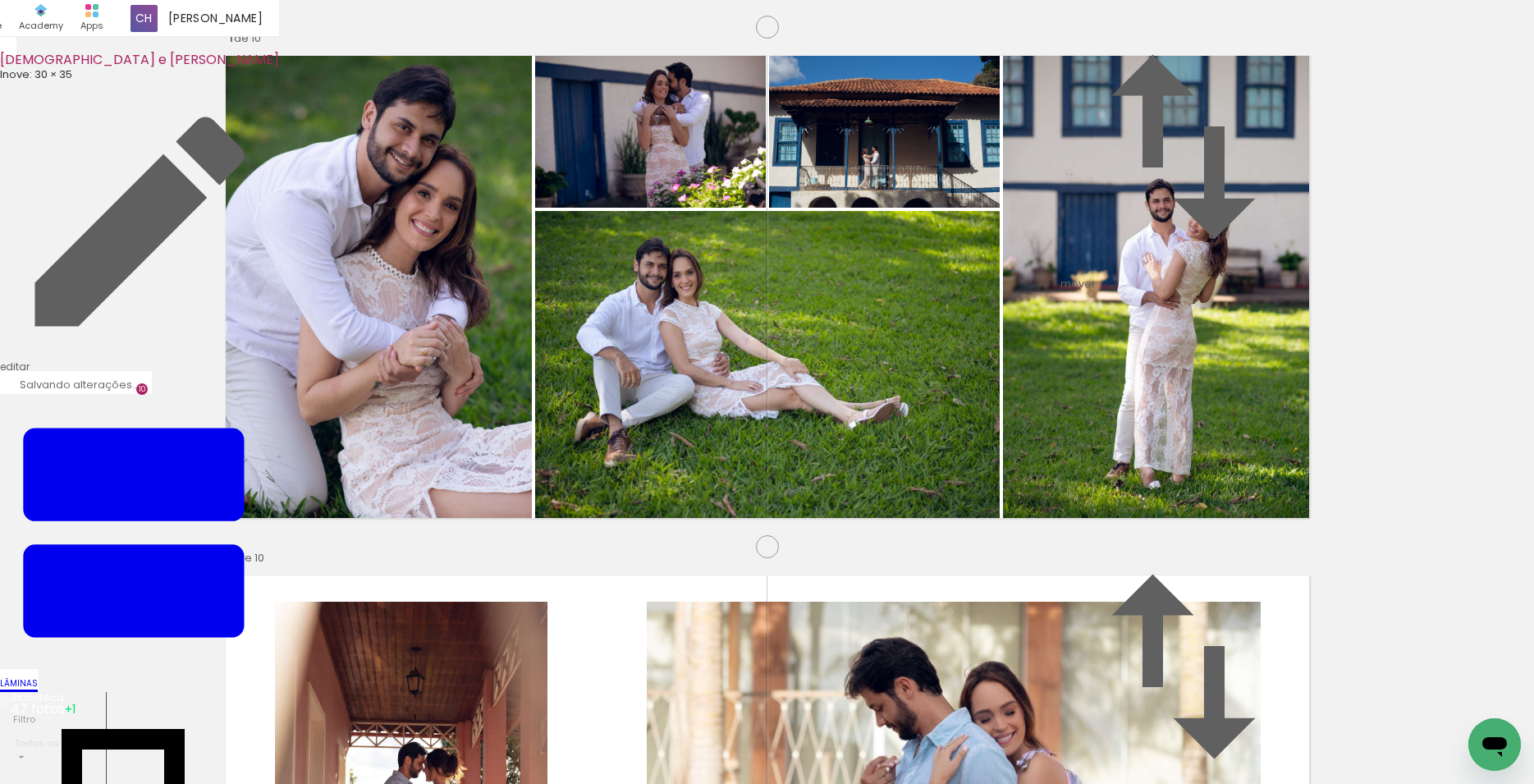
scroll to position [0, 2927]
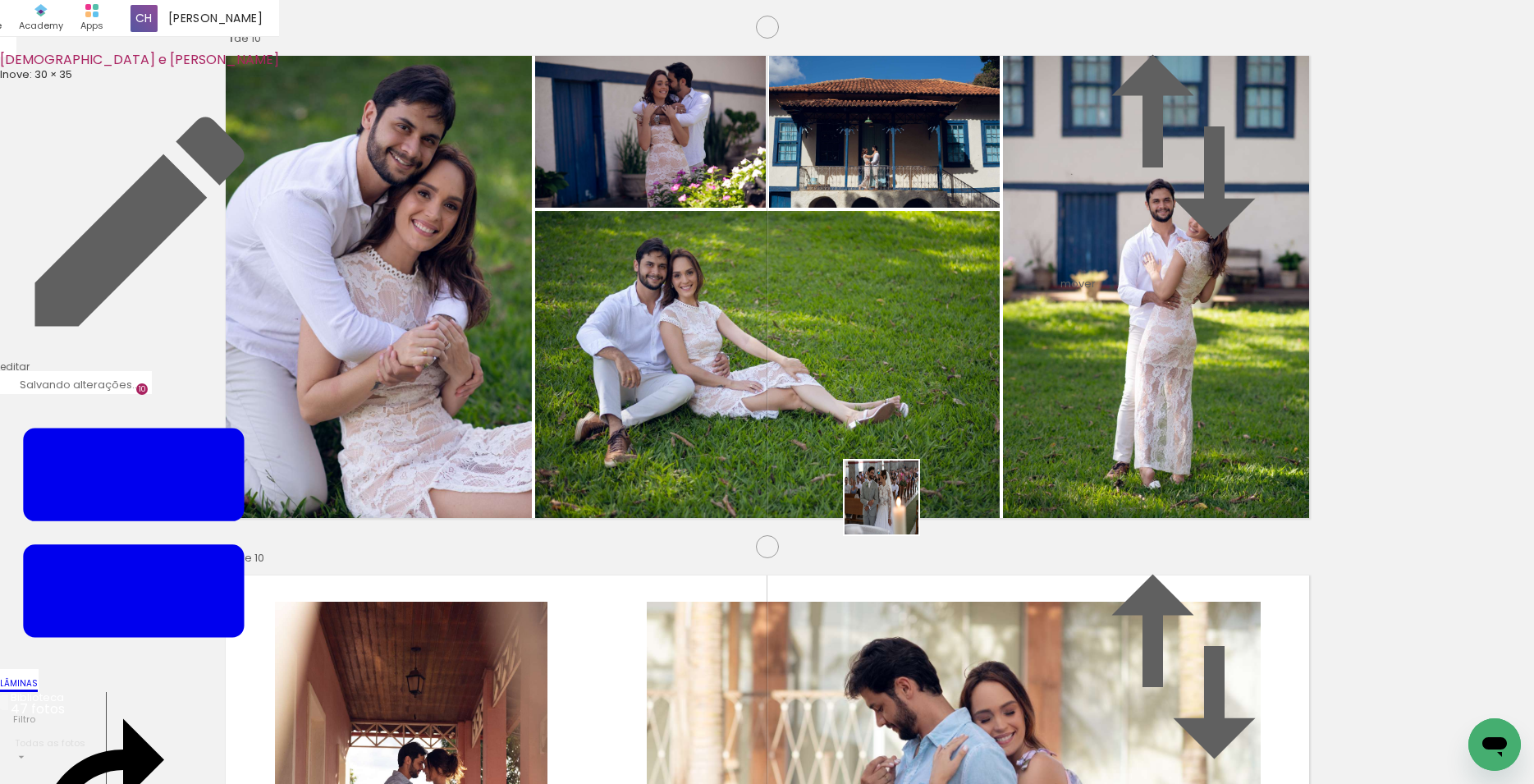
drag, startPoint x: 1456, startPoint y: 715, endPoint x: 732, endPoint y: 469, distance: 764.7
click at [732, 469] on quentale-workspace at bounding box center [767, 392] width 1534 height 784
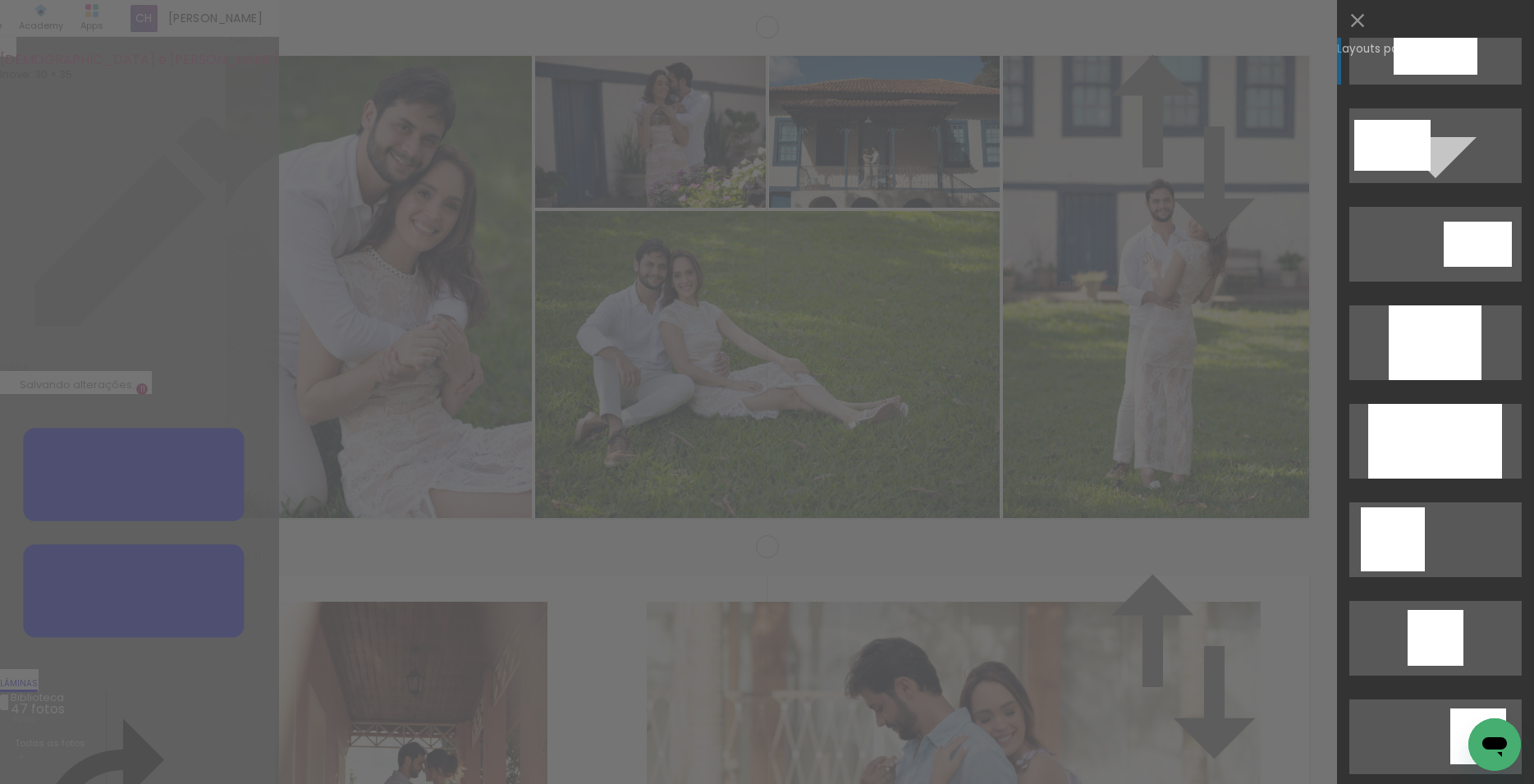
scroll to position [793, 0]
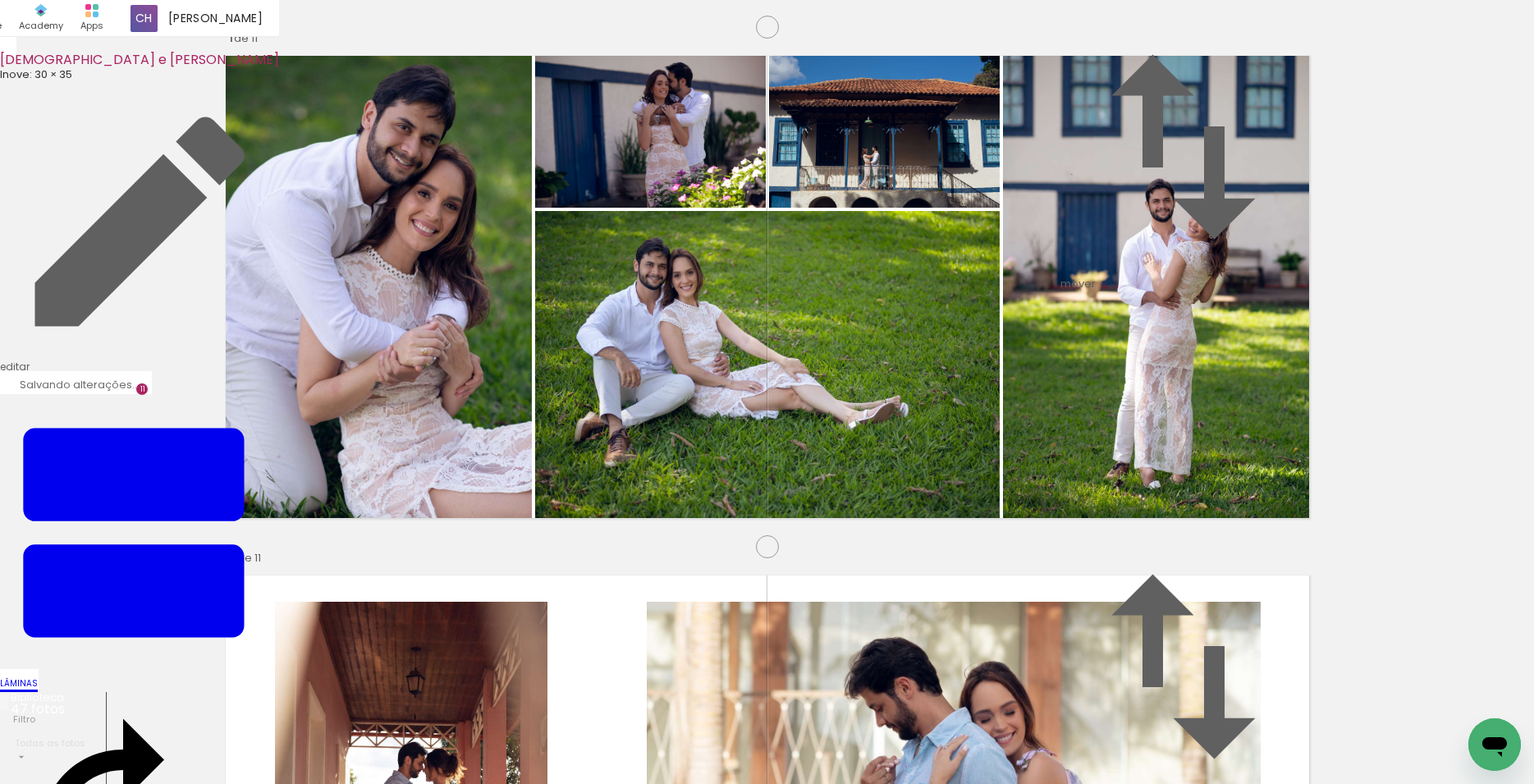
drag, startPoint x: 908, startPoint y: 343, endPoint x: 1024, endPoint y: 355, distance: 116.6
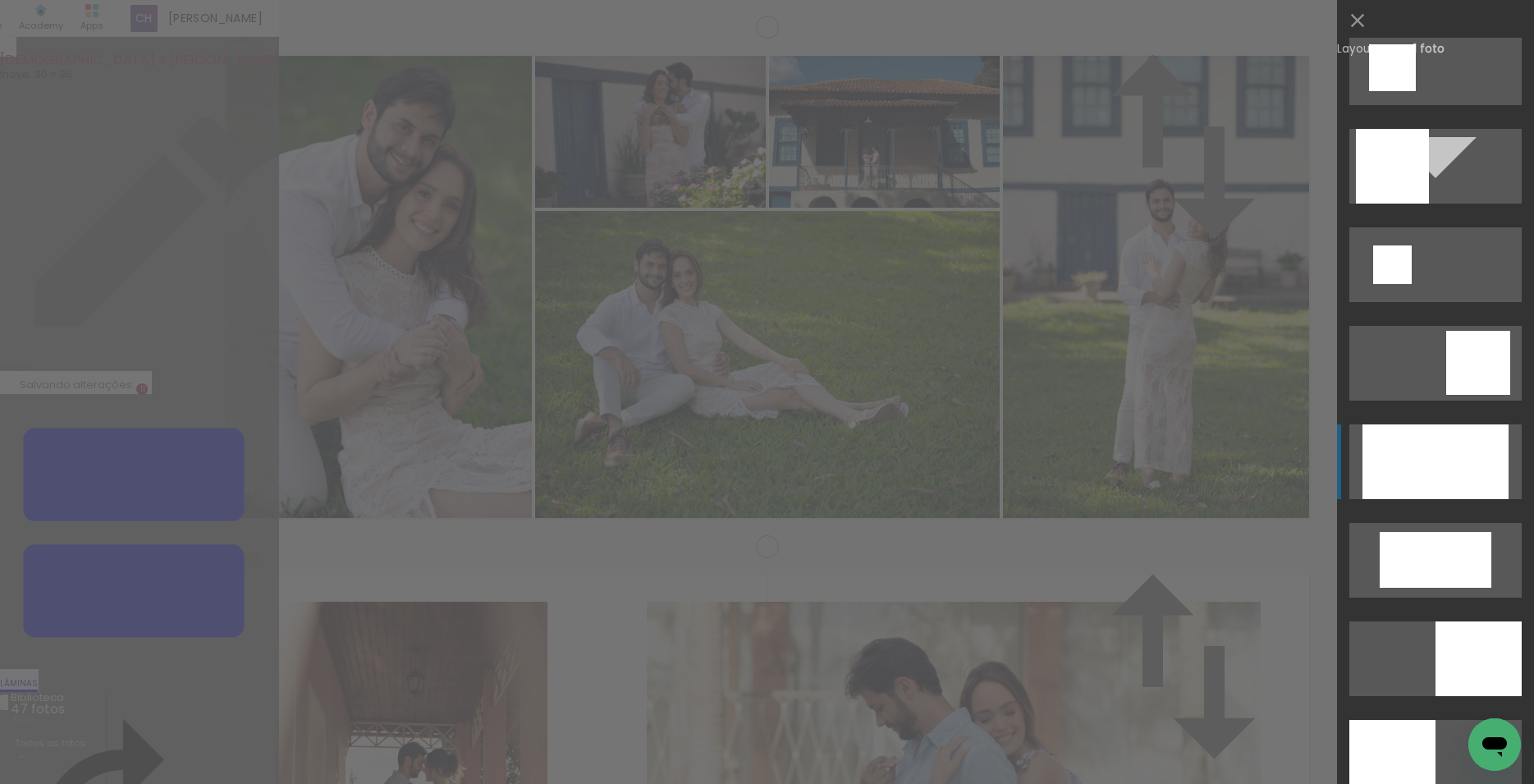
scroll to position [2216, 0]
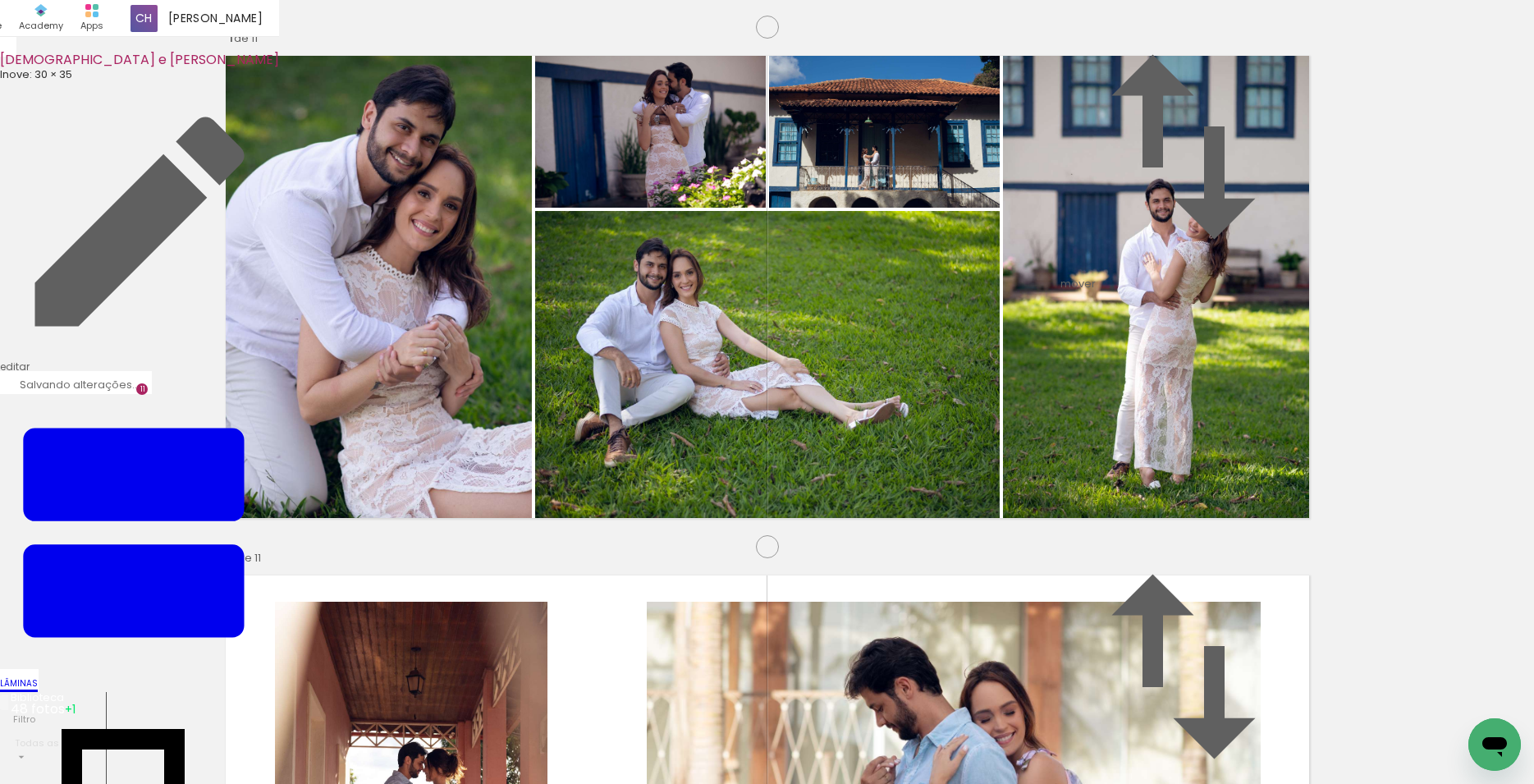
scroll to position [0, 3018]
drag, startPoint x: 1461, startPoint y: 725, endPoint x: 1133, endPoint y: 473, distance: 413.6
click at [1133, 473] on quentale-workspace at bounding box center [767, 392] width 1534 height 784
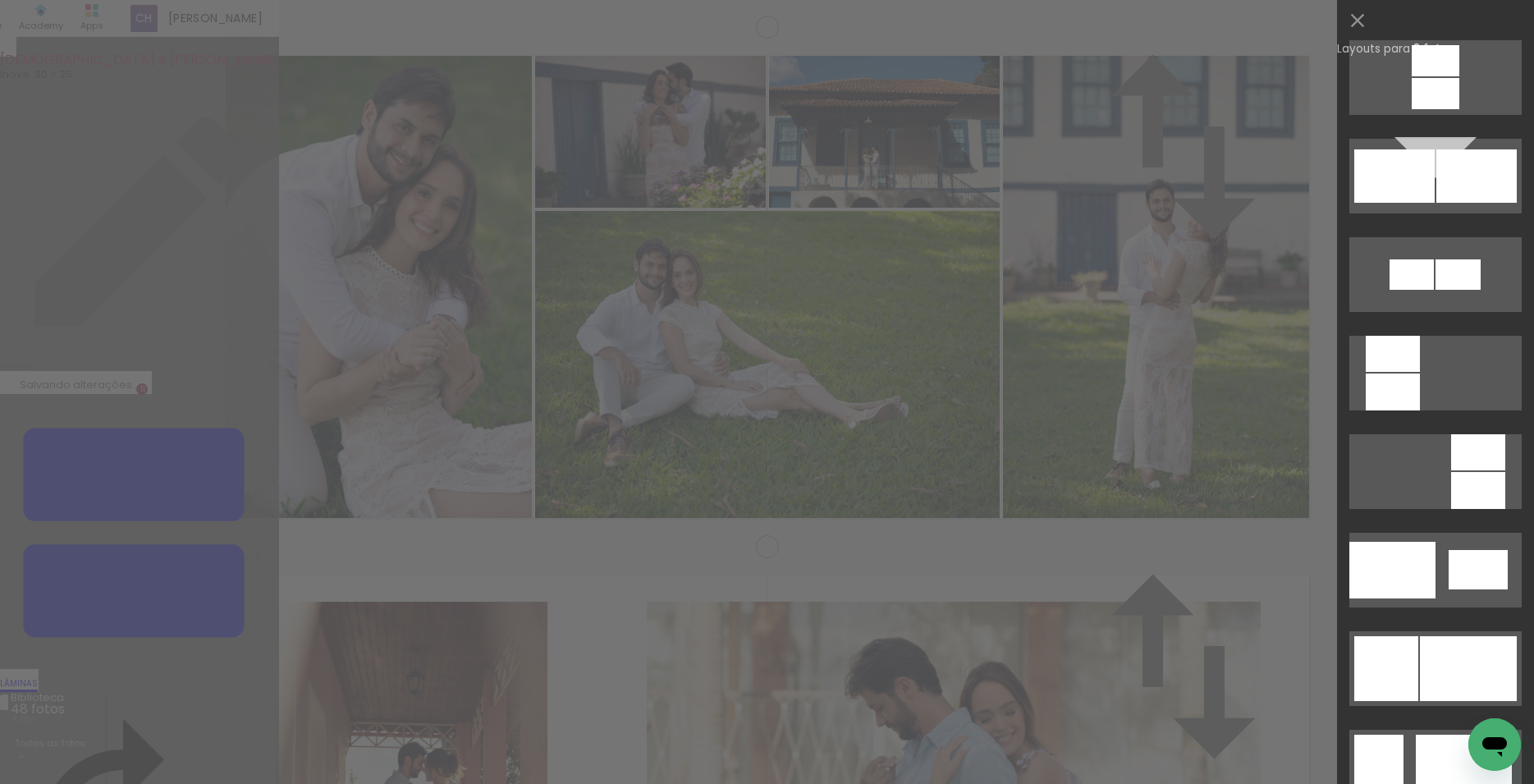
scroll to position [1925, 0]
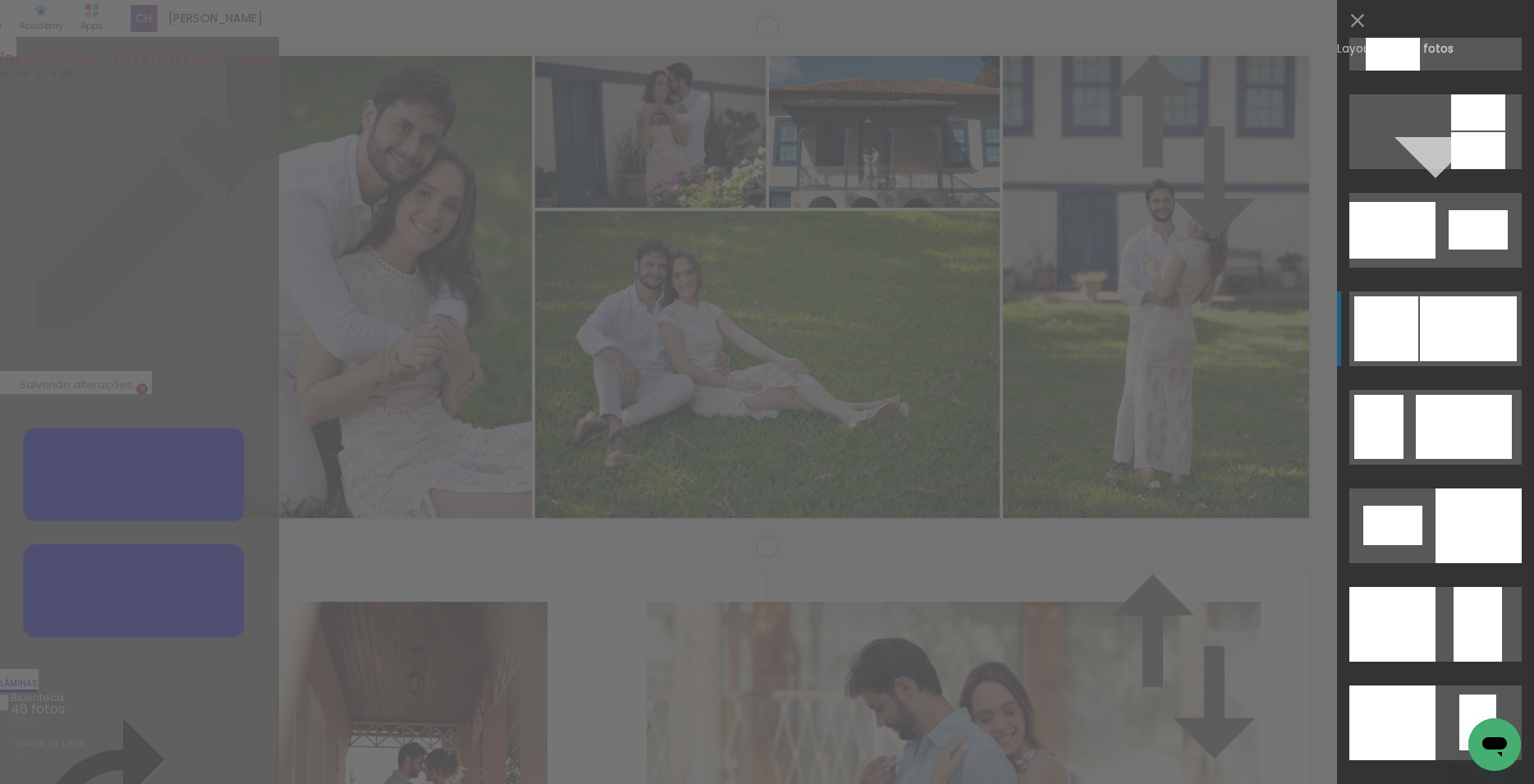
click at [1436, 348] on div at bounding box center [1468, 329] width 97 height 64
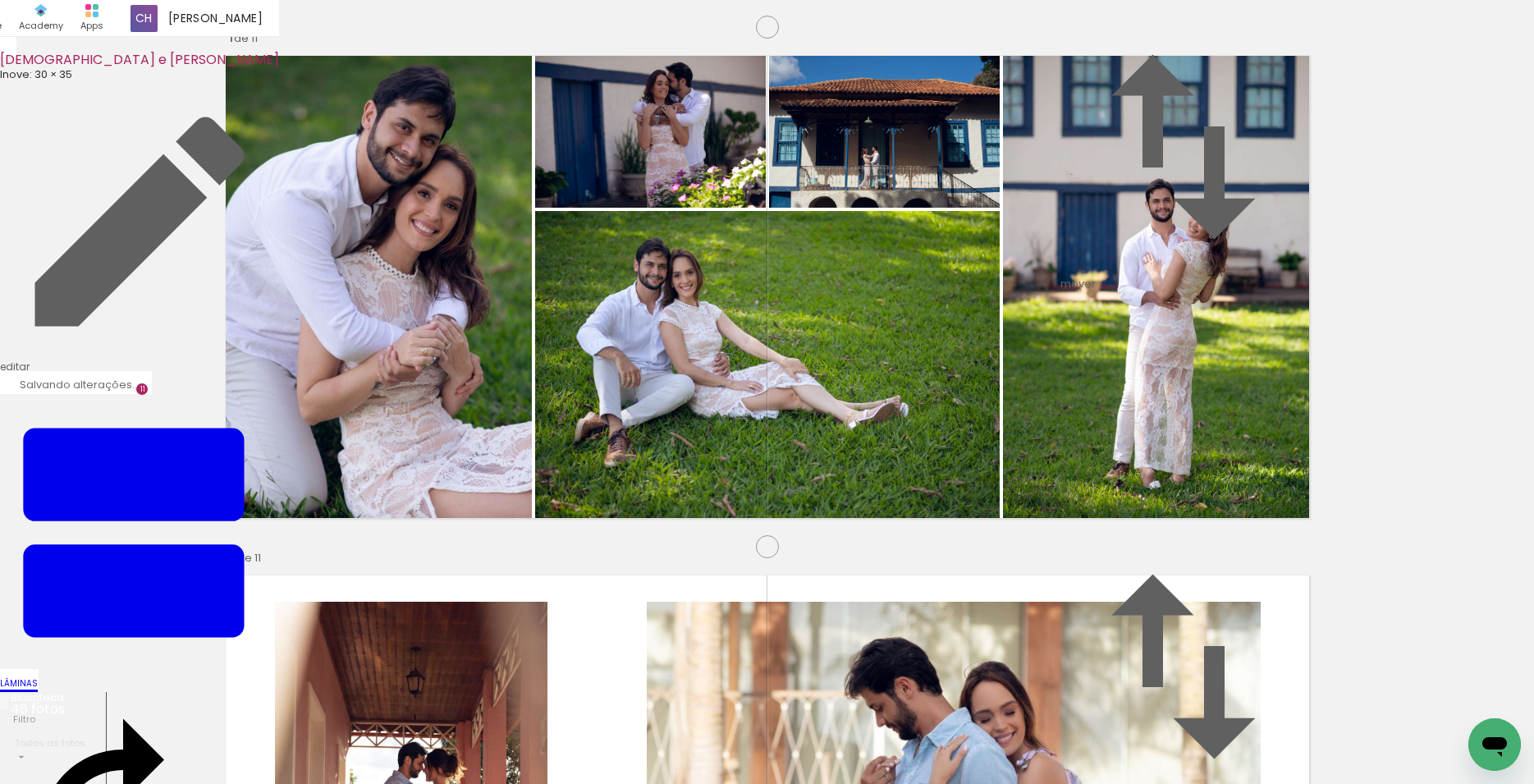
drag, startPoint x: 1104, startPoint y: 449, endPoint x: 1088, endPoint y: 454, distance: 16.8
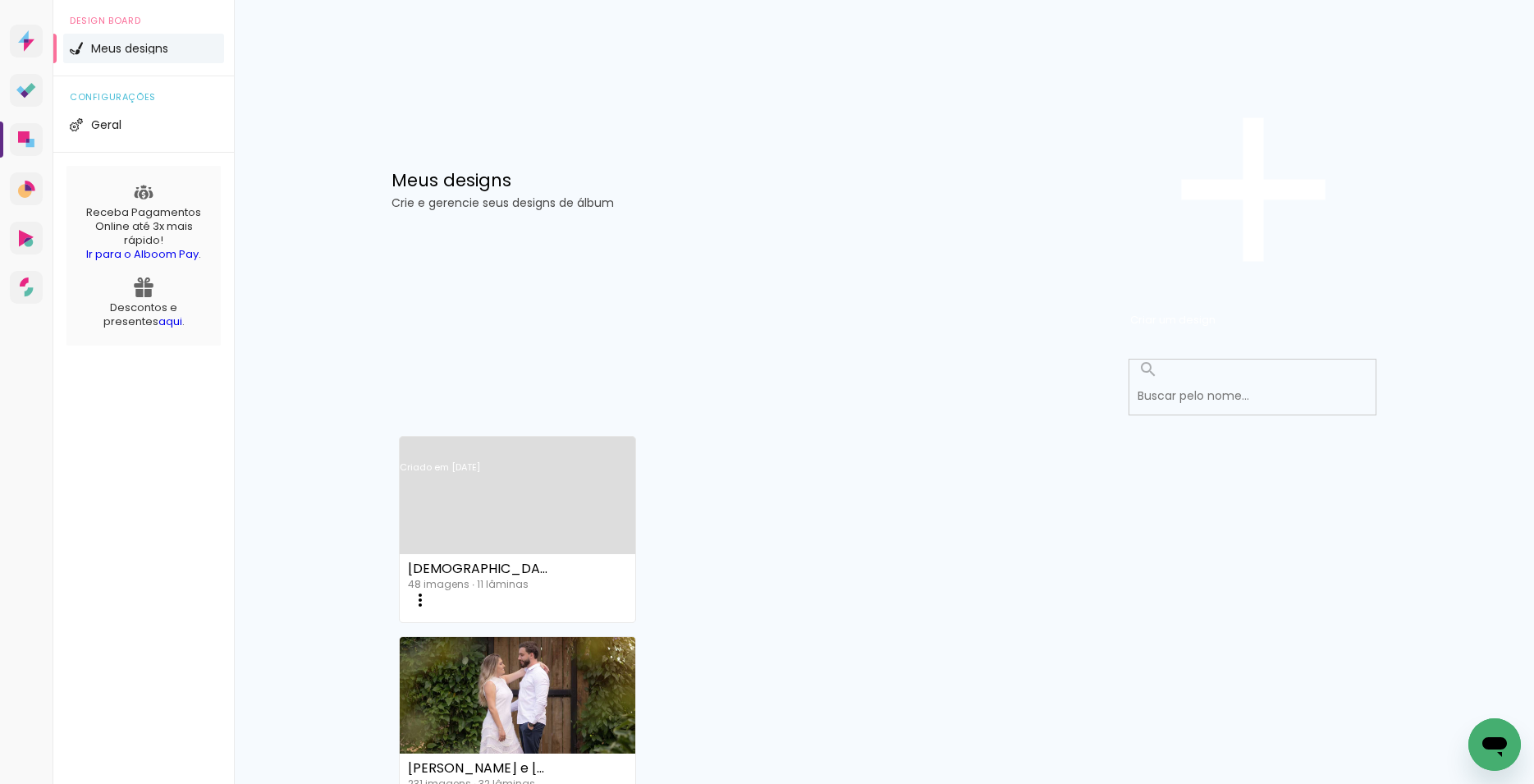
click at [520, 442] on link "Criado em [DATE]" at bounding box center [517, 488] width 236 height 93
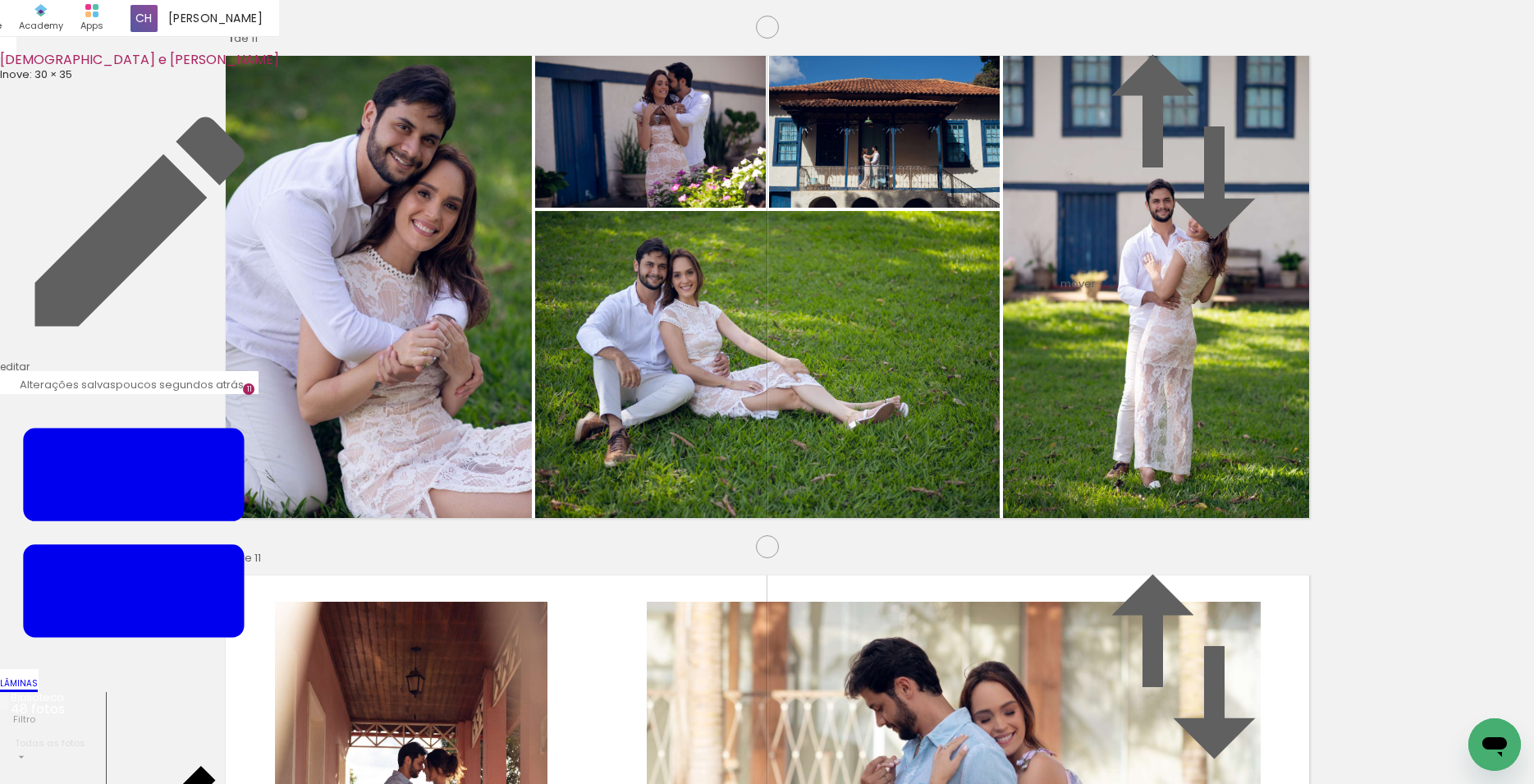
scroll to position [5699, 0]
drag, startPoint x: 1451, startPoint y: 723, endPoint x: 631, endPoint y: 378, distance: 889.6
click at [631, 378] on quentale-workspace at bounding box center [767, 392] width 1534 height 784
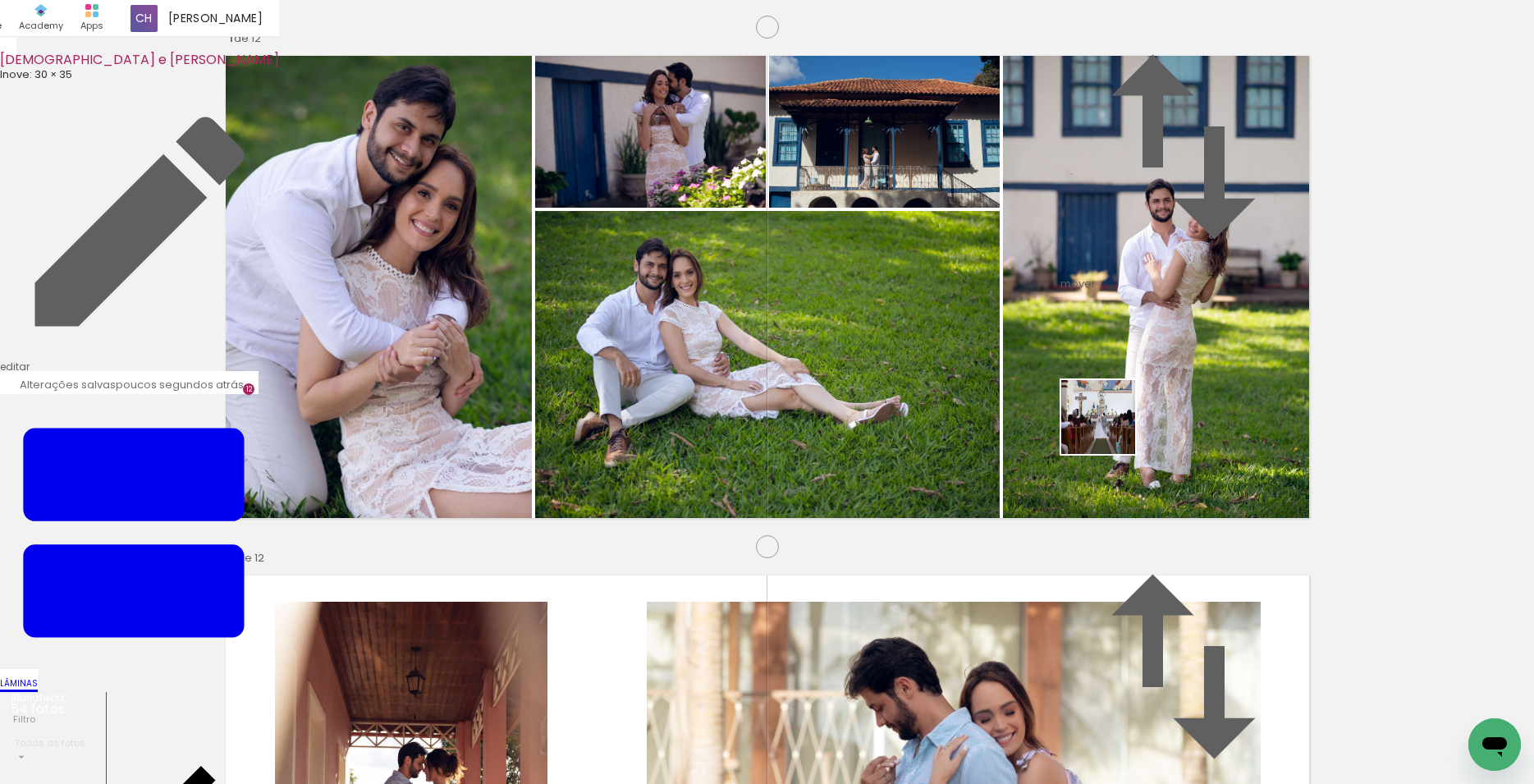
drag, startPoint x: 1385, startPoint y: 734, endPoint x: 1109, endPoint y: 428, distance: 412.1
click at [1109, 428] on quentale-workspace at bounding box center [767, 392] width 1534 height 784
drag, startPoint x: 1294, startPoint y: 739, endPoint x: 1098, endPoint y: 409, distance: 383.8
click at [1098, 409] on quentale-workspace at bounding box center [767, 392] width 1534 height 784
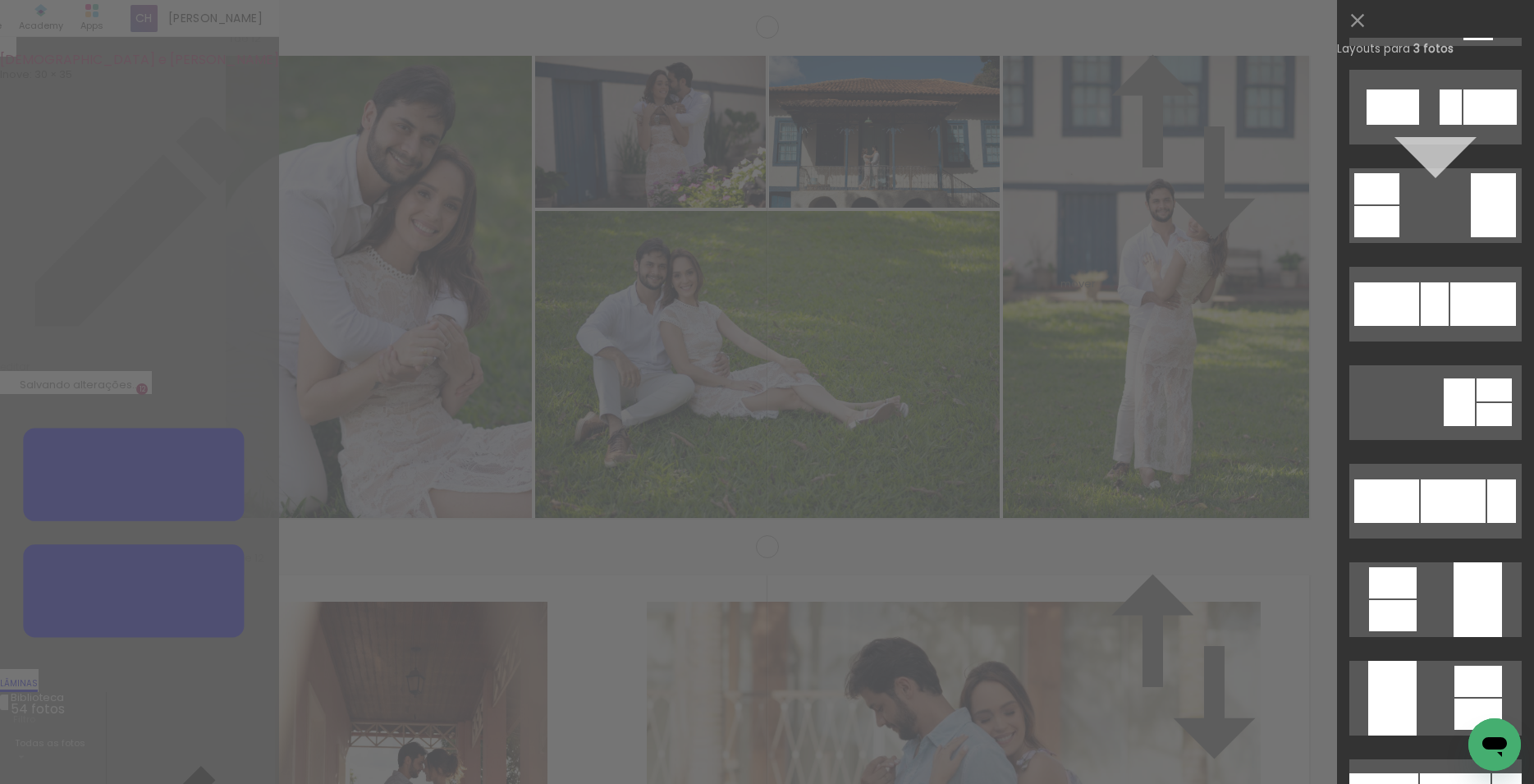
scroll to position [1472, 0]
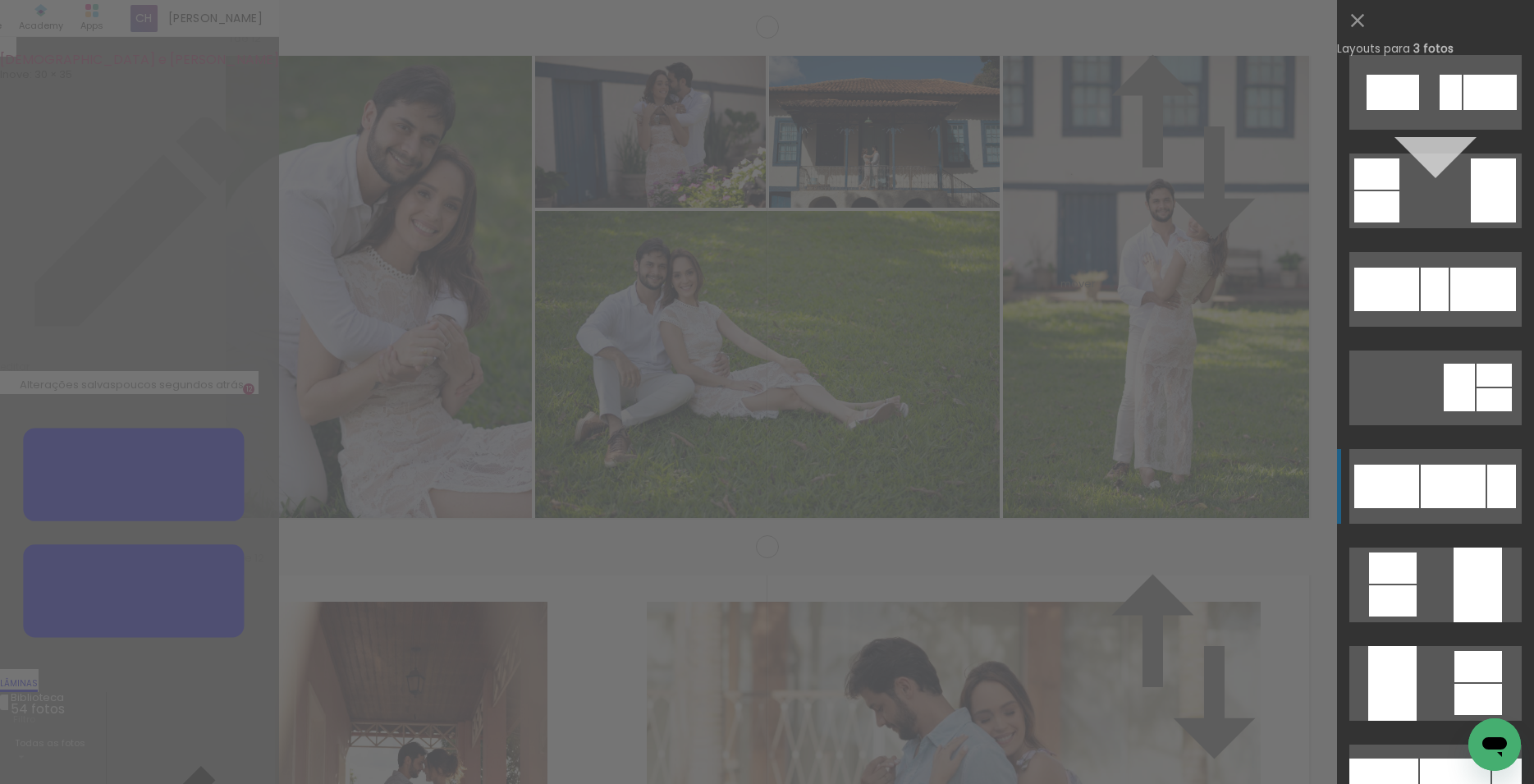
click at [1431, 487] on div at bounding box center [1453, 486] width 64 height 44
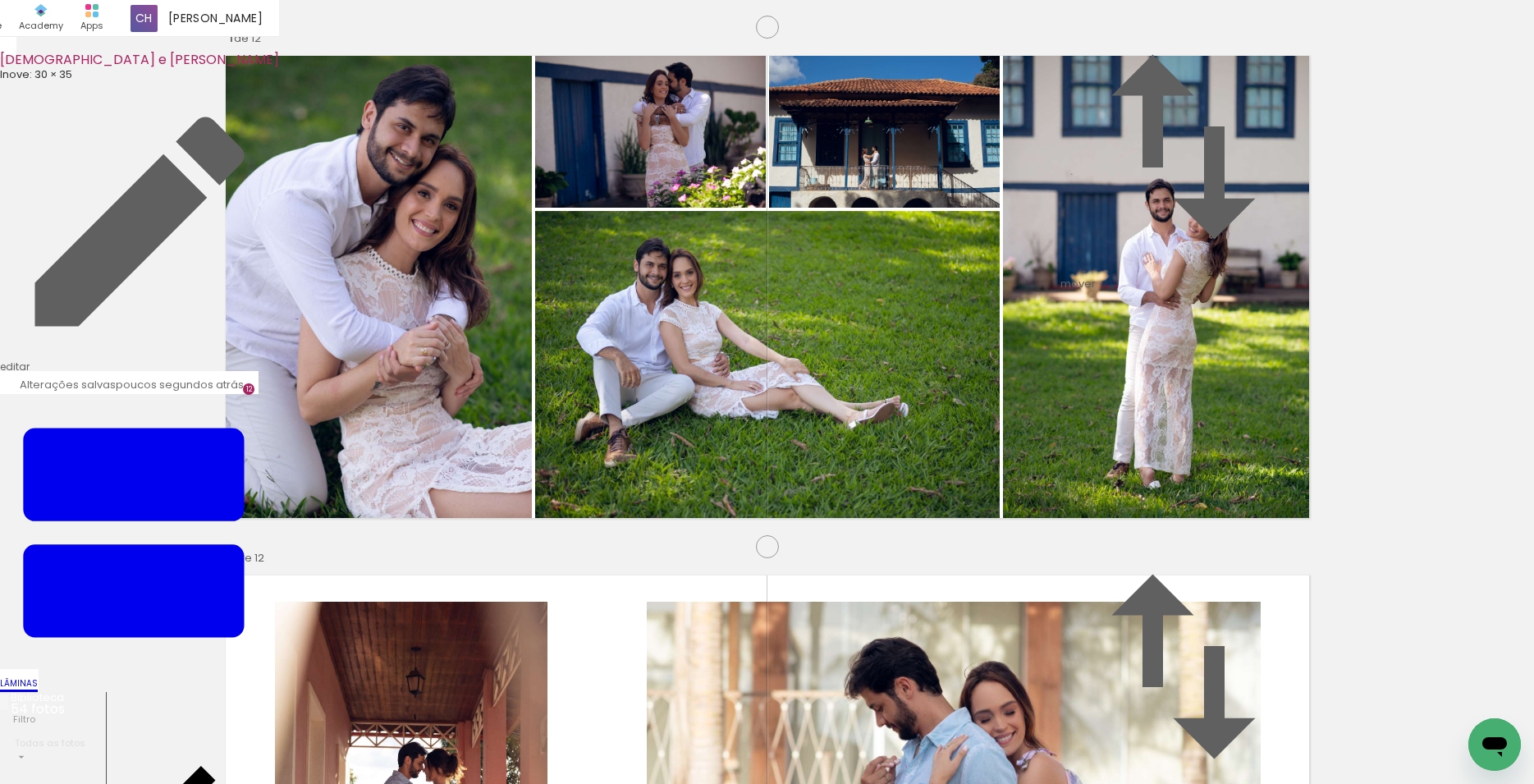
scroll to position [6155, 0]
drag, startPoint x: 993, startPoint y: 739, endPoint x: 1032, endPoint y: 720, distance: 43.4
click at [768, 522] on quentale-workspace at bounding box center [767, 392] width 1534 height 784
drag, startPoint x: 1092, startPoint y: 738, endPoint x: 1182, endPoint y: 683, distance: 105.5
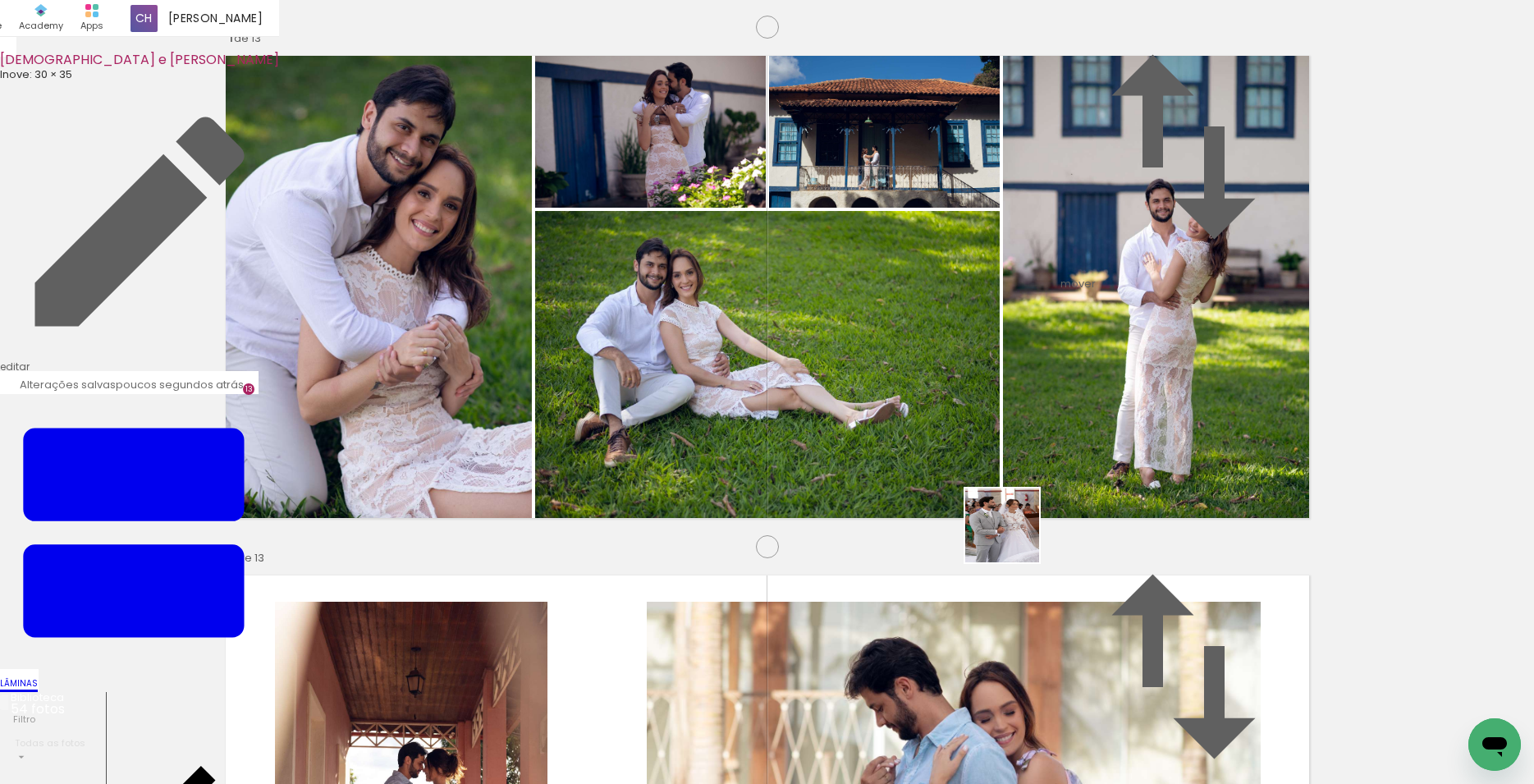
click at [968, 469] on quentale-workspace at bounding box center [767, 392] width 1534 height 784
drag, startPoint x: 1198, startPoint y: 730, endPoint x: 1003, endPoint y: 385, distance: 396.3
click at [1018, 418] on quentale-workspace at bounding box center [767, 392] width 1534 height 784
drag, startPoint x: 649, startPoint y: 577, endPoint x: 462, endPoint y: 531, distance: 192.6
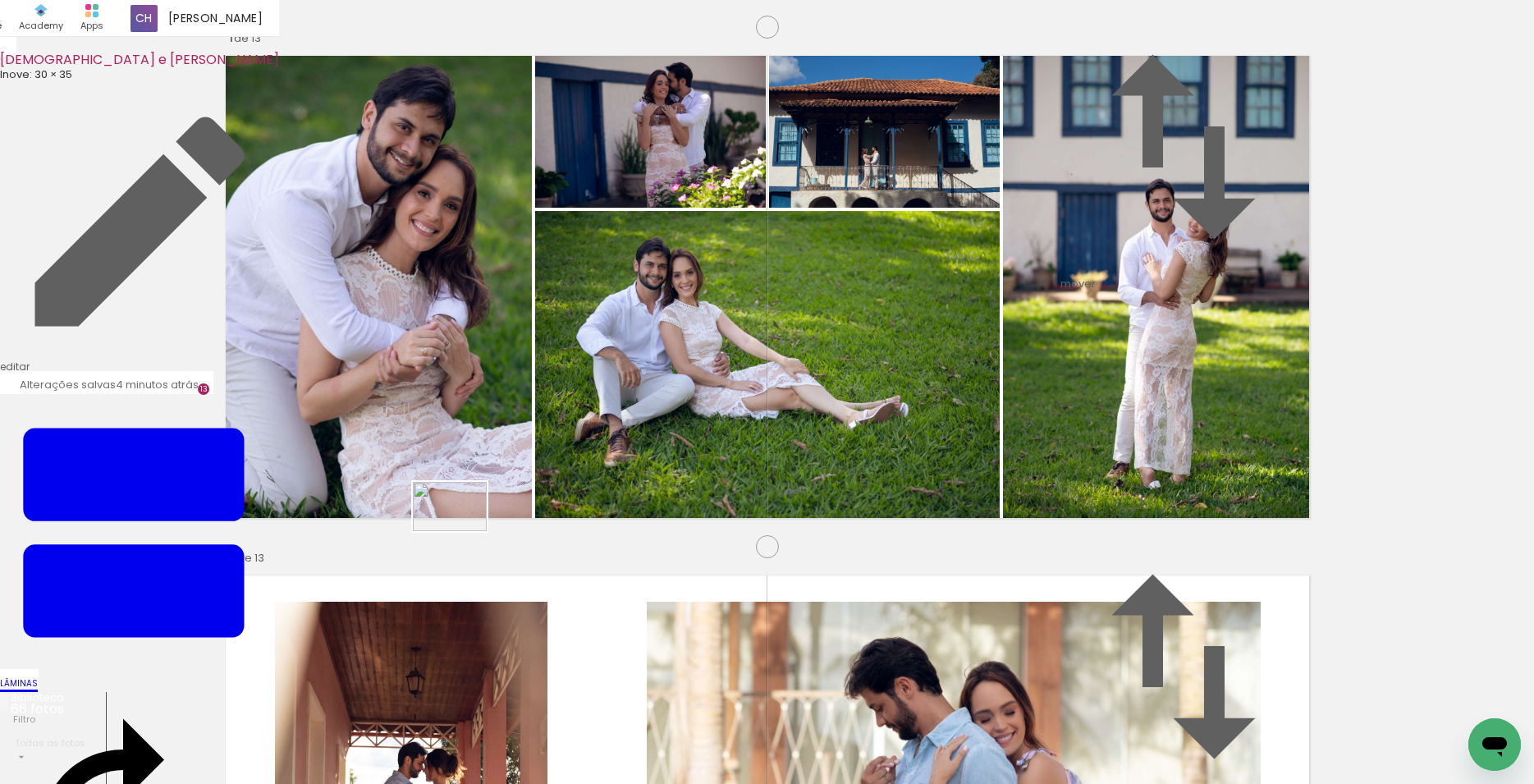
click at [462, 531] on quentale-workspace at bounding box center [767, 392] width 1534 height 784
drag, startPoint x: 1116, startPoint y: 725, endPoint x: 936, endPoint y: 449, distance: 329.5
click at [936, 449] on quentale-workspace at bounding box center [767, 392] width 1534 height 784
drag, startPoint x: 1008, startPoint y: 488, endPoint x: 981, endPoint y: 435, distance: 59.5
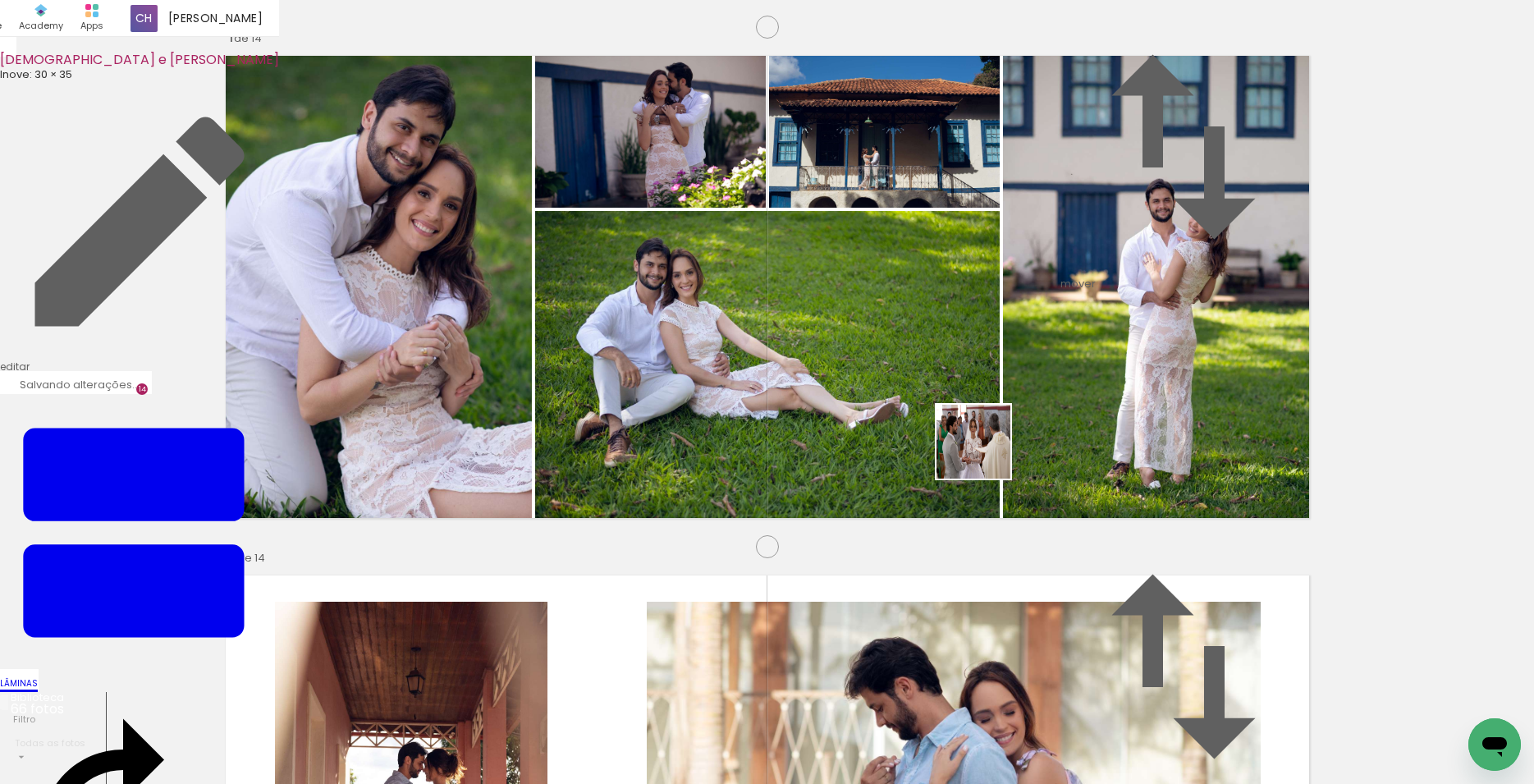
click at [981, 435] on quentale-workspace at bounding box center [767, 392] width 1534 height 784
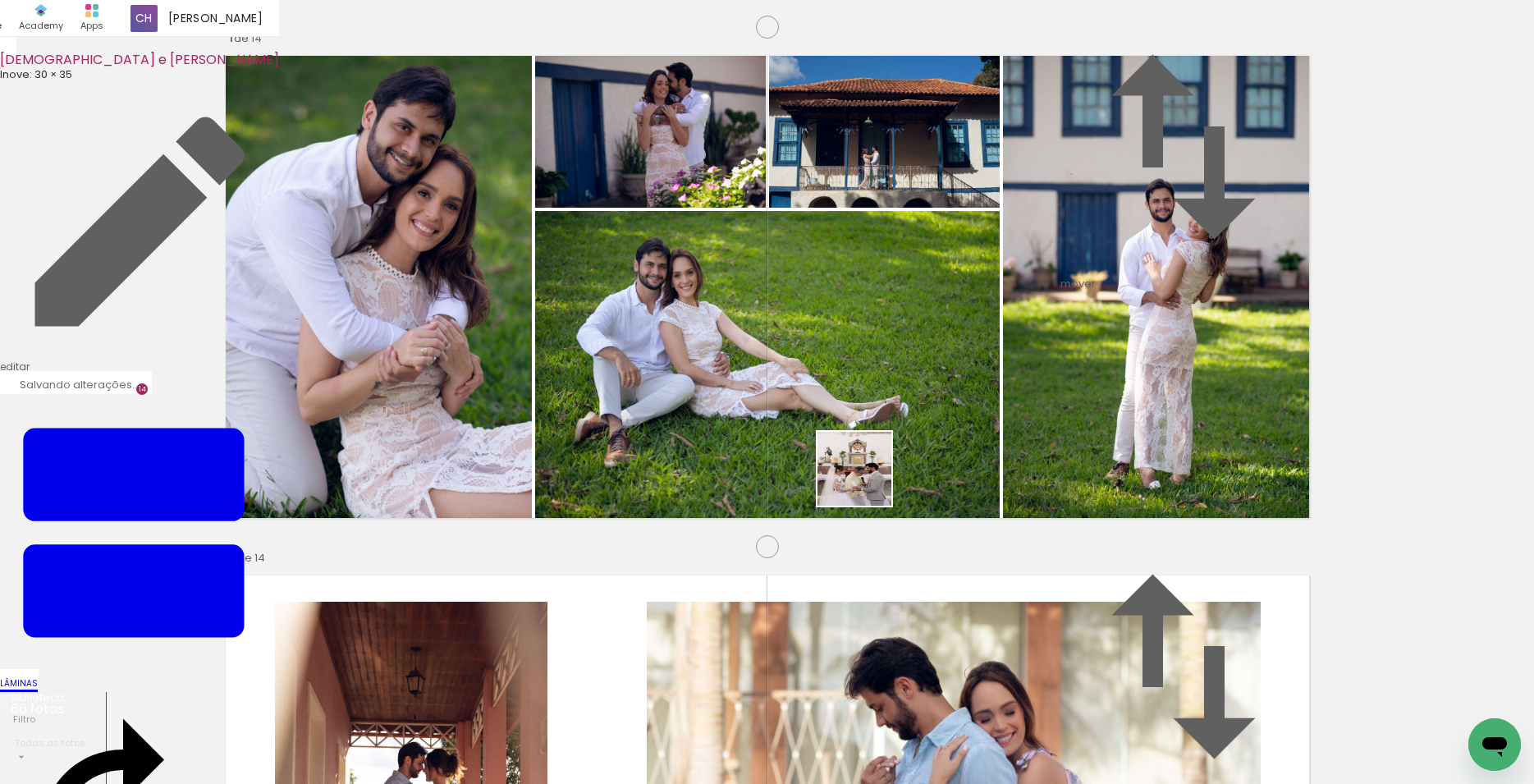
drag, startPoint x: 883, startPoint y: 522, endPoint x: 867, endPoint y: 481, distance: 44.0
click at [867, 481] on quentale-workspace at bounding box center [767, 392] width 1534 height 784
drag, startPoint x: 831, startPoint y: 739, endPoint x: 848, endPoint y: 503, distance: 236.6
click at [848, 503] on quentale-workspace at bounding box center [767, 392] width 1534 height 784
drag, startPoint x: 733, startPoint y: 739, endPoint x: 867, endPoint y: 449, distance: 319.5
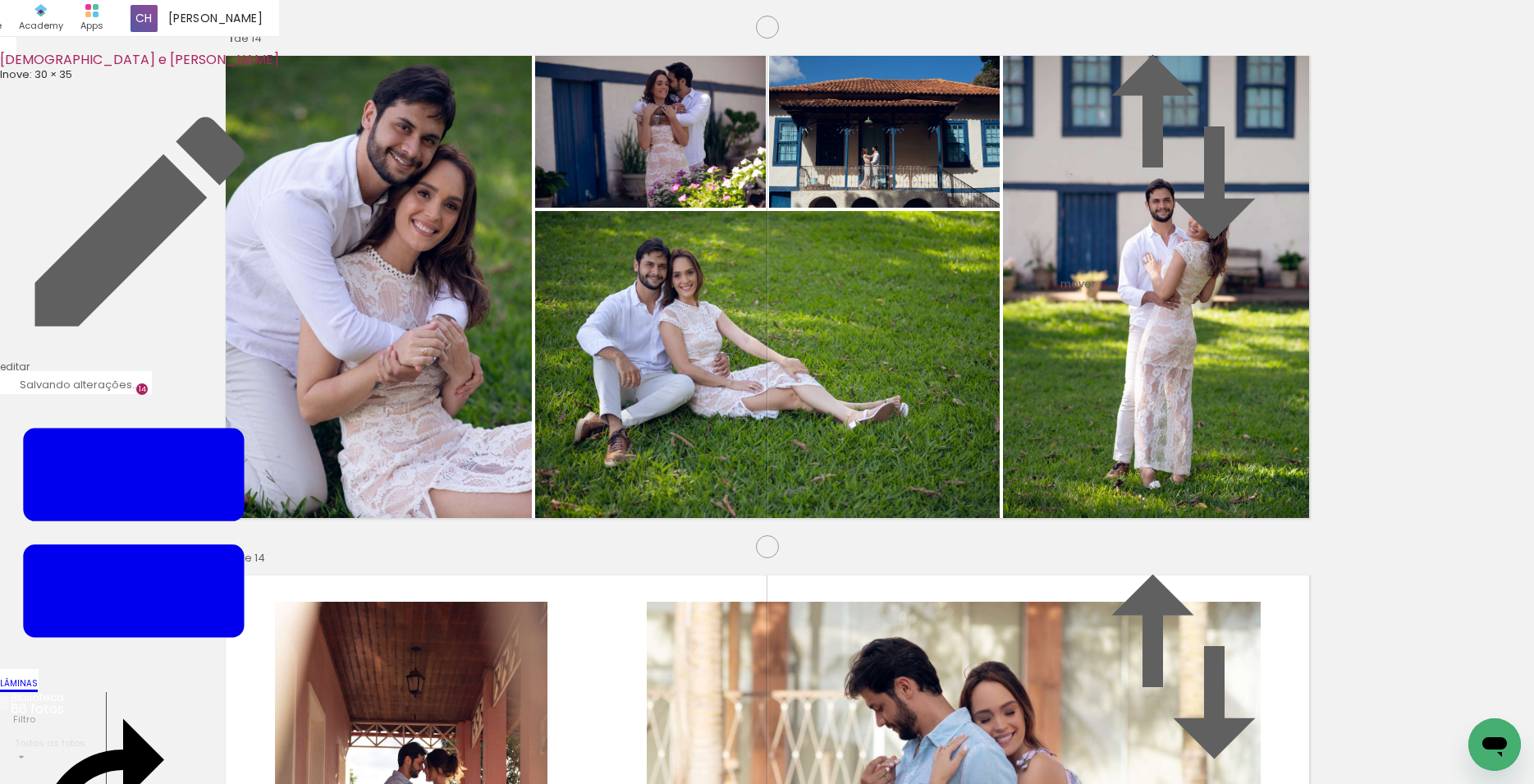
click at [867, 449] on quentale-workspace at bounding box center [767, 392] width 1534 height 784
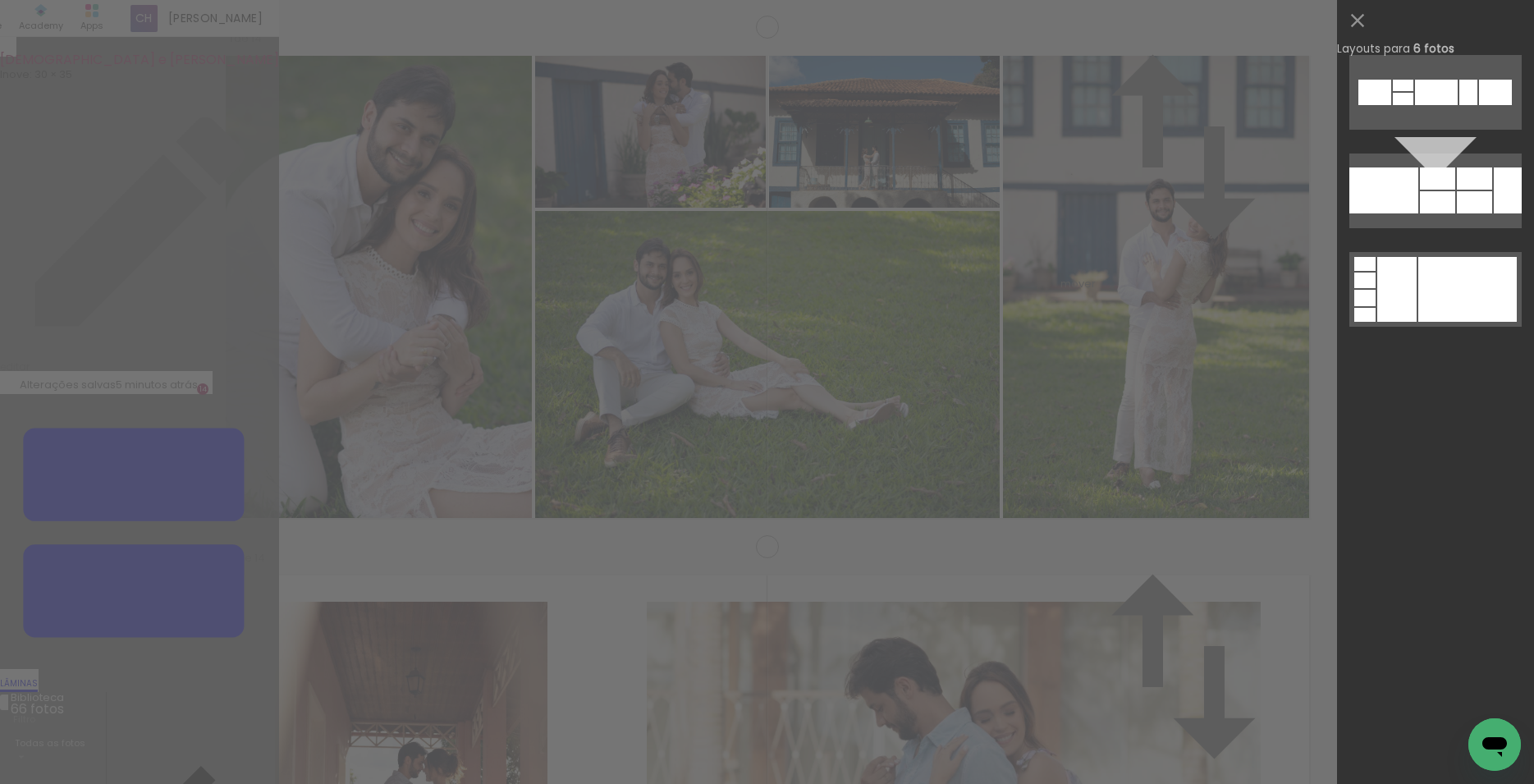
scroll to position [0, 0]
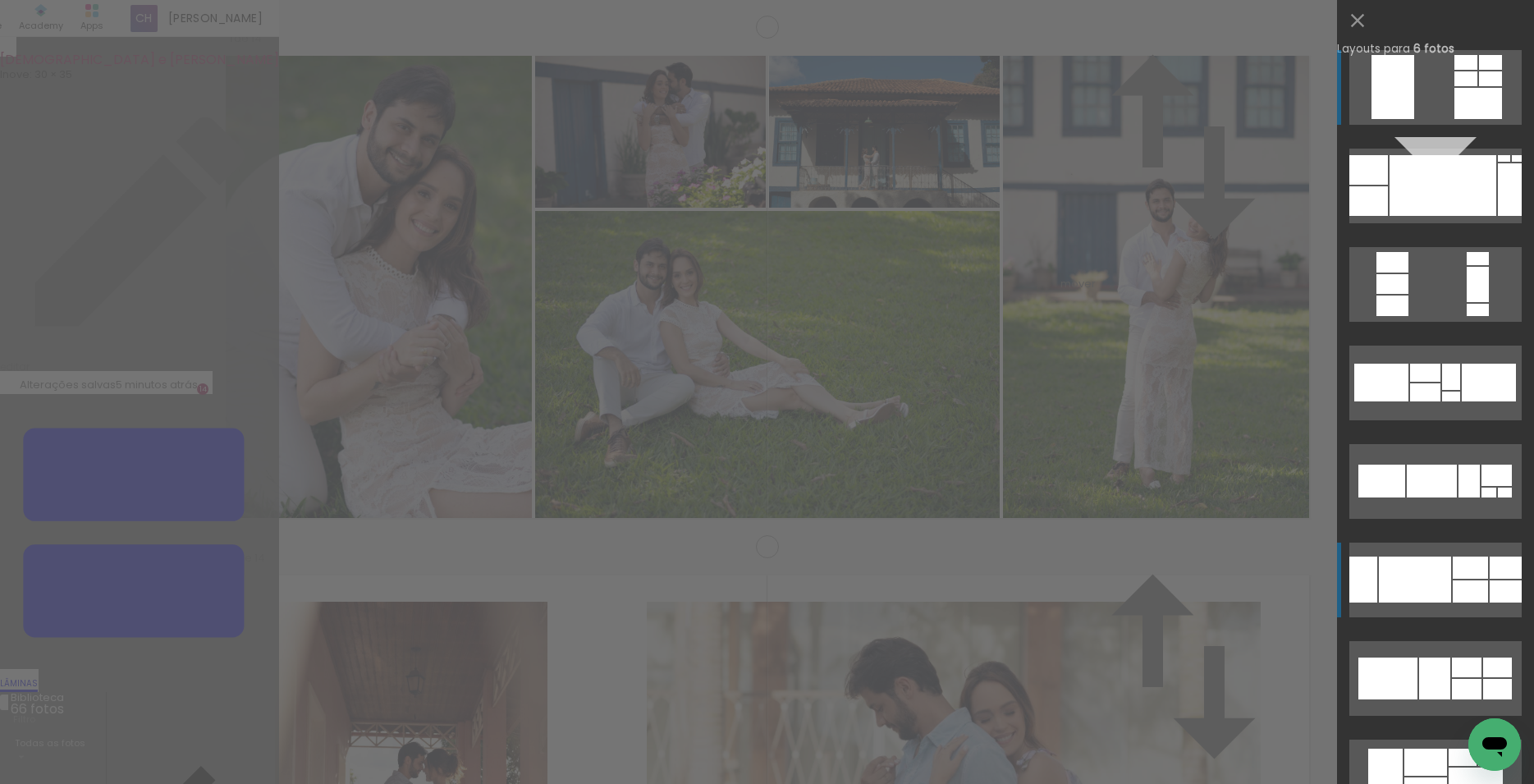
click at [1389, 216] on div at bounding box center [1369, 201] width 39 height 30
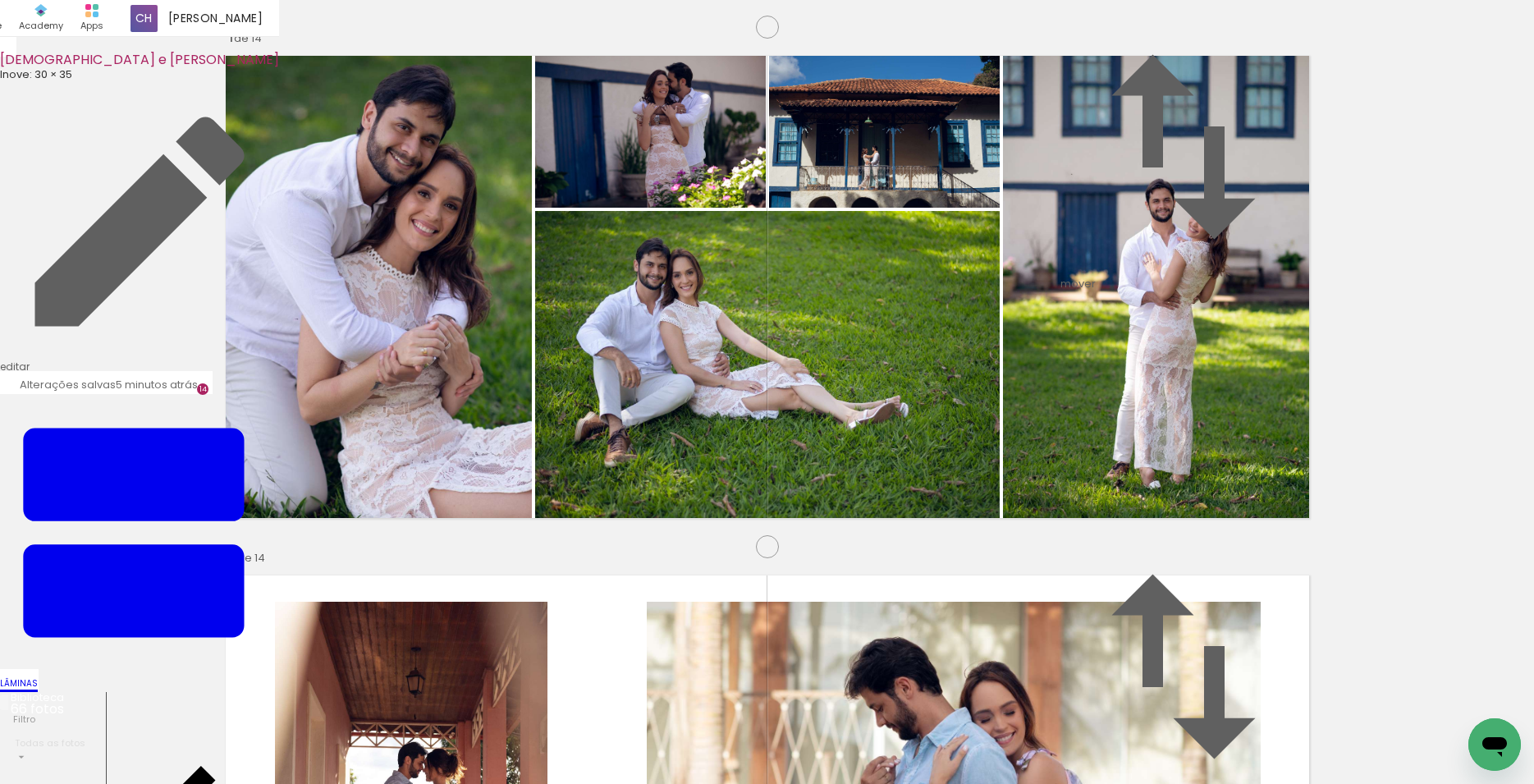
scroll to position [7193, 0]
drag, startPoint x: 873, startPoint y: 542, endPoint x: 484, endPoint y: 412, distance: 410.1
click at [484, 412] on quentale-workspace at bounding box center [767, 392] width 1534 height 784
drag, startPoint x: 553, startPoint y: 736, endPoint x: 565, endPoint y: 530, distance: 206.3
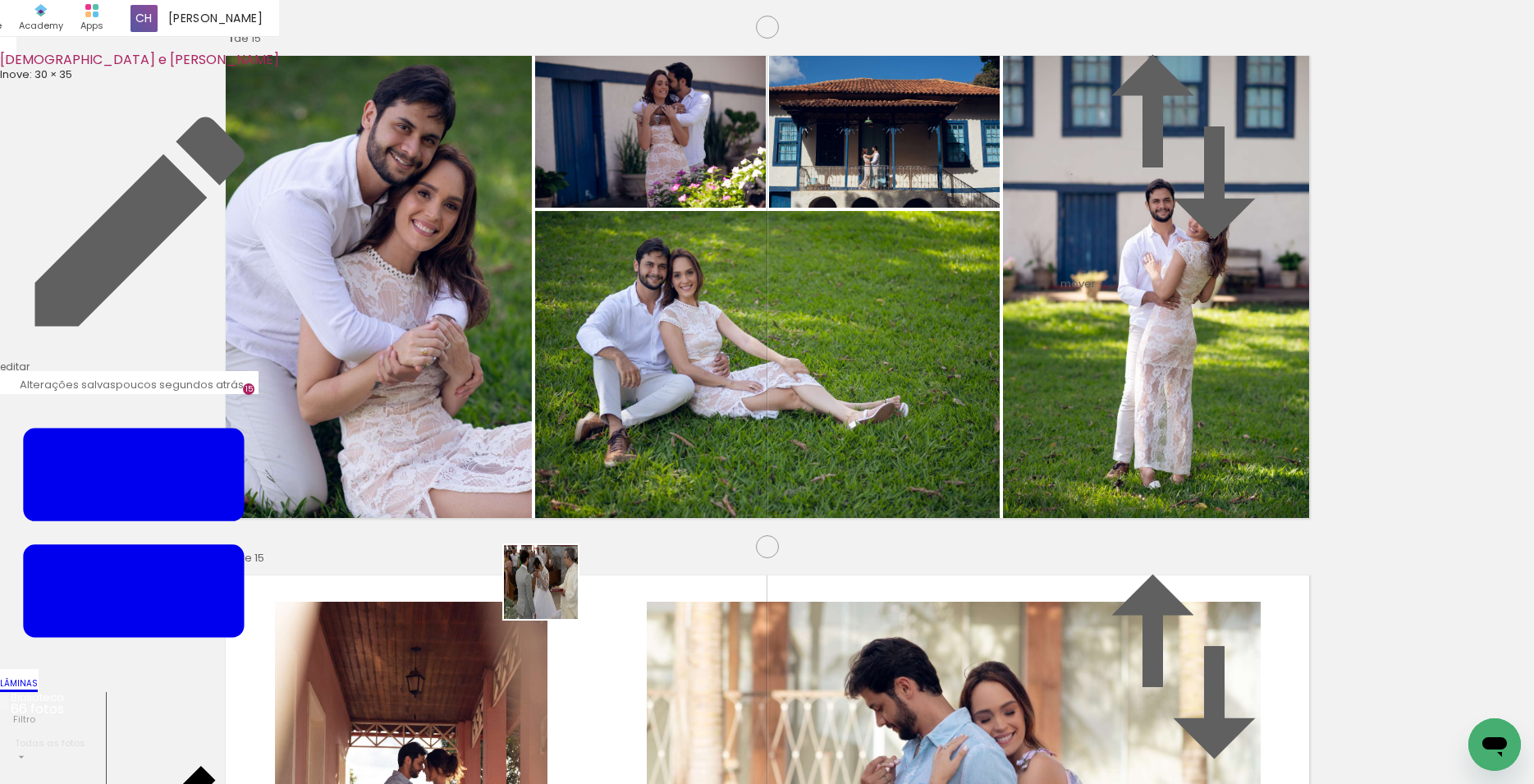
click at [551, 525] on quentale-workspace at bounding box center [767, 392] width 1534 height 784
drag, startPoint x: 507, startPoint y: 710, endPoint x: 839, endPoint y: 418, distance: 442.1
click at [839, 418] on quentale-workspace at bounding box center [767, 392] width 1534 height 784
drag, startPoint x: 1272, startPoint y: 709, endPoint x: 909, endPoint y: 435, distance: 454.8
click at [915, 442] on quentale-workspace at bounding box center [767, 392] width 1534 height 784
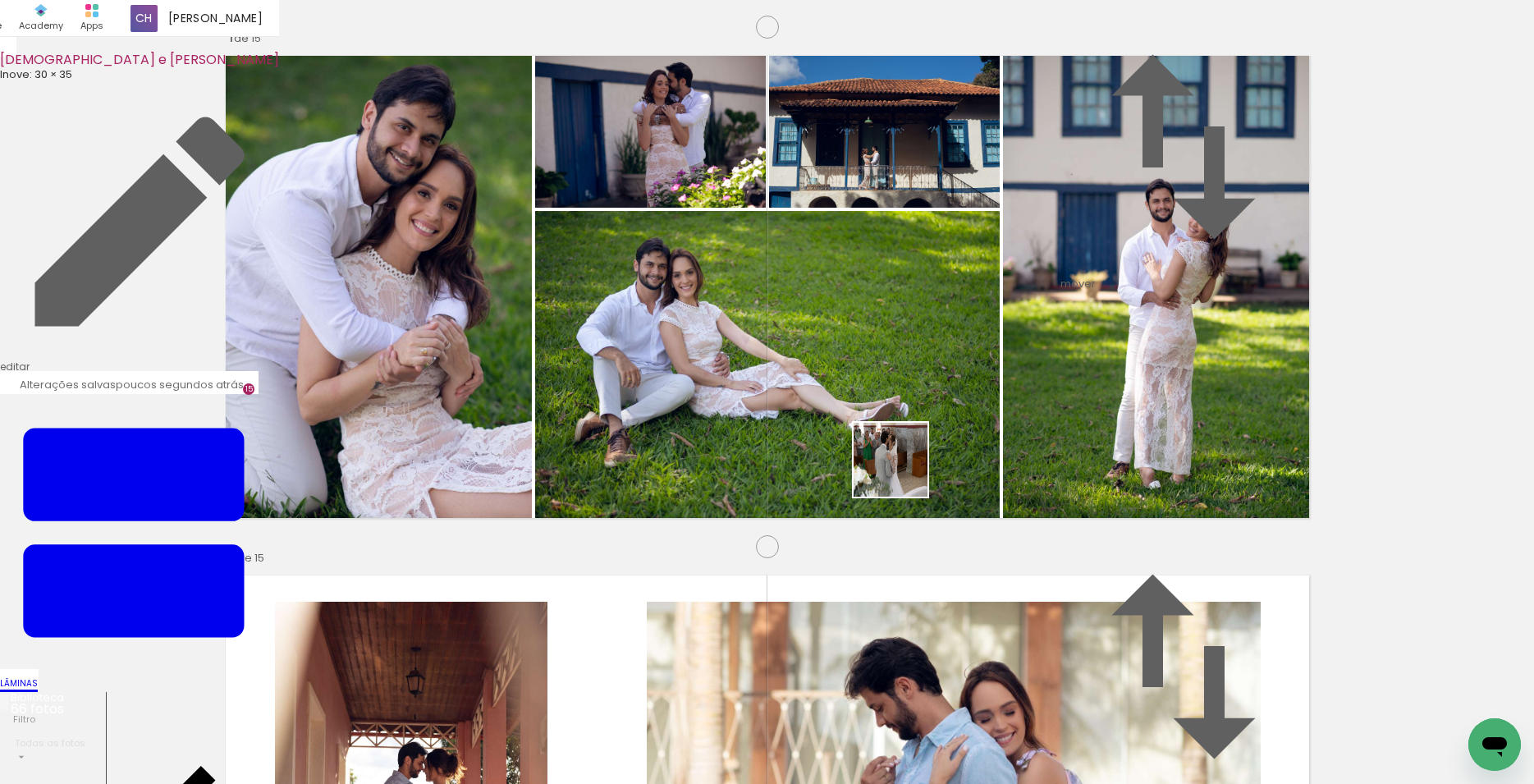
drag, startPoint x: 645, startPoint y: 743, endPoint x: 903, endPoint y: 472, distance: 374.2
click at [903, 472] on quentale-workspace at bounding box center [767, 392] width 1534 height 784
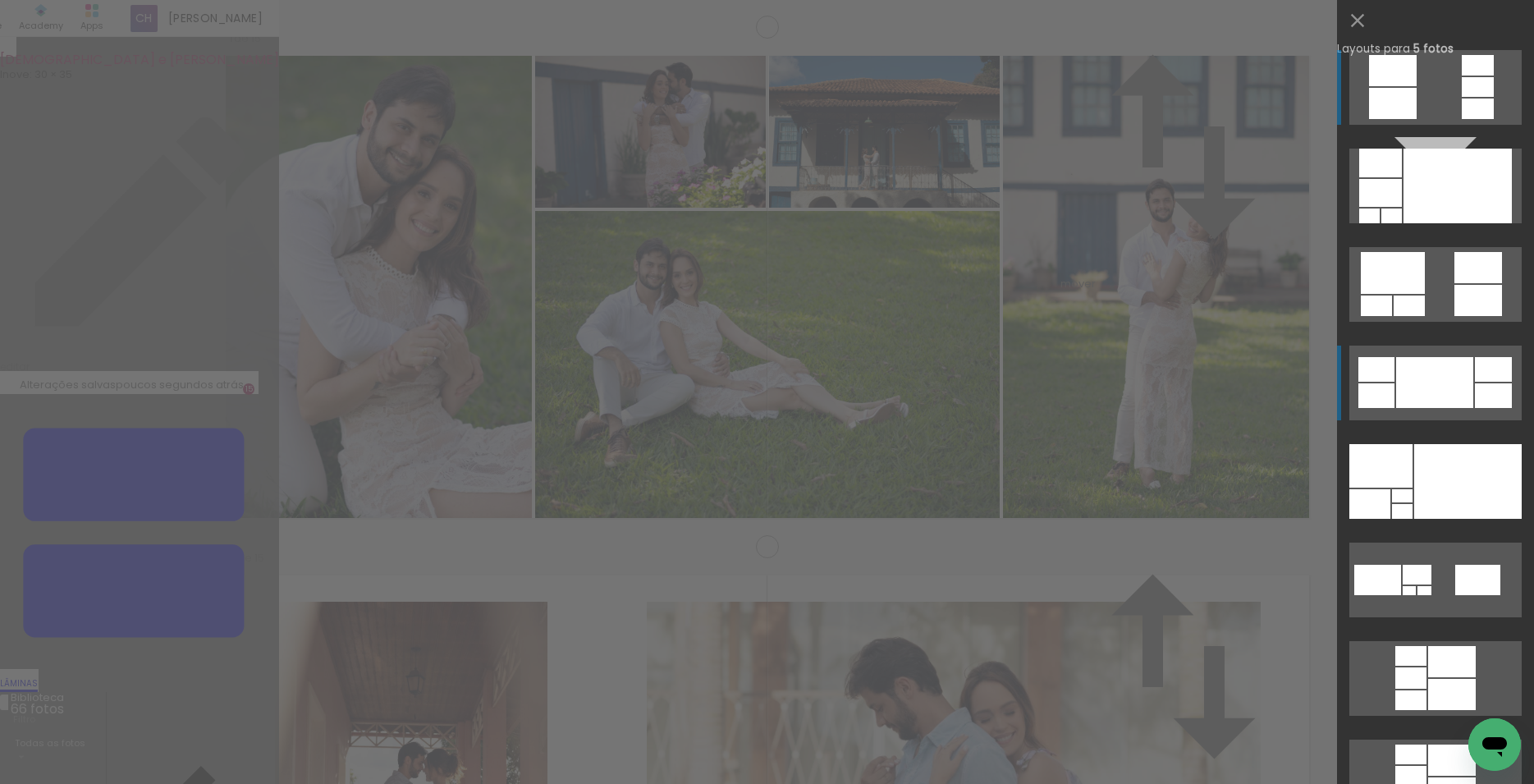
click at [1403, 368] on div at bounding box center [1435, 382] width 77 height 51
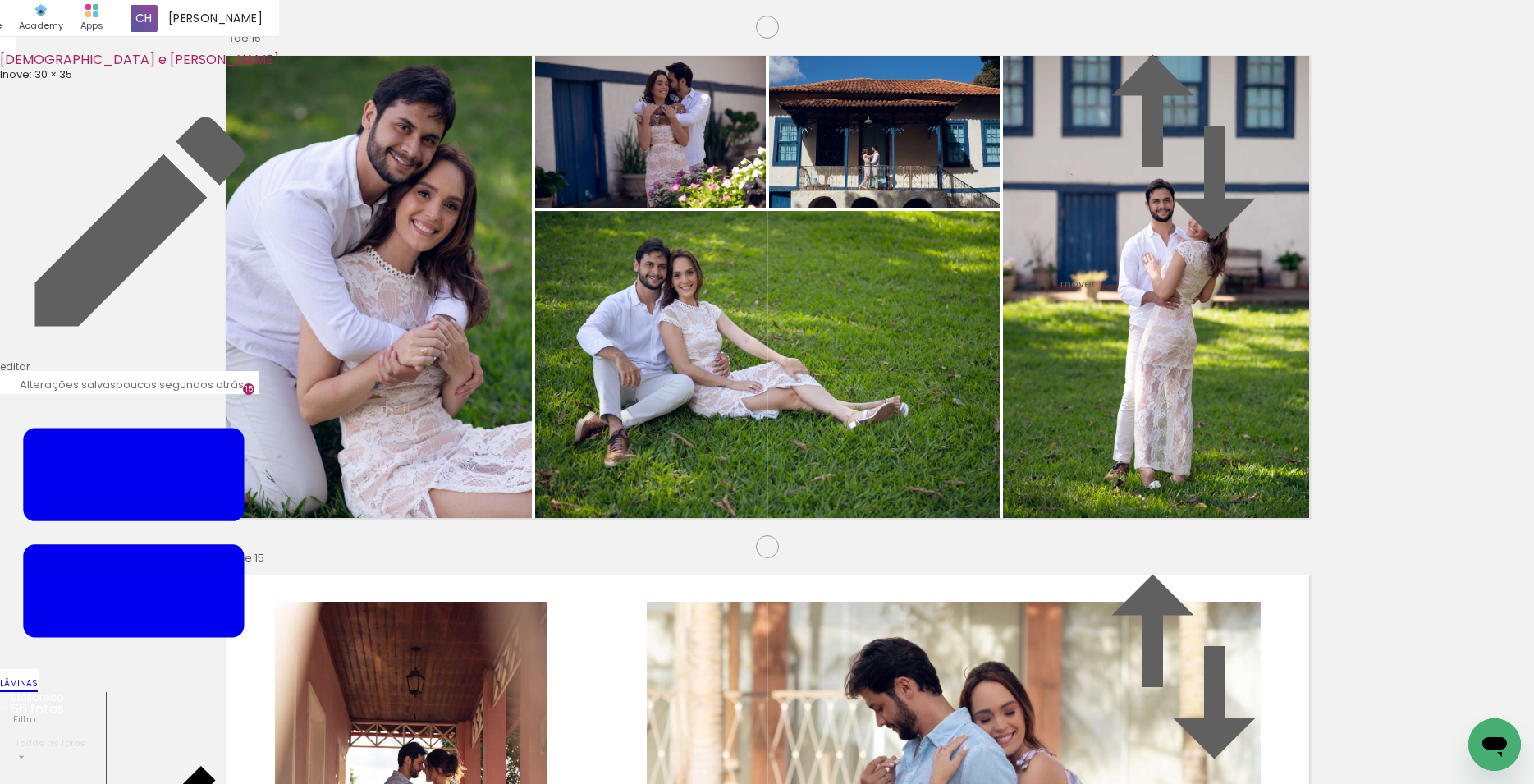
drag, startPoint x: 878, startPoint y: 369, endPoint x: 345, endPoint y: 484, distance: 545.3
click at [0, 0] on slot at bounding box center [0, 0] width 0 height 0
drag, startPoint x: 803, startPoint y: 451, endPoint x: 1099, endPoint y: 459, distance: 296.1
click at [0, 0] on slot at bounding box center [0, 0] width 0 height 0
drag, startPoint x: 822, startPoint y: 438, endPoint x: 708, endPoint y: 444, distance: 114.2
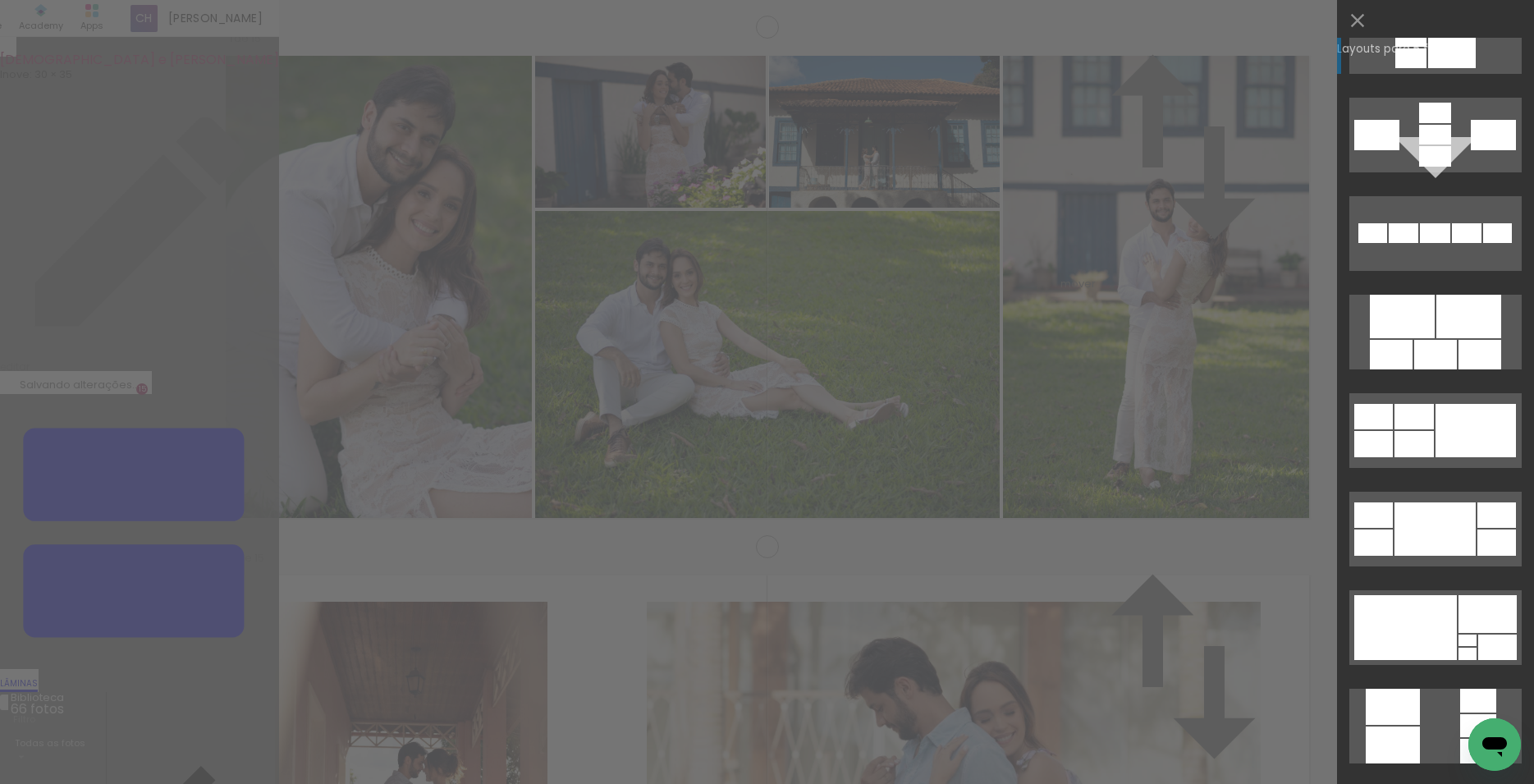
scroll to position [748, 0]
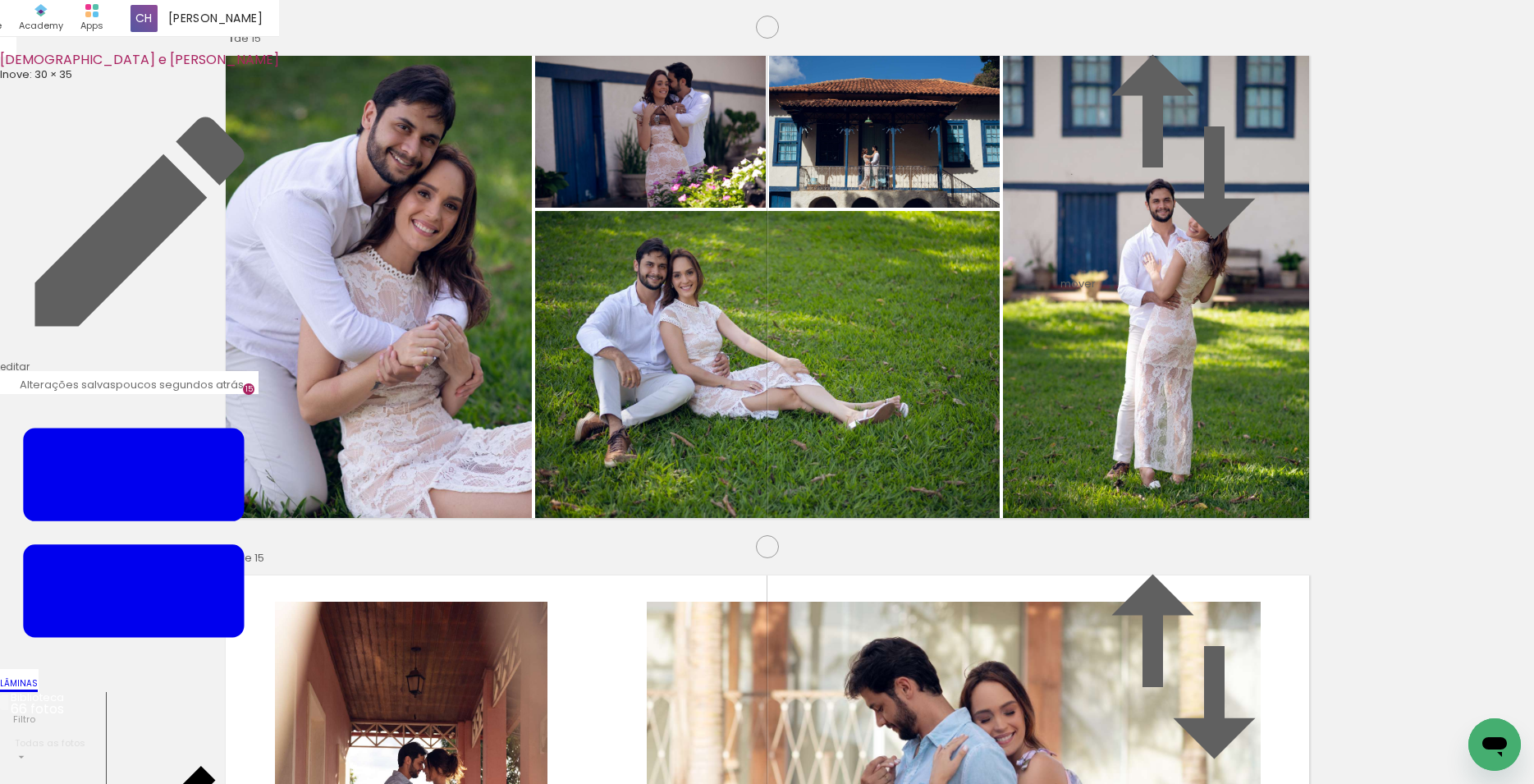
scroll to position [6920, 0]
drag, startPoint x: 716, startPoint y: 368, endPoint x: 910, endPoint y: 253, distance: 225.5
drag, startPoint x: 655, startPoint y: 592, endPoint x: 1030, endPoint y: 135, distance: 591.2
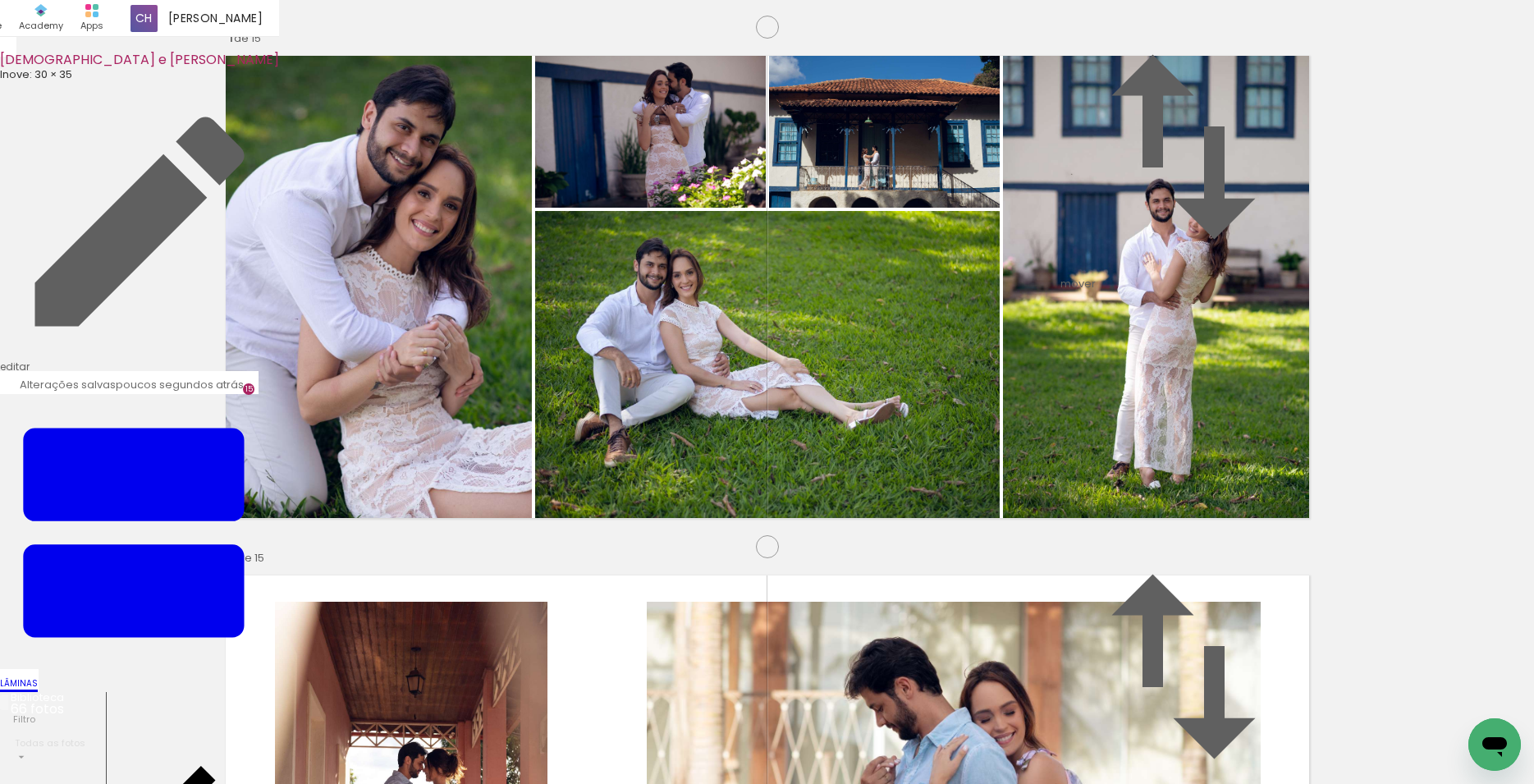
drag, startPoint x: 603, startPoint y: 601, endPoint x: 860, endPoint y: 178, distance: 495.0
drag, startPoint x: 569, startPoint y: 571, endPoint x: 586, endPoint y: 190, distance: 381.4
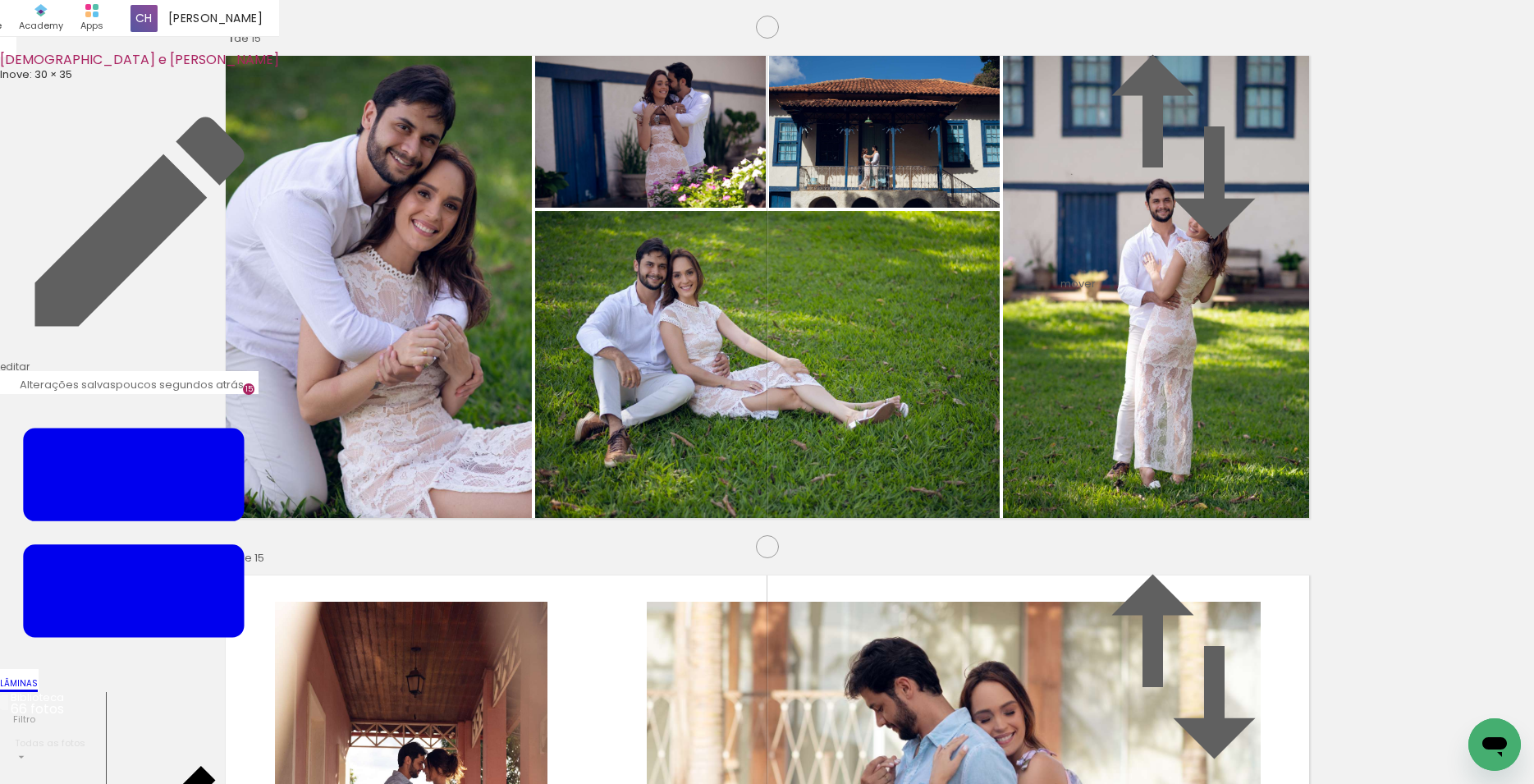
drag, startPoint x: 950, startPoint y: 453, endPoint x: 341, endPoint y: 549, distance: 616.5
click at [0, 0] on slot at bounding box center [0, 0] width 0 height 0
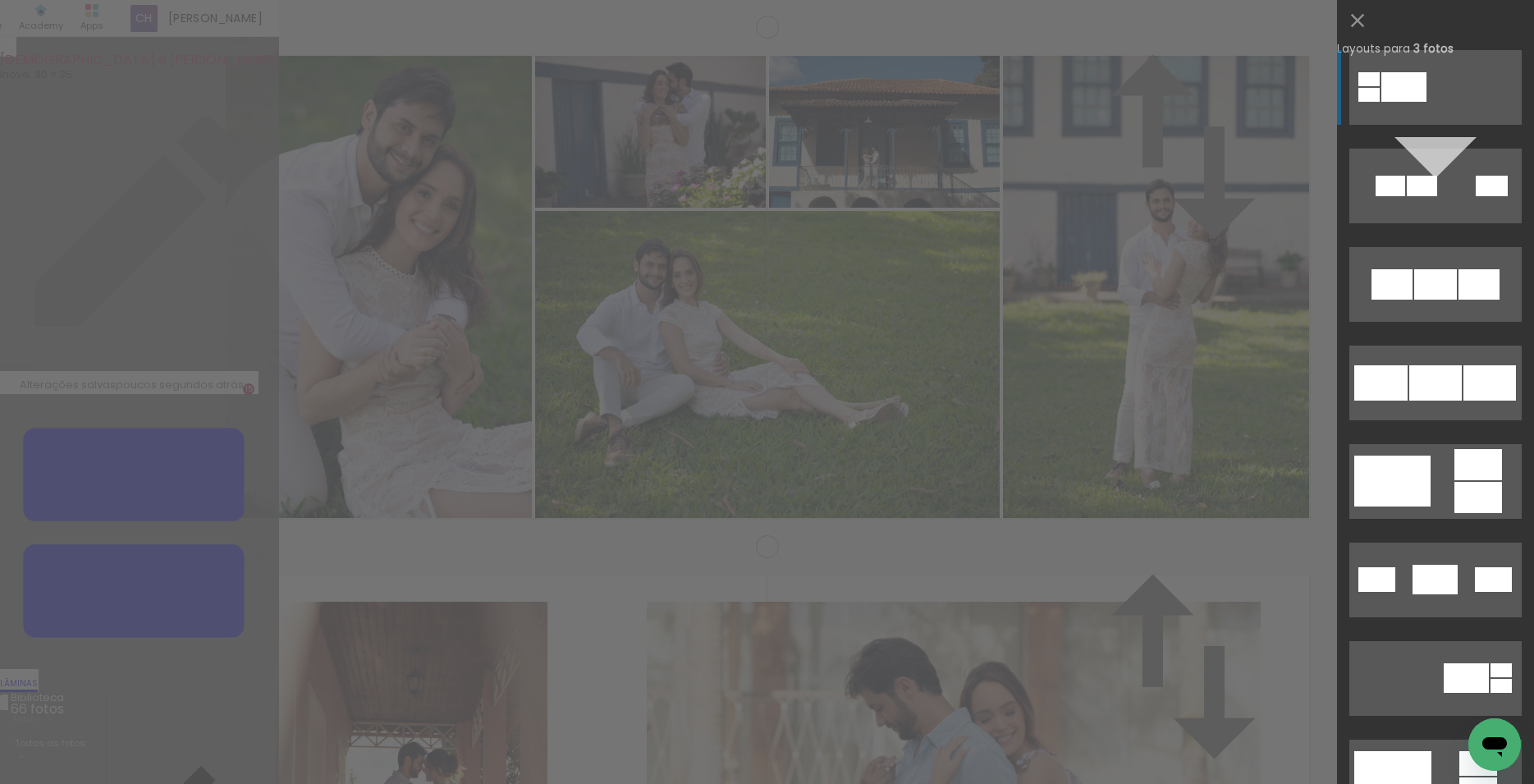
scroll to position [7260, 0]
click at [1431, 300] on div at bounding box center [1436, 284] width 43 height 31
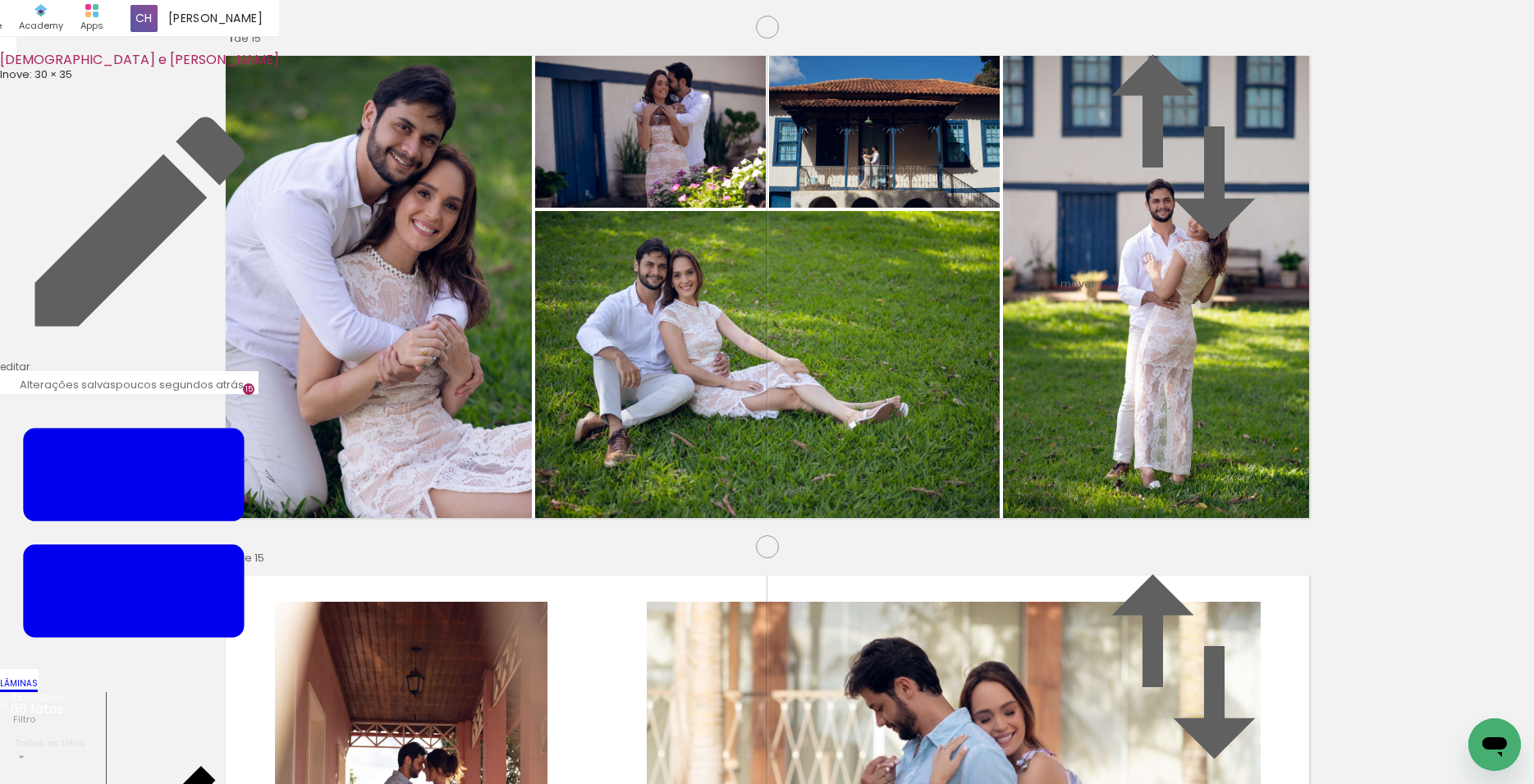
drag, startPoint x: 858, startPoint y: 416, endPoint x: 773, endPoint y: 423, distance: 85.3
type paper-slider "109"
drag, startPoint x: 727, startPoint y: 305, endPoint x: 681, endPoint y: 305, distance: 46.0
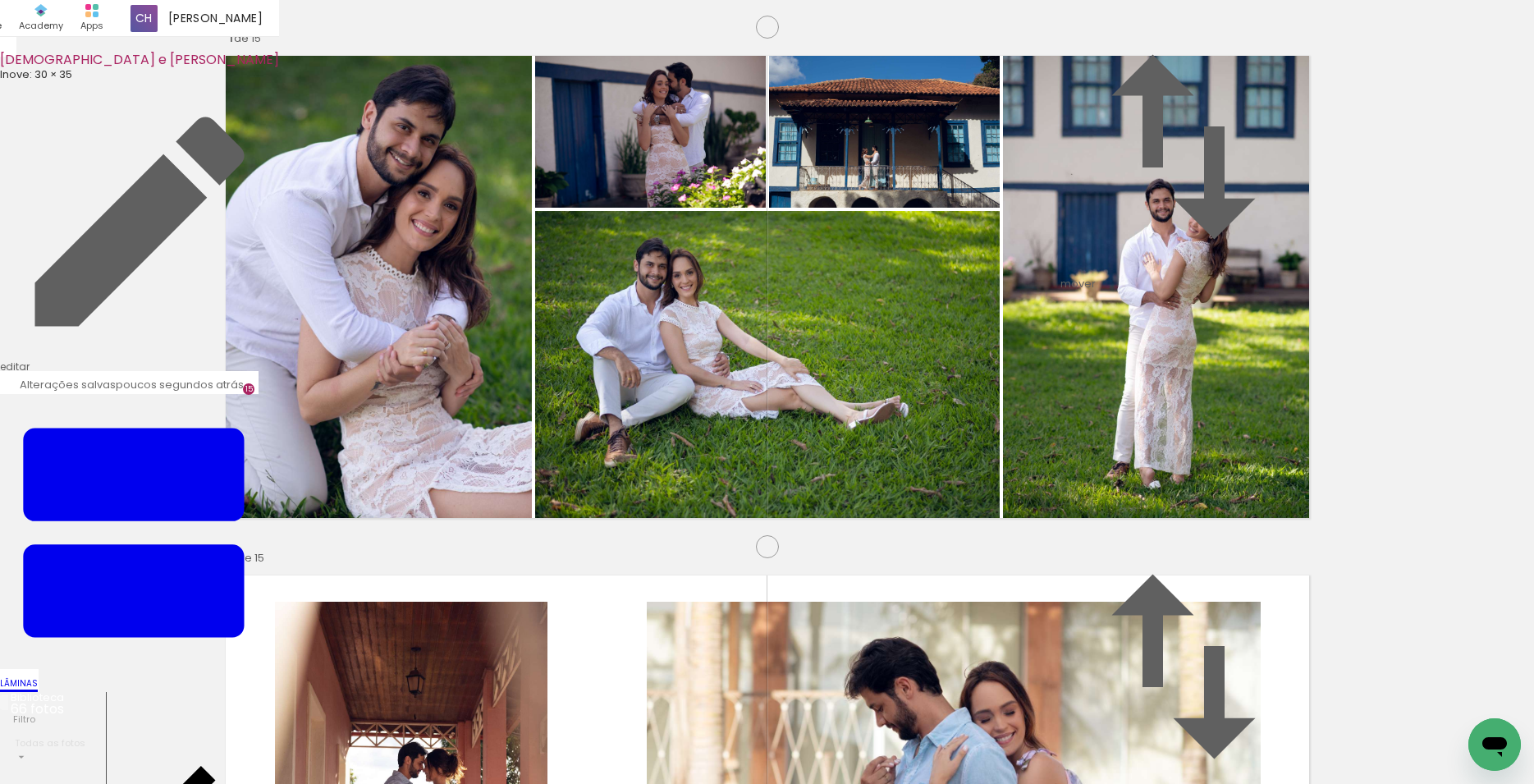
drag, startPoint x: 484, startPoint y: 428, endPoint x: 481, endPoint y: 397, distance: 31.1
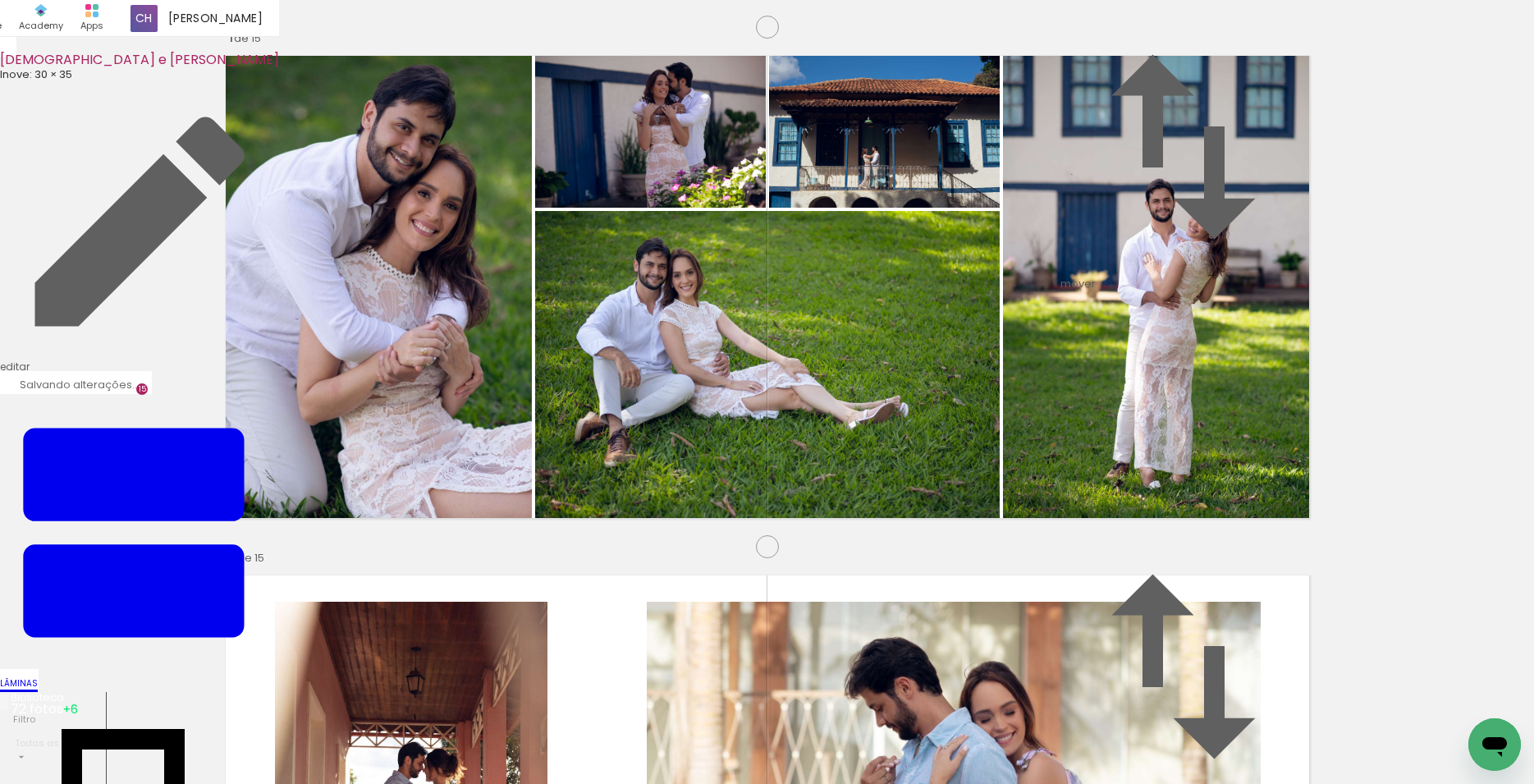
drag, startPoint x: 1246, startPoint y: 777, endPoint x: 10, endPoint y: 43, distance: 1437.5
drag, startPoint x: 1117, startPoint y: 745, endPoint x: 510, endPoint y: 392, distance: 702.2
click at [510, 392] on quentale-workspace at bounding box center [767, 392] width 1534 height 784
drag, startPoint x: 854, startPoint y: 401, endPoint x: 798, endPoint y: 378, distance: 60.5
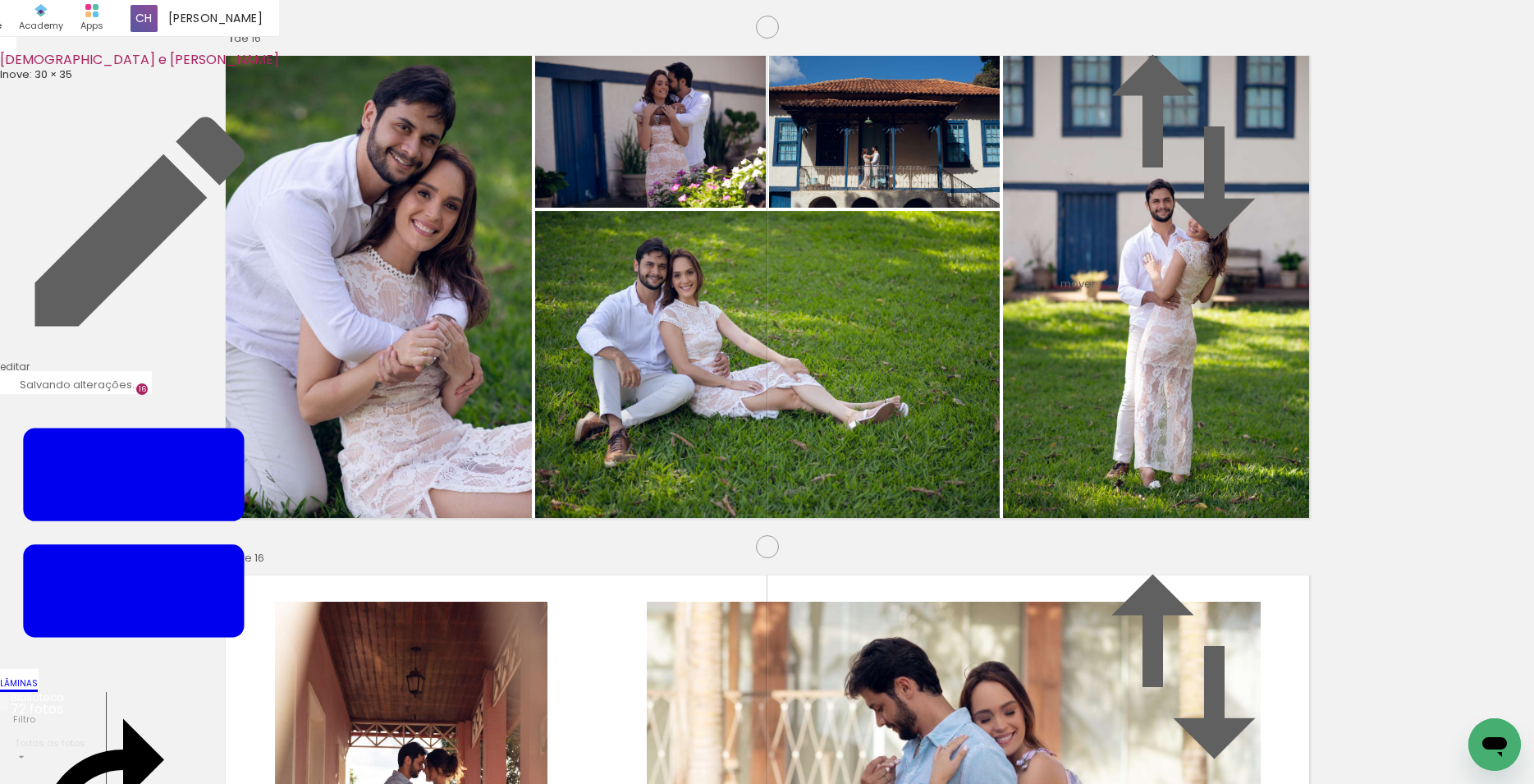
click at [798, 378] on quentale-workspace at bounding box center [767, 392] width 1534 height 784
drag, startPoint x: 1387, startPoint y: 731, endPoint x: 895, endPoint y: 444, distance: 569.6
click at [895, 444] on quentale-workspace at bounding box center [767, 392] width 1534 height 784
drag, startPoint x: 990, startPoint y: 715, endPoint x: 765, endPoint y: 347, distance: 431.3
click at [765, 347] on quentale-workspace at bounding box center [767, 392] width 1534 height 784
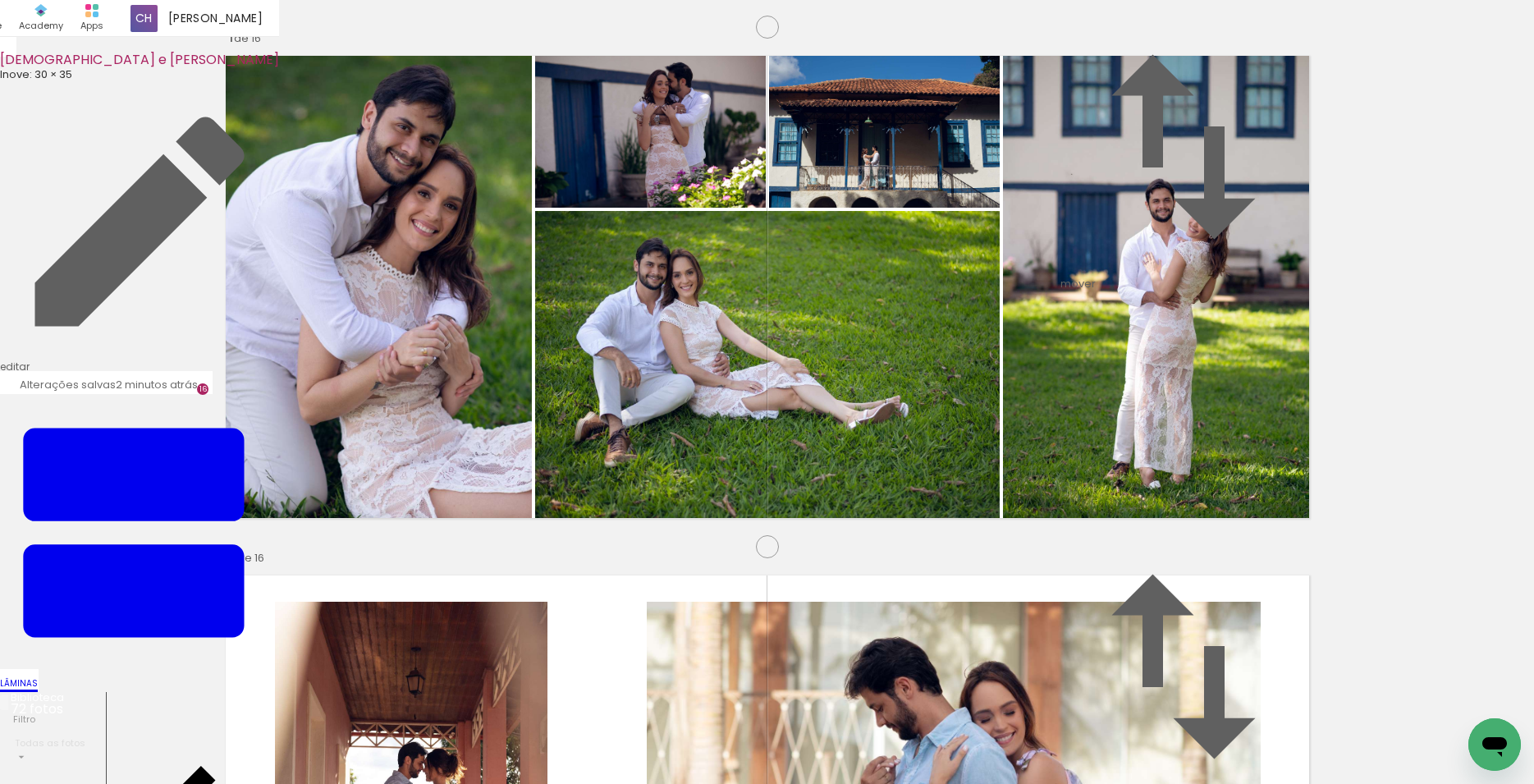
drag, startPoint x: 1184, startPoint y: 728, endPoint x: 856, endPoint y: 383, distance: 476.0
click at [861, 388] on quentale-workspace at bounding box center [767, 392] width 1534 height 784
drag, startPoint x: 940, startPoint y: 281, endPoint x: 993, endPoint y: 446, distance: 173.3
click at [0, 0] on slot at bounding box center [0, 0] width 0 height 0
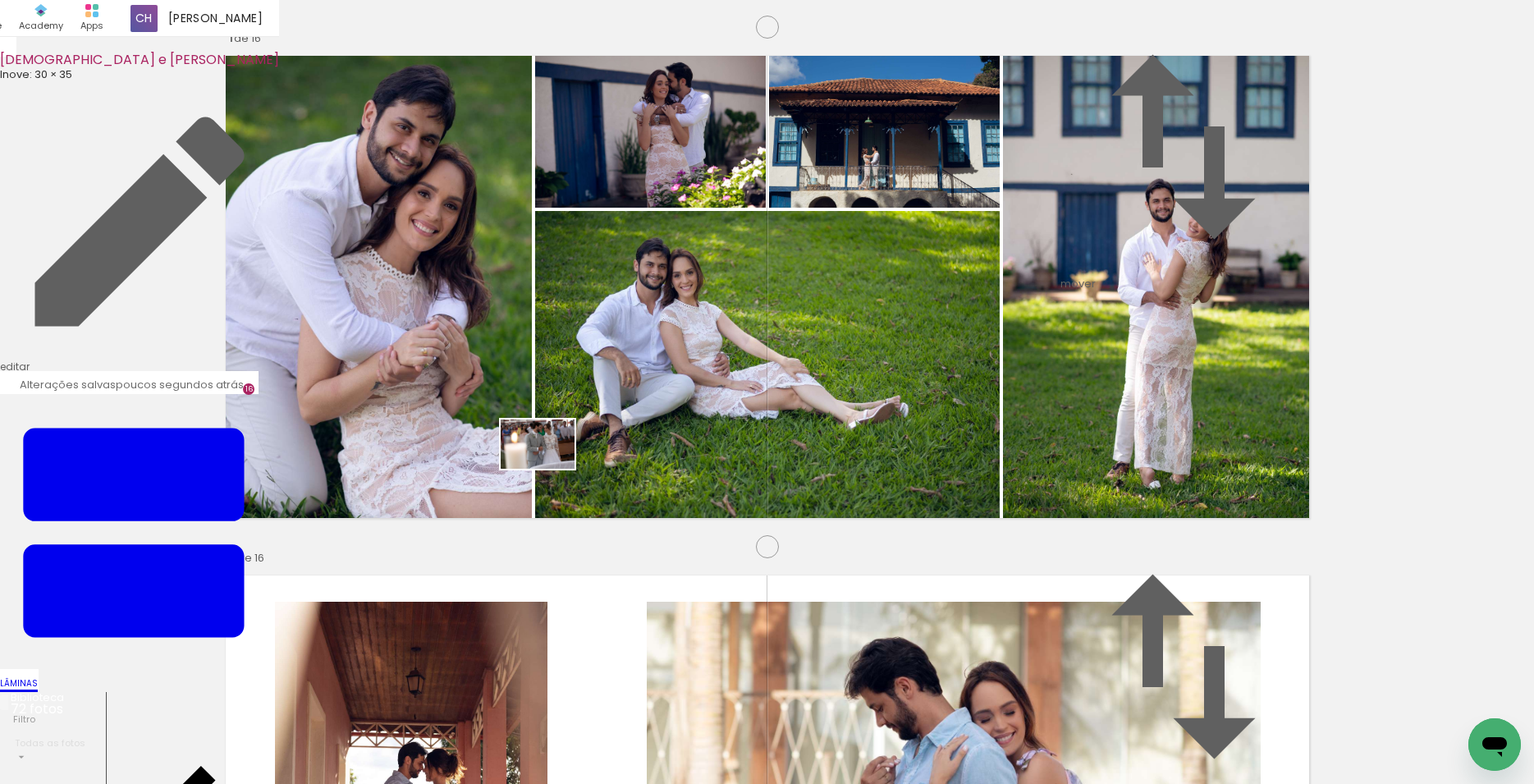
drag, startPoint x: 1461, startPoint y: 738, endPoint x: 522, endPoint y: 456, distance: 980.4
click at [522, 456] on quentale-workspace at bounding box center [767, 392] width 1534 height 784
